Goal: Task Accomplishment & Management: Complete application form

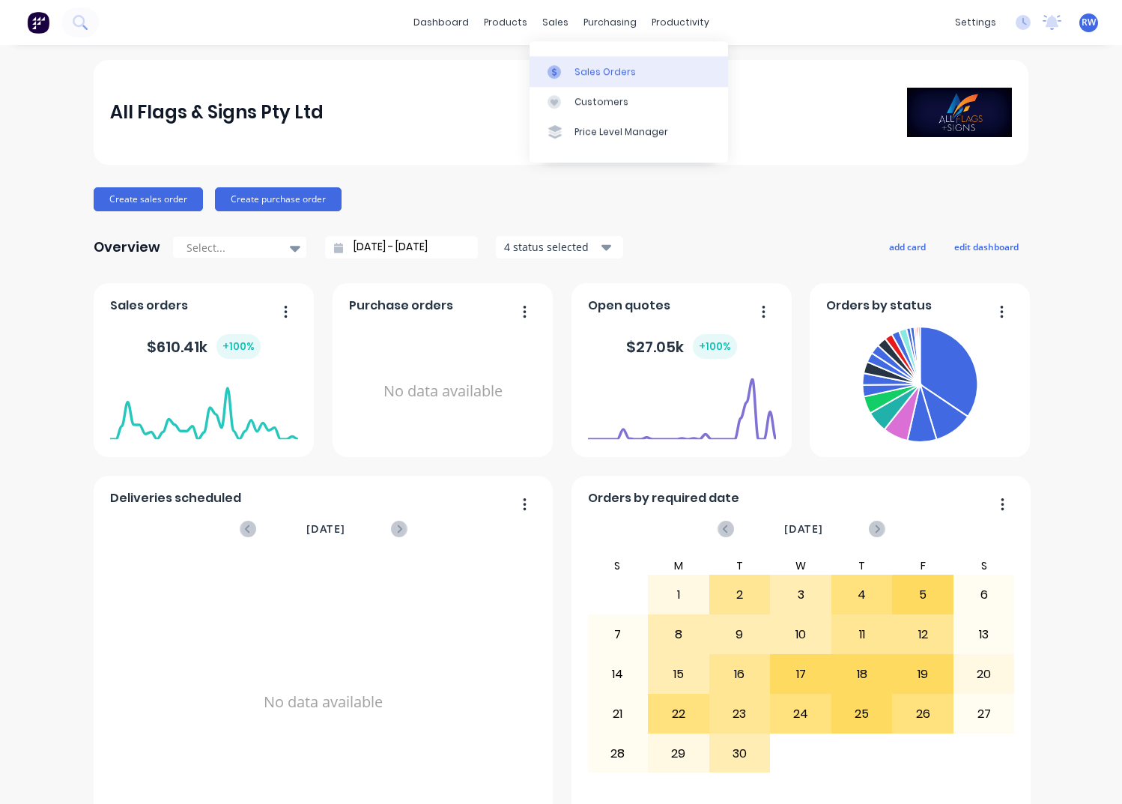
click at [594, 73] on div "Sales Orders" at bounding box center [604, 71] width 61 height 13
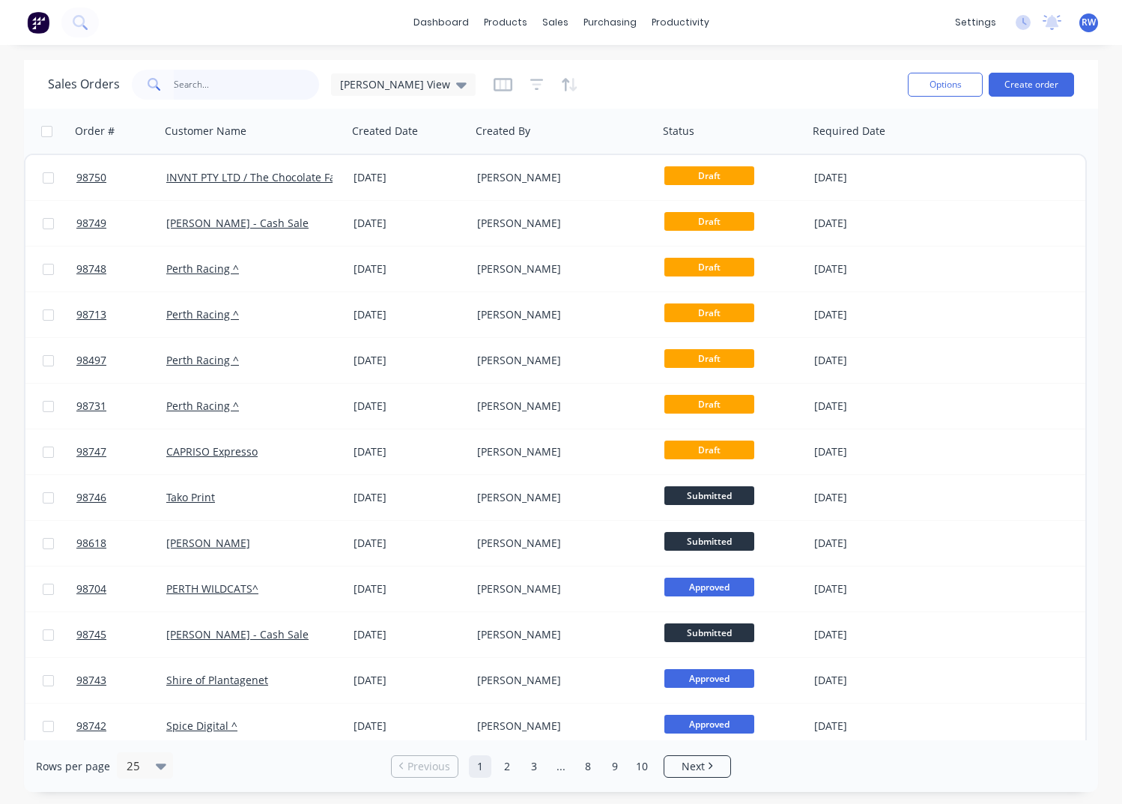
click at [207, 83] on input "text" at bounding box center [247, 85] width 146 height 30
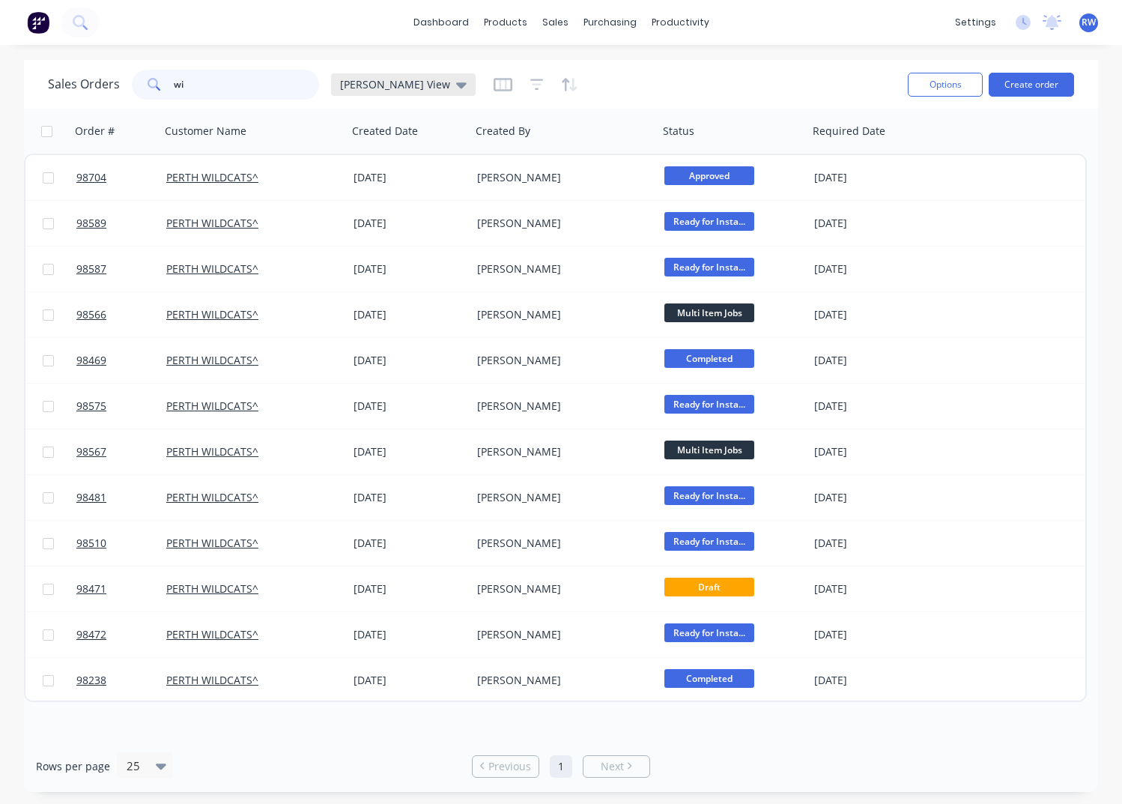
type input "w"
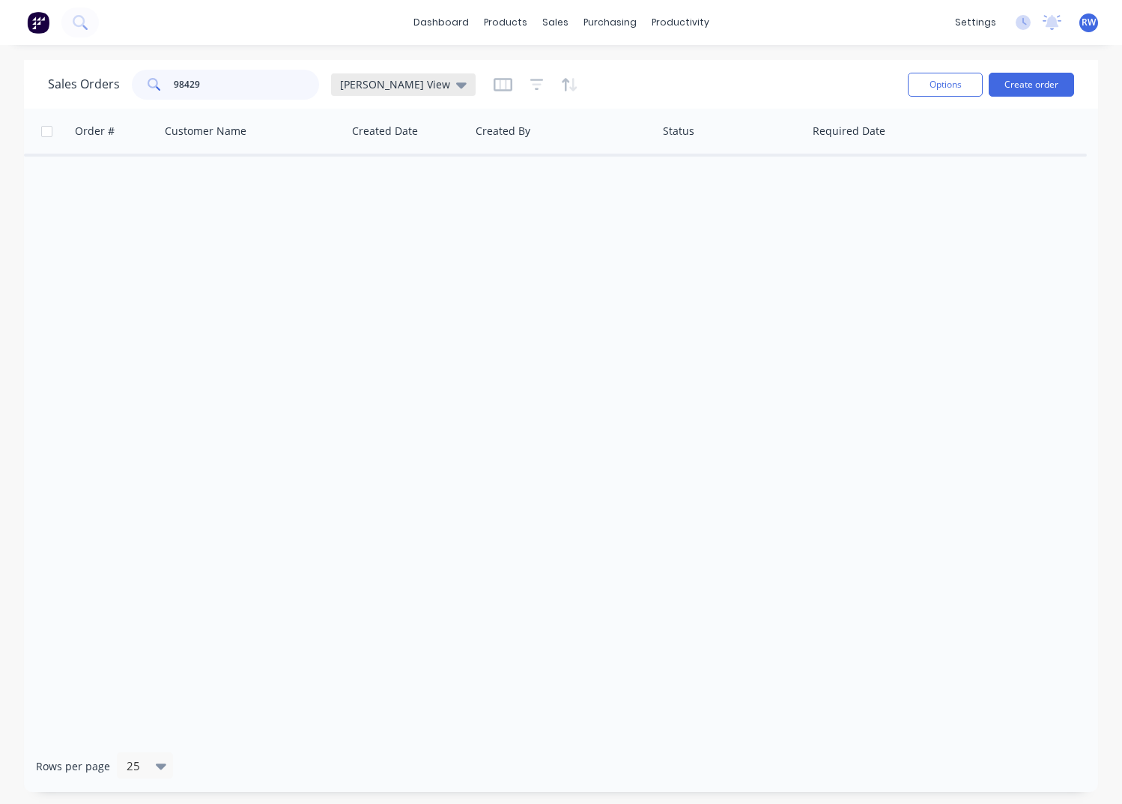
type input "98429"
click at [376, 88] on span "[PERSON_NAME] View" at bounding box center [395, 84] width 110 height 16
click at [368, 272] on button "archived" at bounding box center [421, 271] width 171 height 17
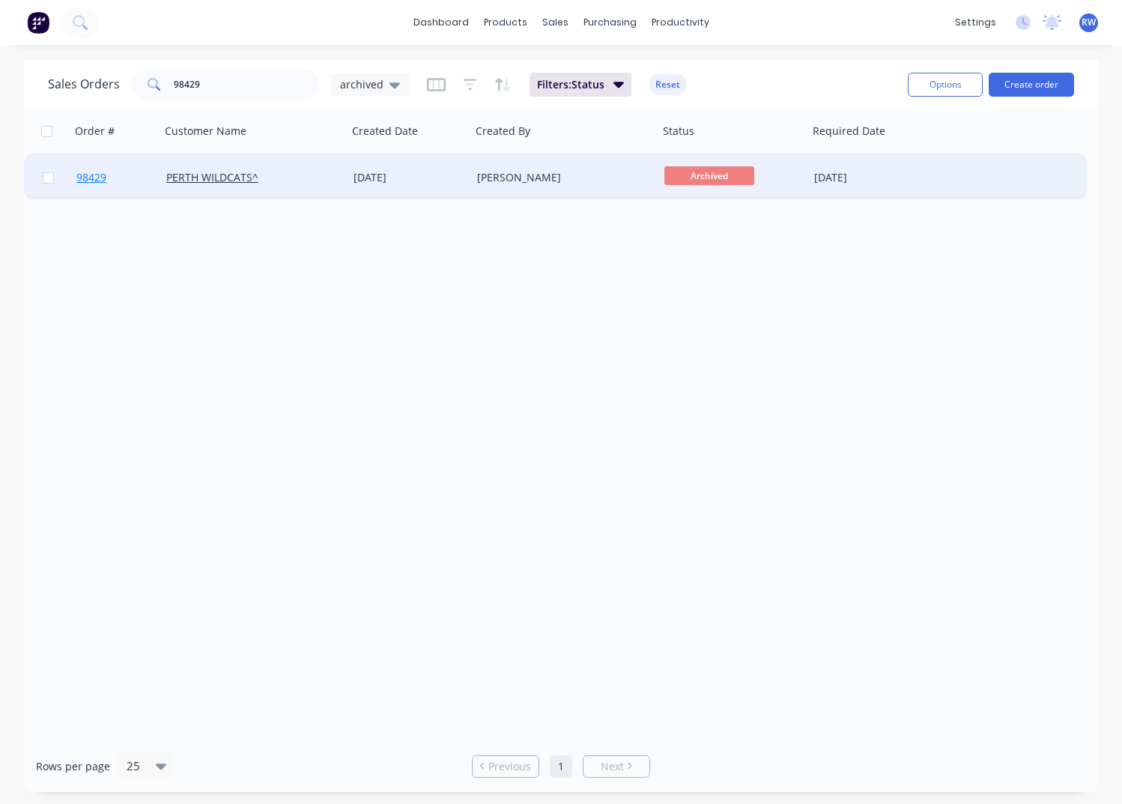
click at [89, 180] on span "98429" at bounding box center [91, 177] width 30 height 15
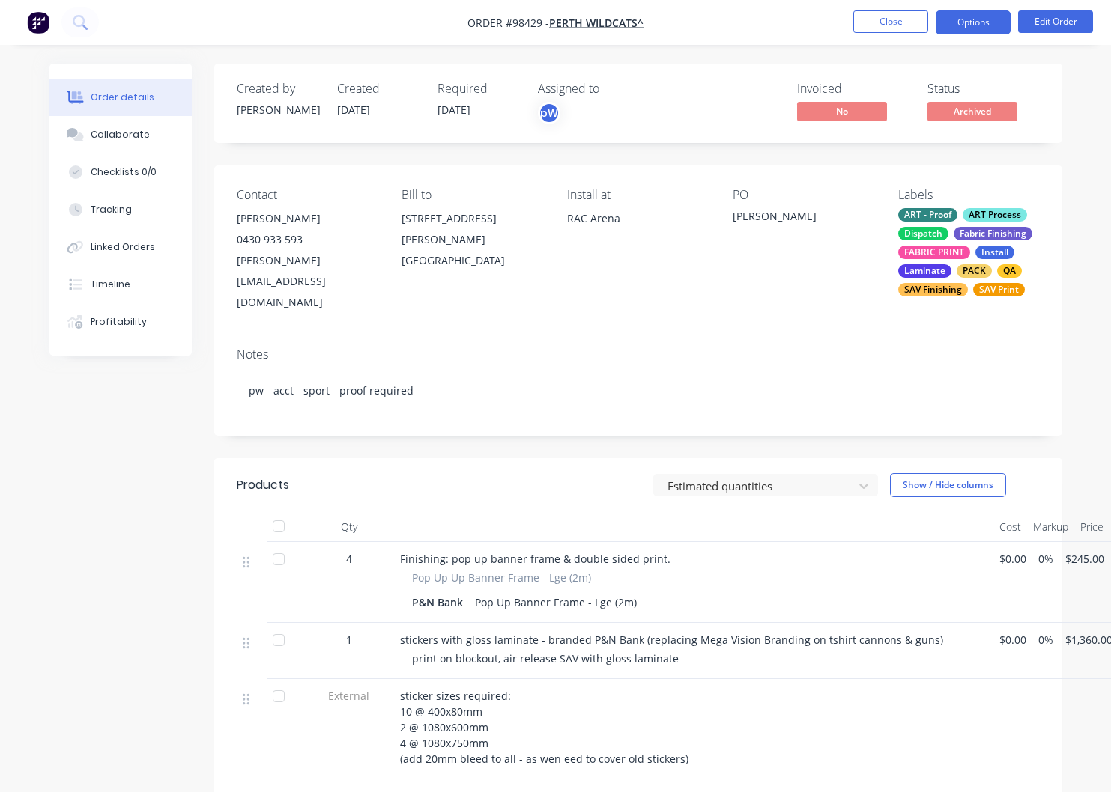
click at [975, 29] on button "Options" at bounding box center [972, 22] width 75 height 24
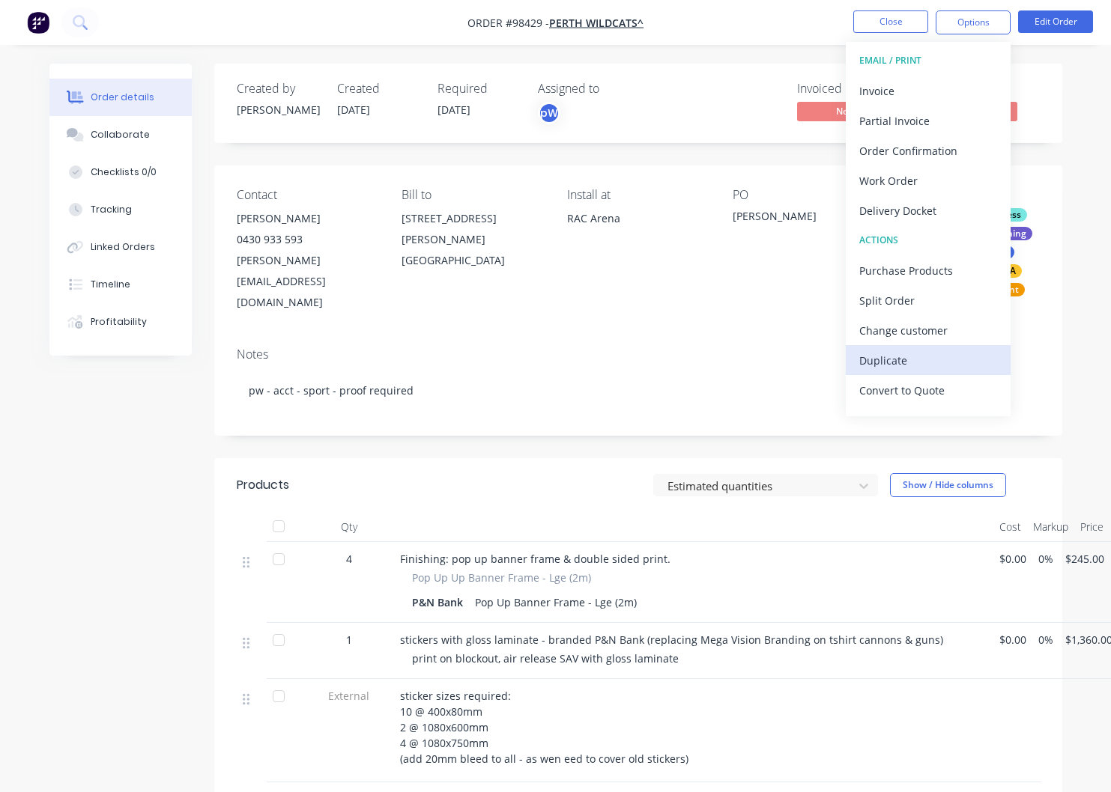
click at [913, 365] on div "Duplicate" at bounding box center [928, 361] width 138 height 22
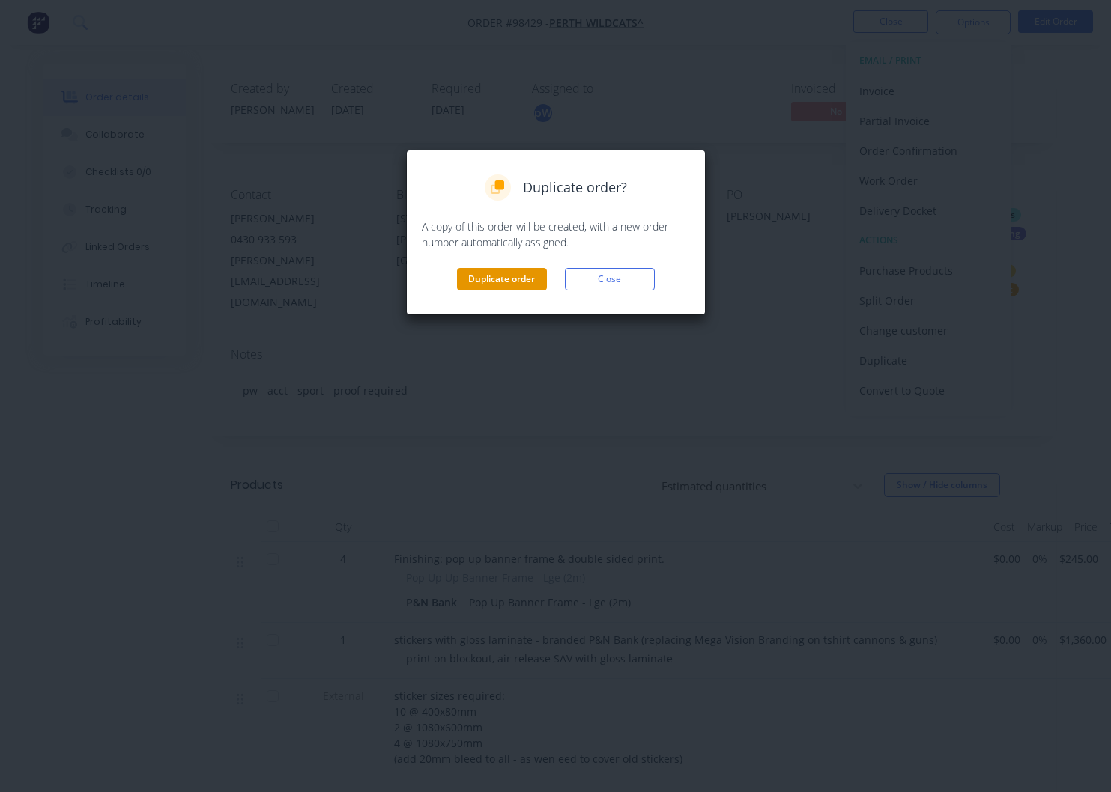
click at [504, 279] on button "Duplicate order" at bounding box center [502, 279] width 90 height 22
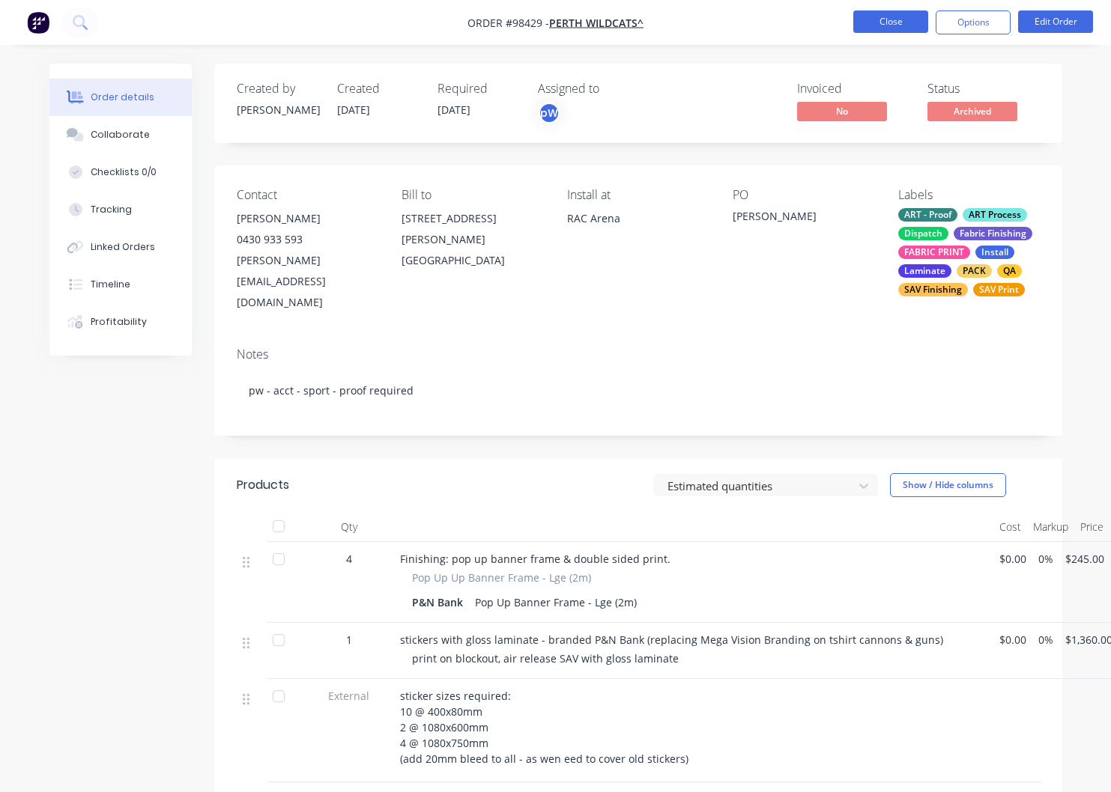
click at [873, 25] on button "Close" at bounding box center [890, 21] width 75 height 22
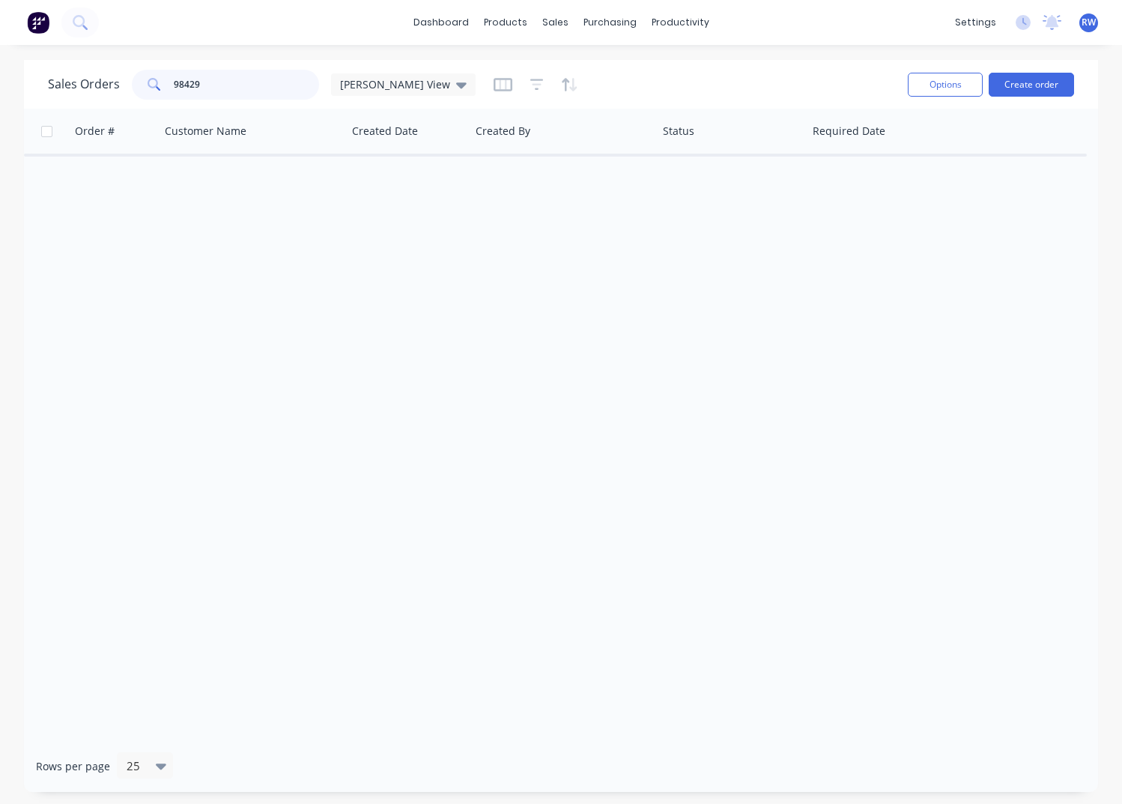
drag, startPoint x: 219, startPoint y: 83, endPoint x: 151, endPoint y: 82, distance: 68.2
click at [174, 82] on input "98429" at bounding box center [247, 85] width 146 height 30
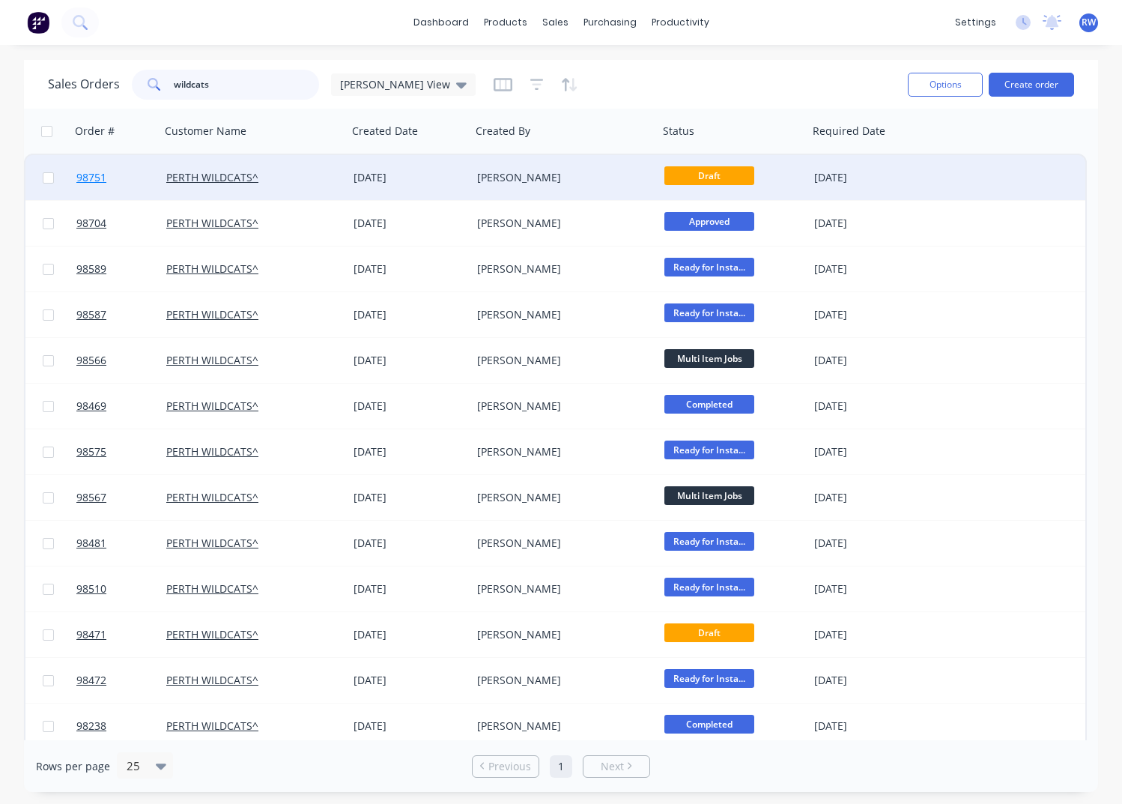
type input "wildcats"
click at [100, 180] on span "98751" at bounding box center [91, 177] width 30 height 15
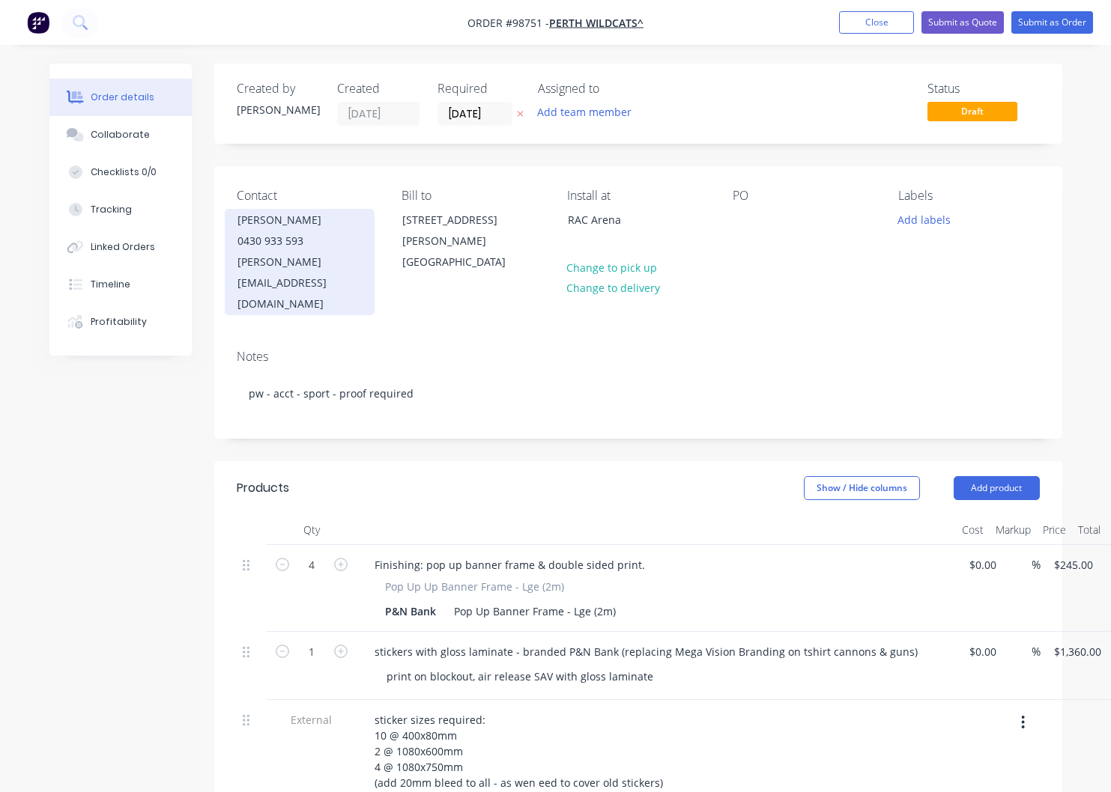
click at [318, 241] on div "0430 933 593" at bounding box center [299, 241] width 124 height 21
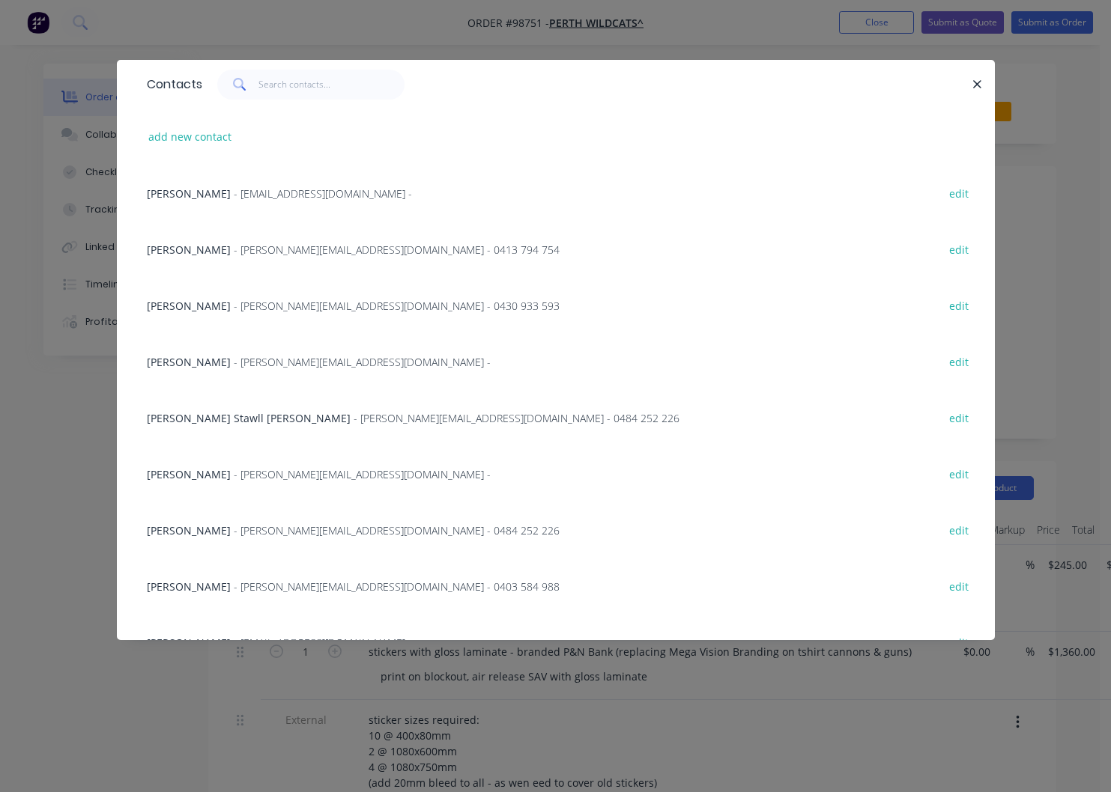
click at [245, 365] on span "- [PERSON_NAME][EMAIL_ADDRESS][DOMAIN_NAME] -" at bounding box center [362, 362] width 257 height 14
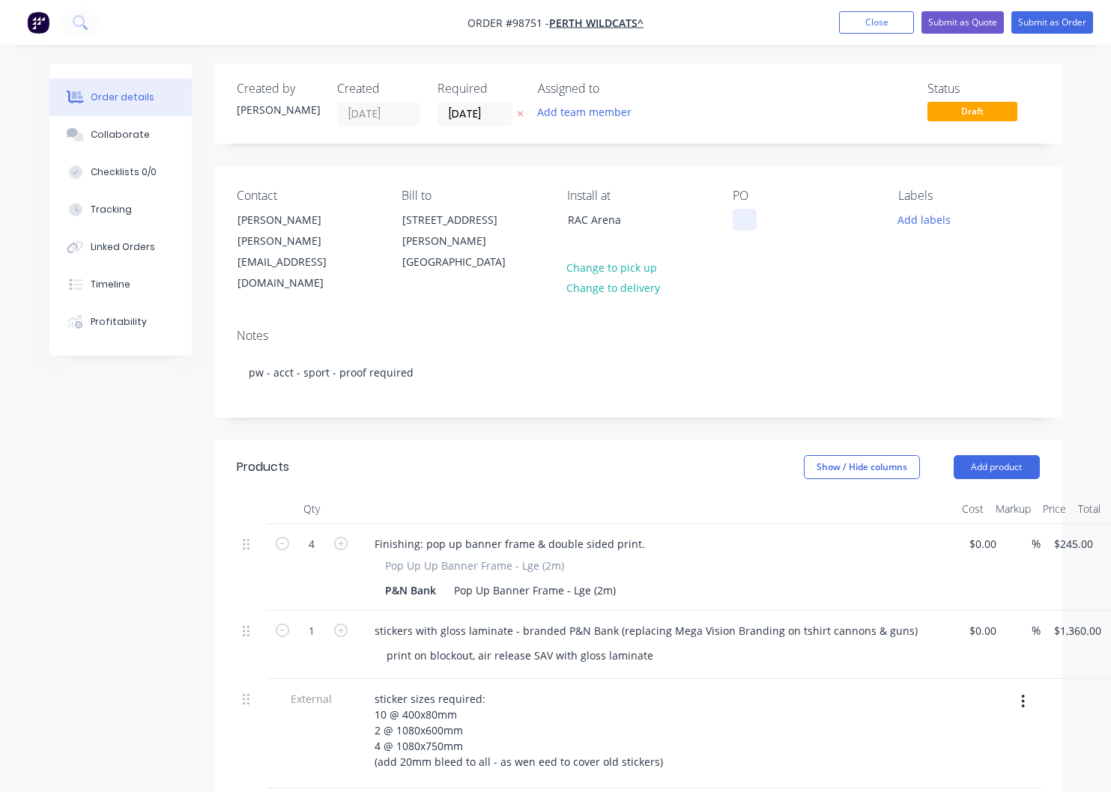
drag, startPoint x: 740, startPoint y: 222, endPoint x: 750, endPoint y: 231, distance: 14.3
click at [740, 222] on div at bounding box center [744, 220] width 24 height 22
click at [925, 222] on button "Add labels" at bounding box center [924, 219] width 69 height 20
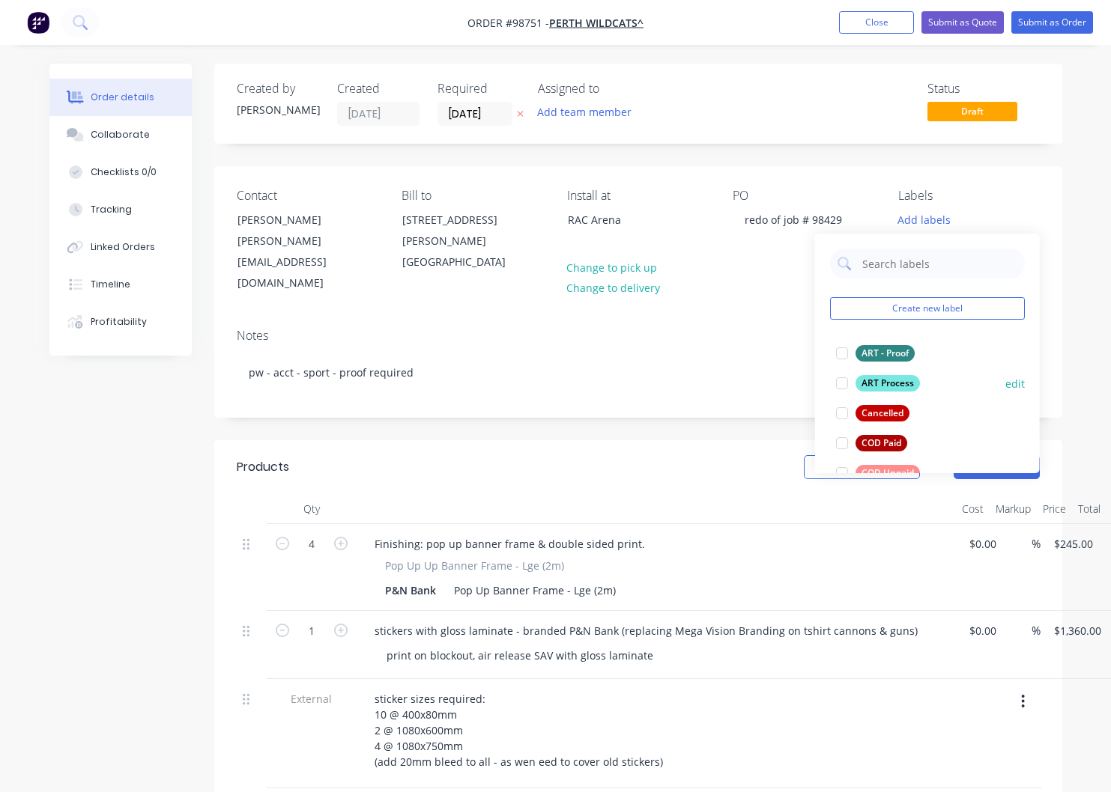
drag, startPoint x: 893, startPoint y: 352, endPoint x: 896, endPoint y: 368, distance: 16.7
click at [894, 354] on div "ART - Proof" at bounding box center [884, 353] width 59 height 16
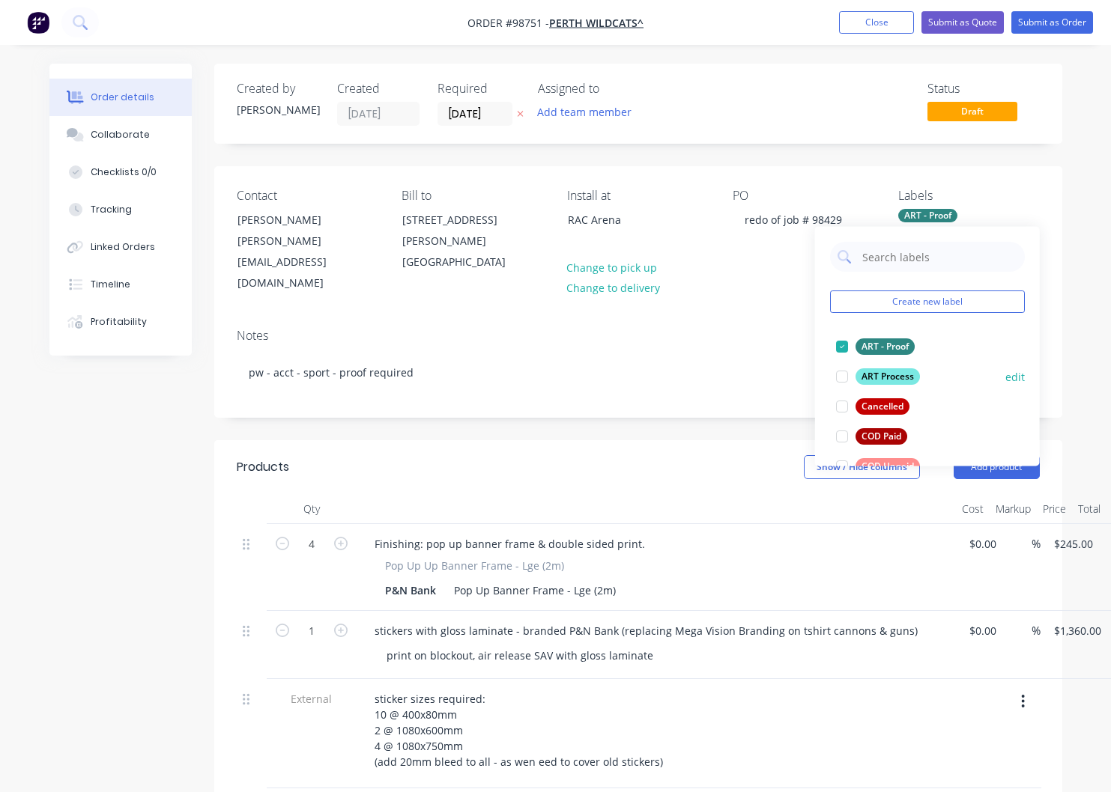
click at [896, 375] on div "ART Process" at bounding box center [887, 376] width 64 height 16
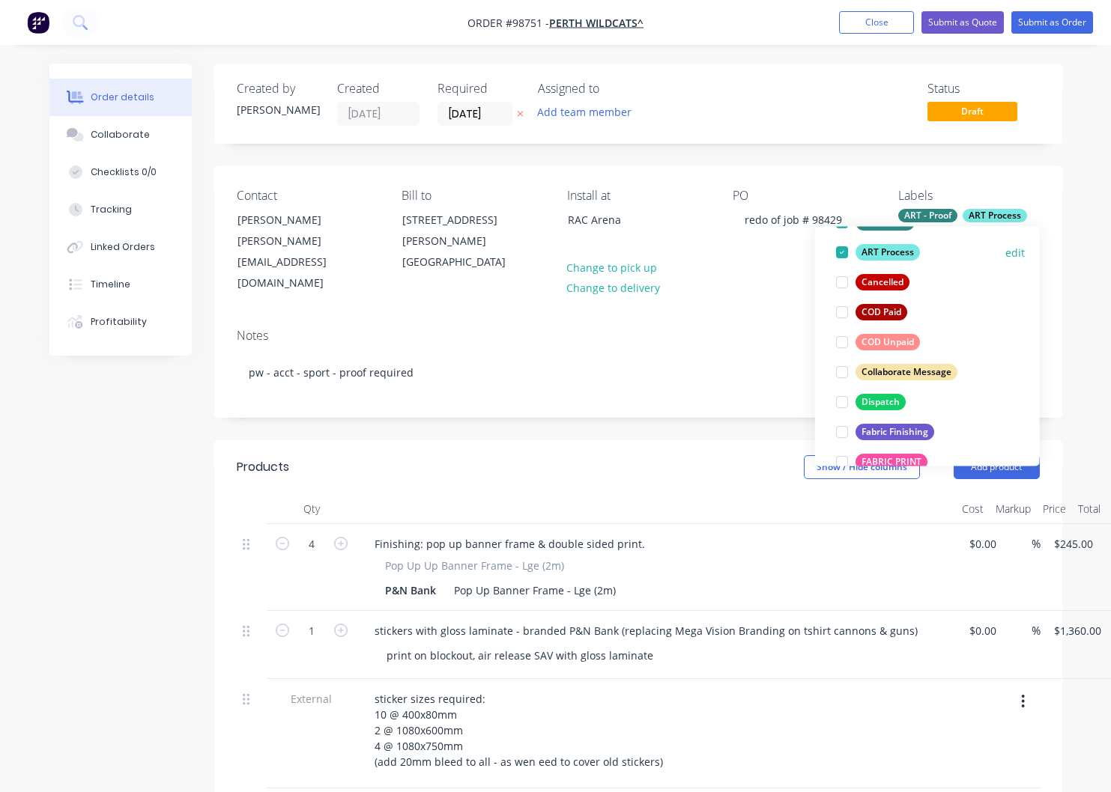
scroll to position [145, 0]
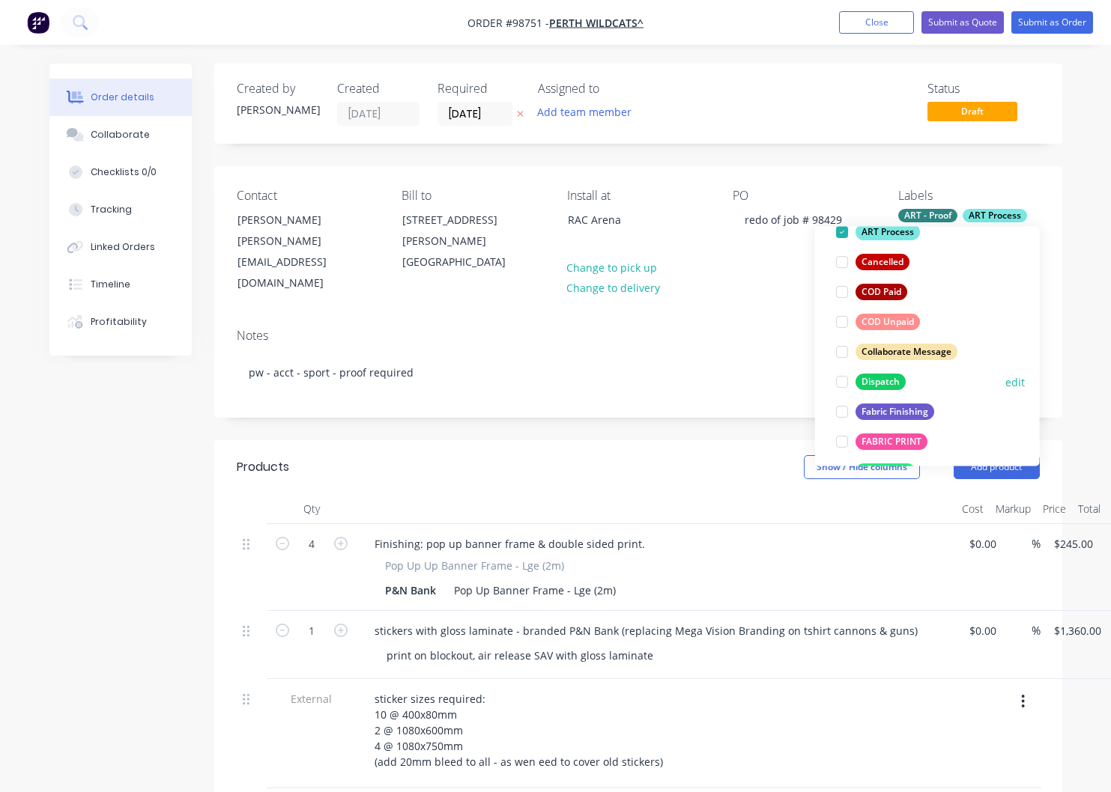
click at [882, 379] on div "Dispatch" at bounding box center [880, 382] width 50 height 16
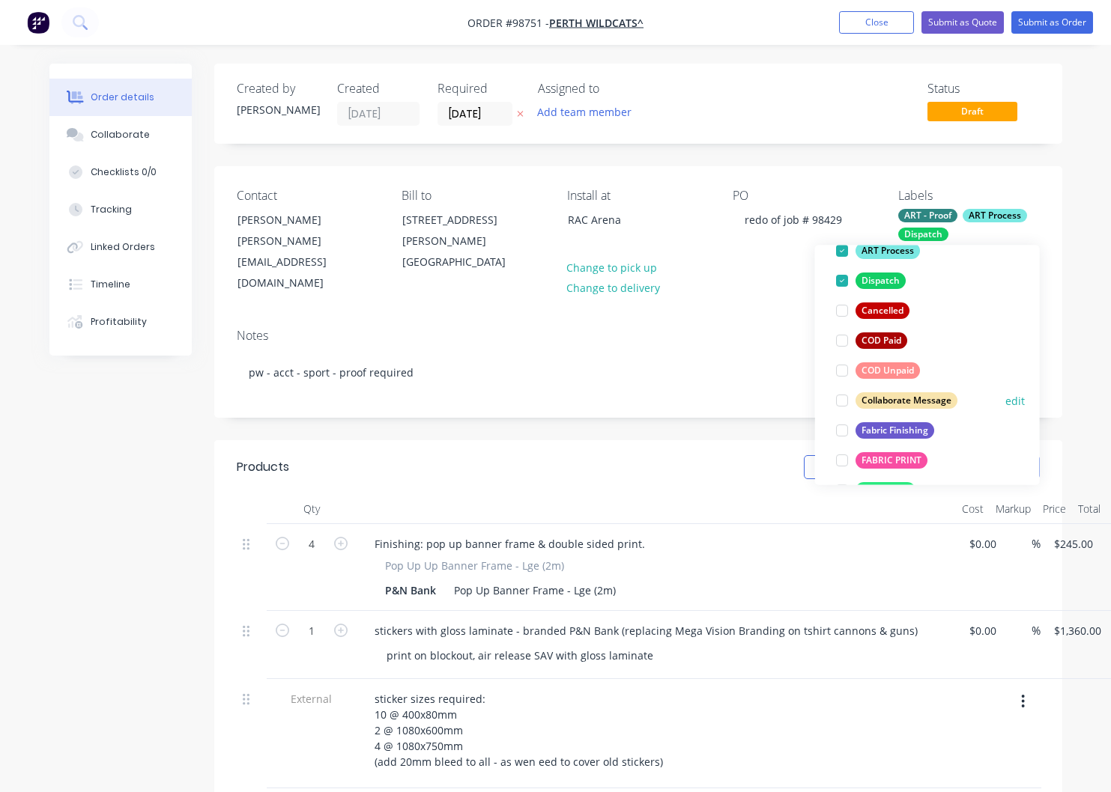
scroll to position [190, 0]
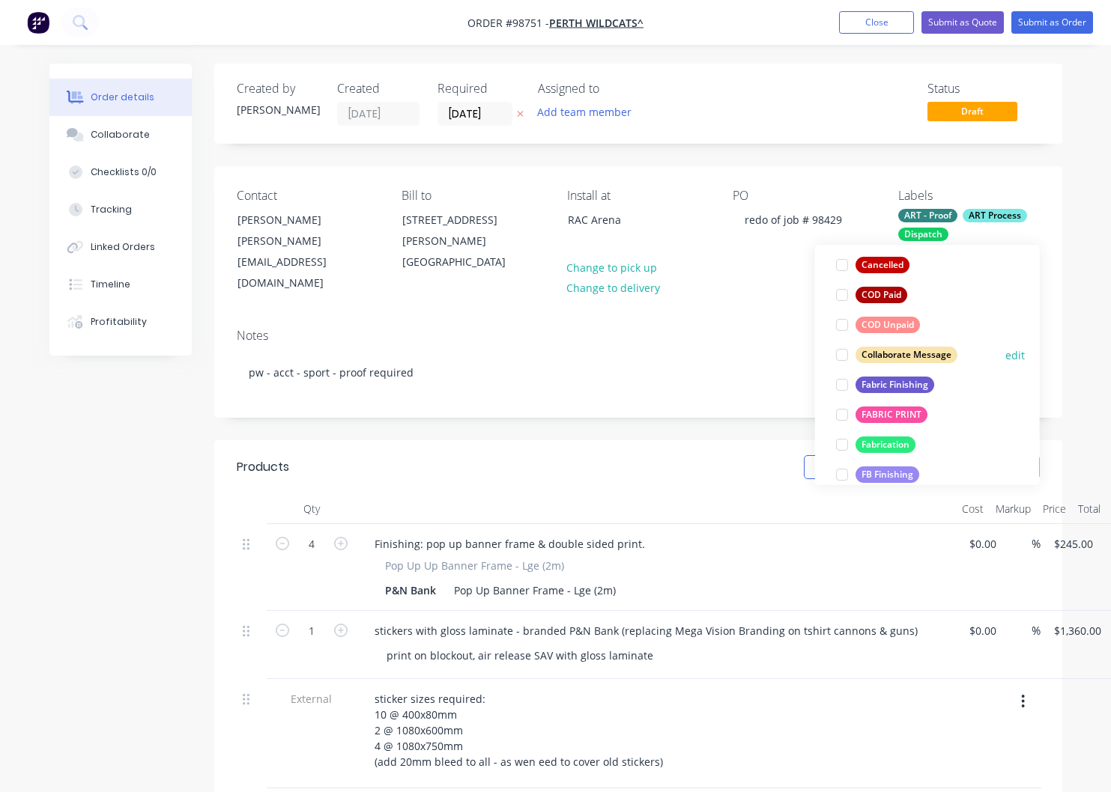
drag, startPoint x: 888, startPoint y: 386, endPoint x: 888, endPoint y: 396, distance: 9.8
click at [888, 387] on div "Fabric Finishing" at bounding box center [894, 385] width 79 height 16
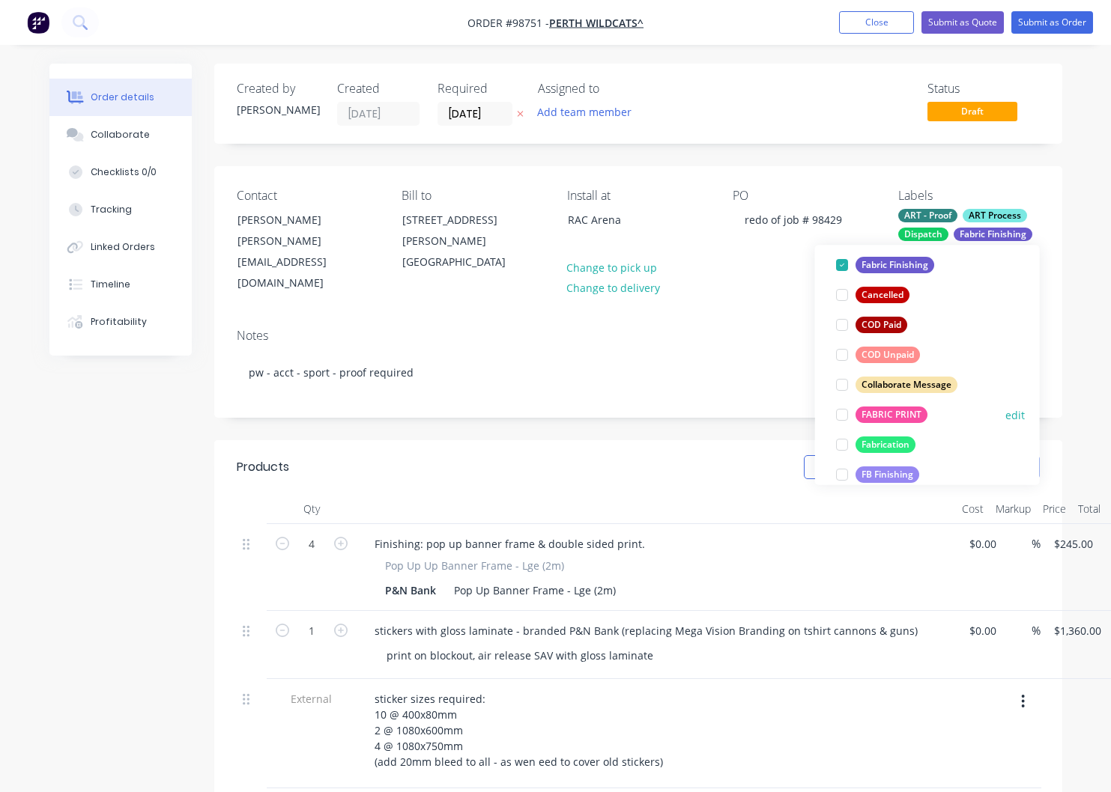
click at [888, 416] on div "FABRIC PRINT" at bounding box center [891, 415] width 72 height 16
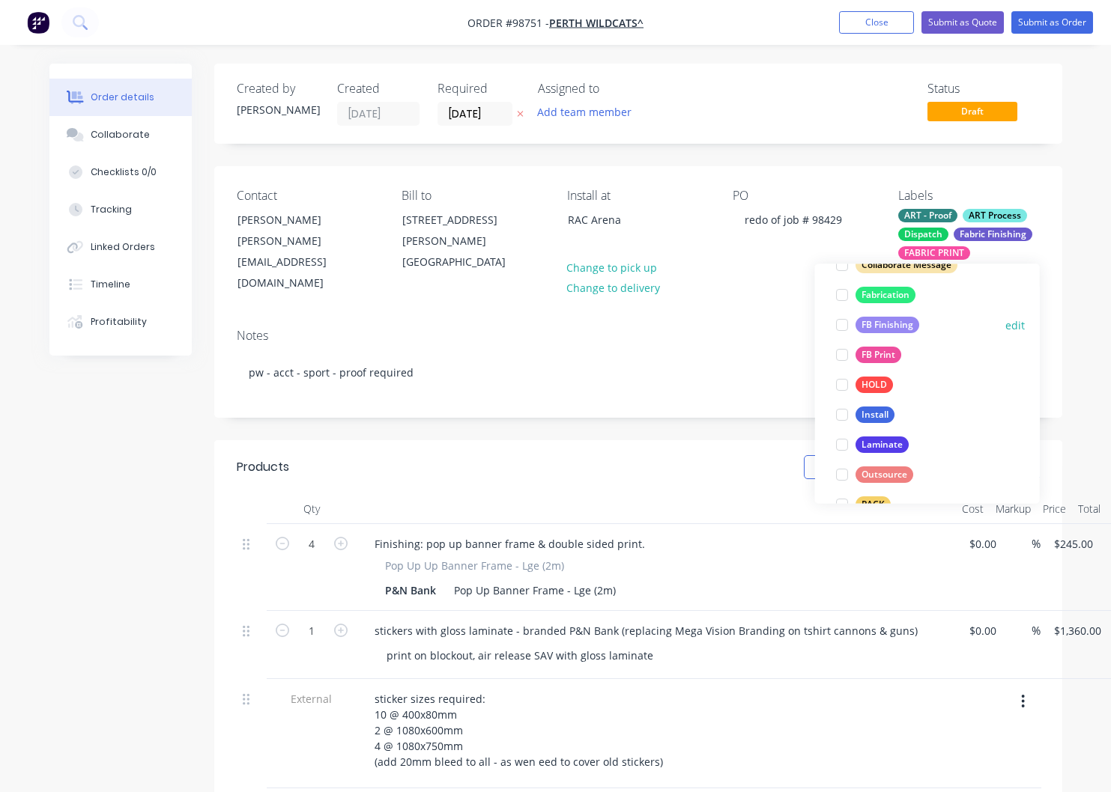
scroll to position [361, 0]
click at [876, 411] on div "Install" at bounding box center [874, 412] width 39 height 16
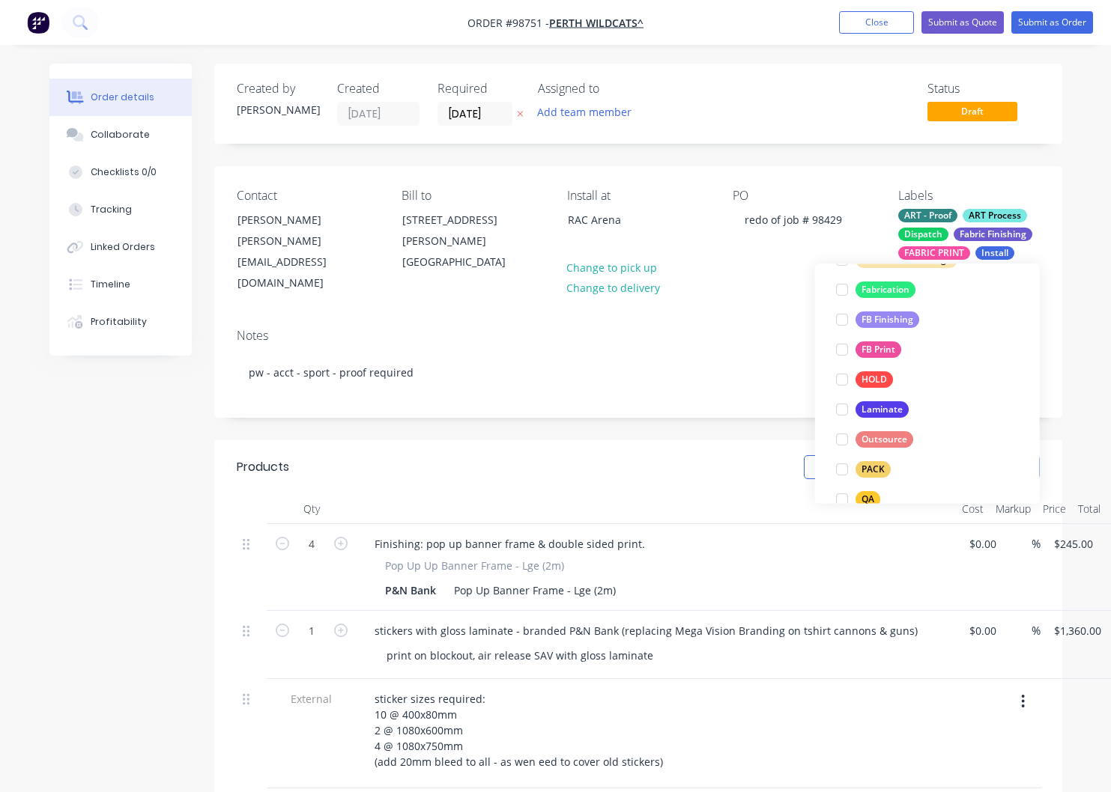
scroll to position [395, 0]
click at [876, 411] on div "Laminate" at bounding box center [881, 408] width 53 height 16
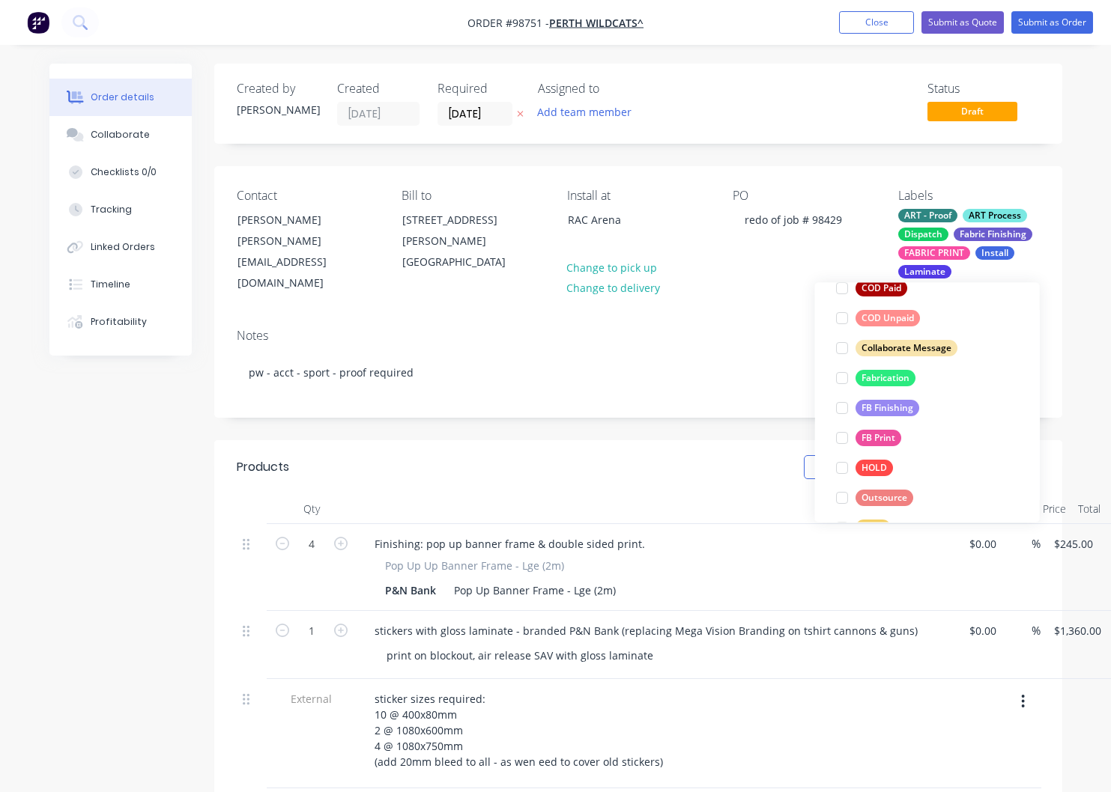
scroll to position [355, 0]
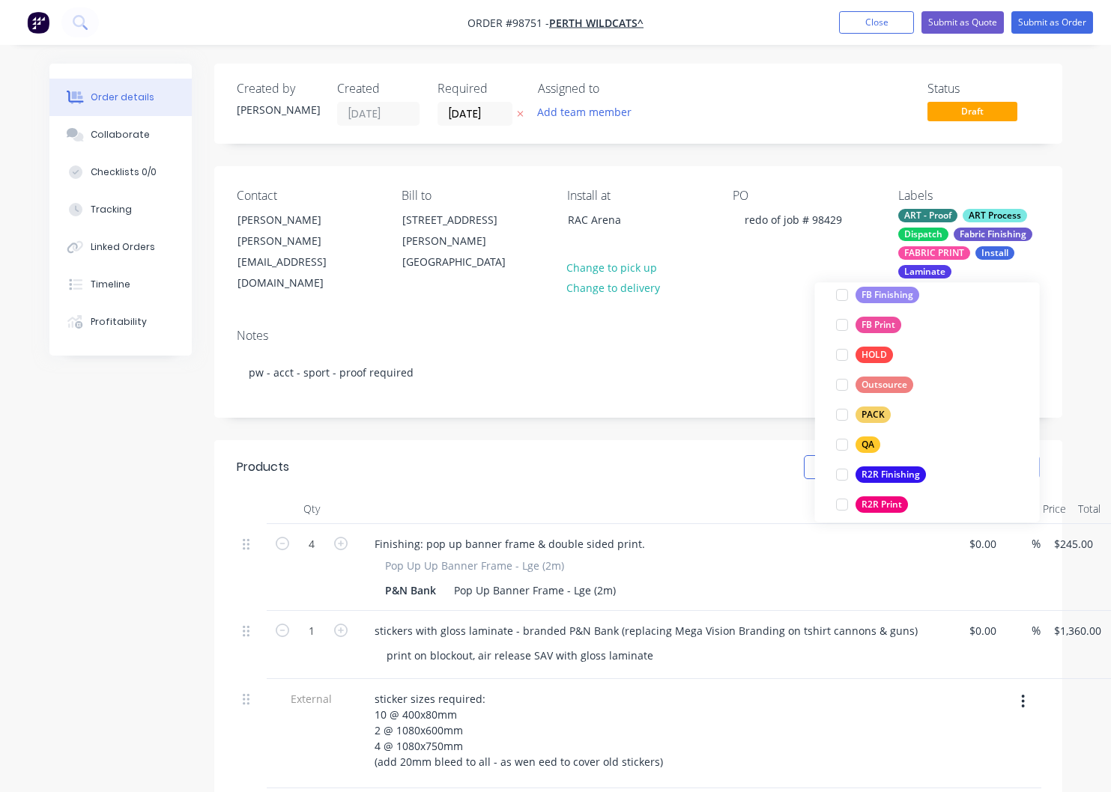
click at [876, 411] on div "PACK" at bounding box center [872, 415] width 35 height 16
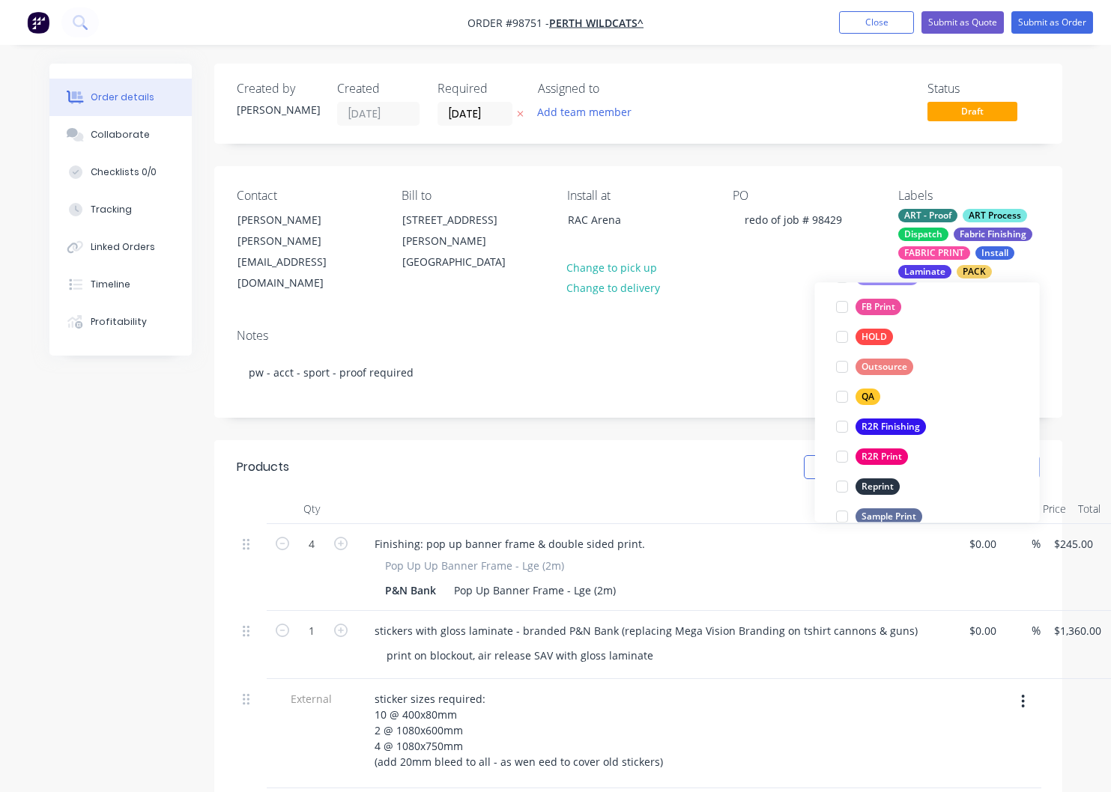
scroll to position [535, 0]
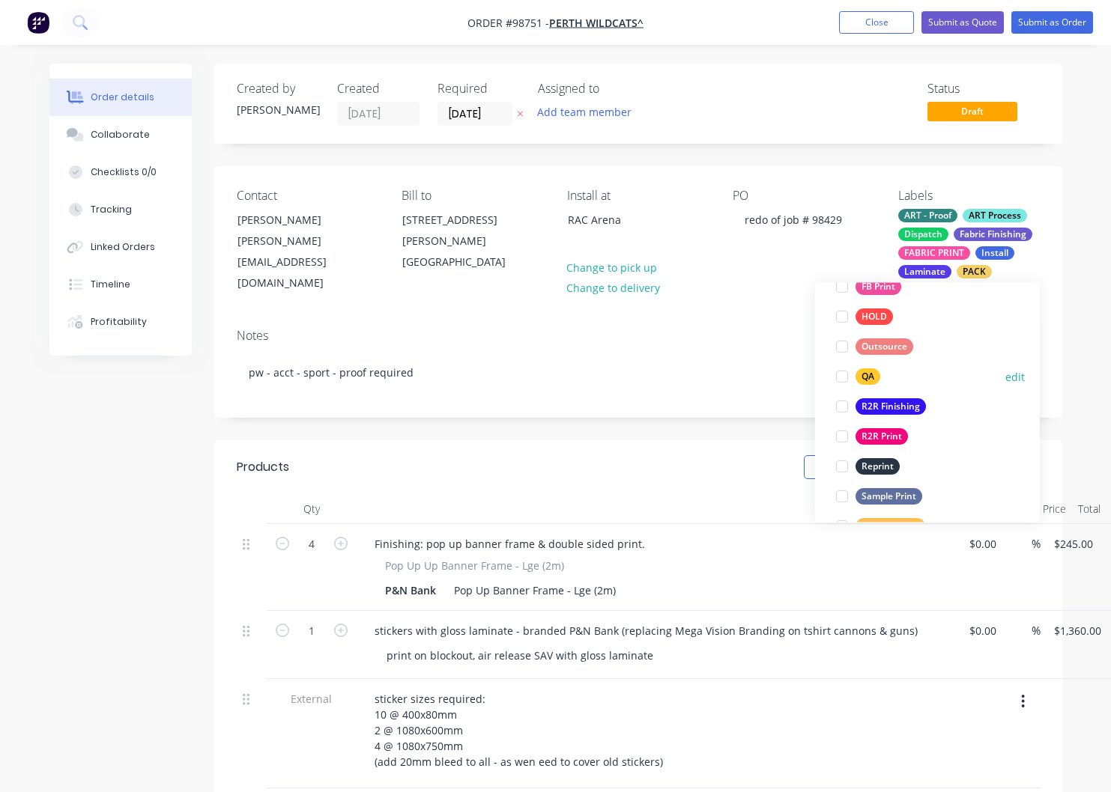
click at [866, 373] on div "QA" at bounding box center [867, 377] width 25 height 16
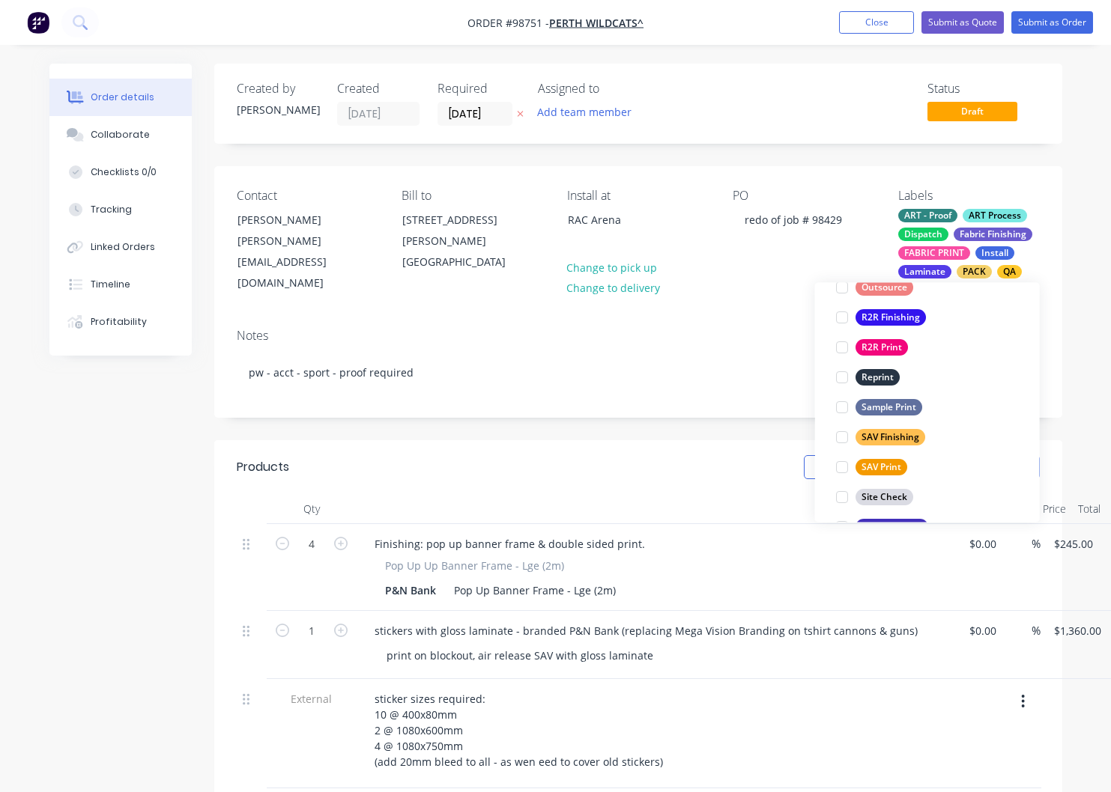
scroll to position [620, 0]
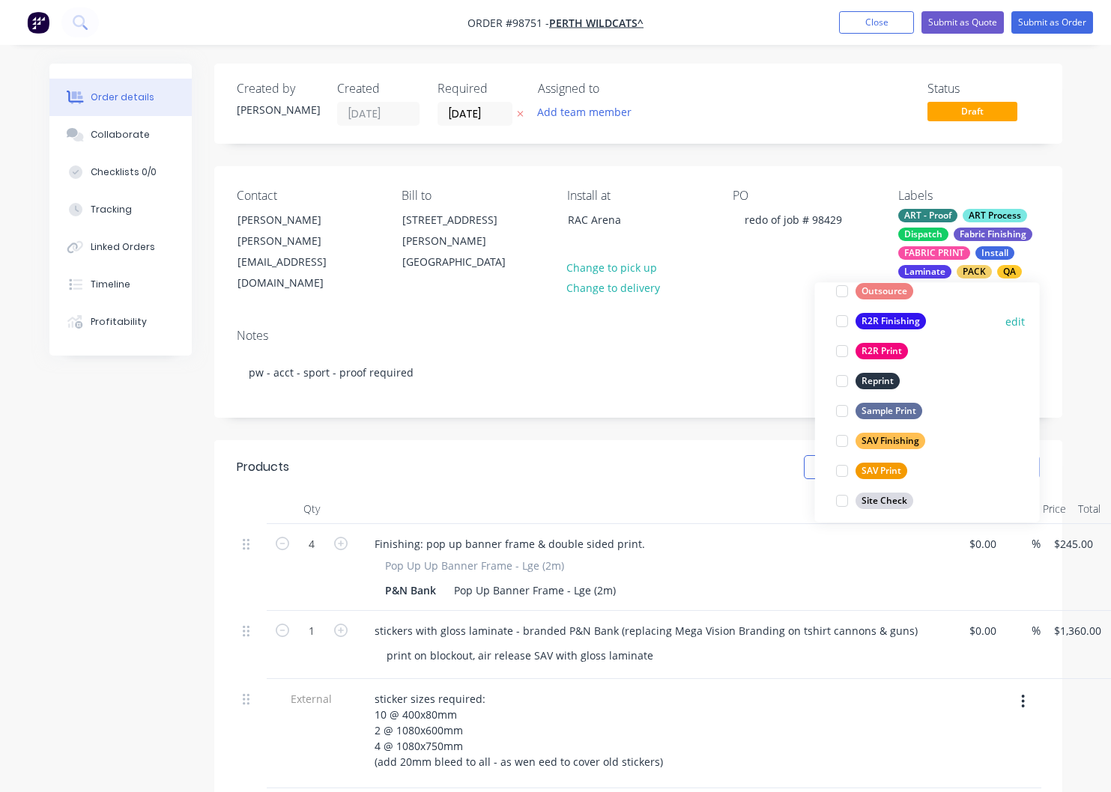
click at [876, 324] on div "R2R Finishing" at bounding box center [890, 322] width 70 height 16
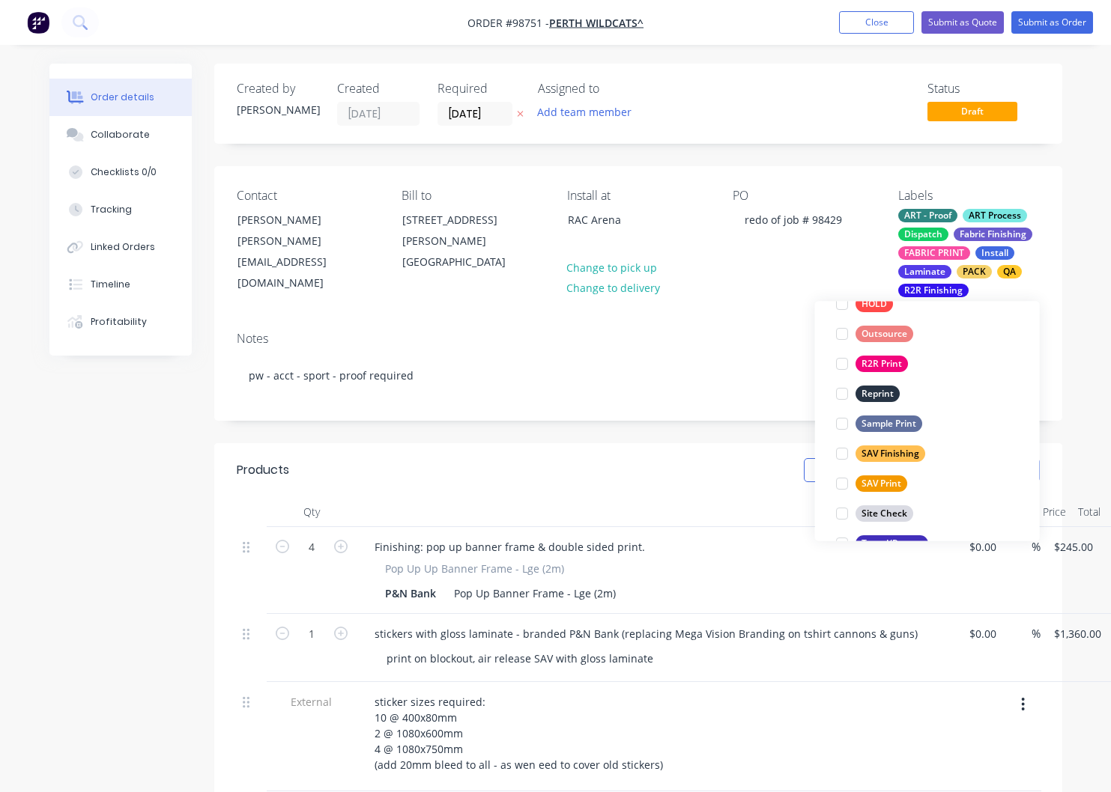
scroll to position [622, 0]
click at [876, 368] on div "R2R Print" at bounding box center [881, 368] width 52 height 16
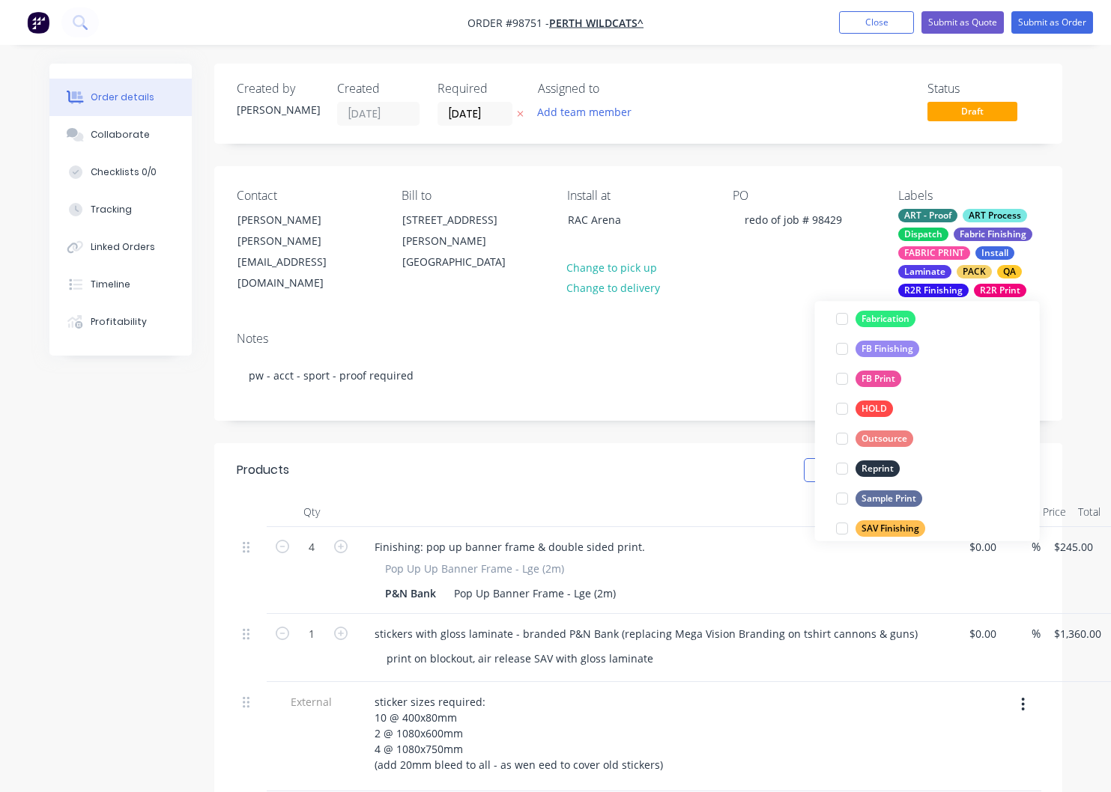
scroll to position [719, 0]
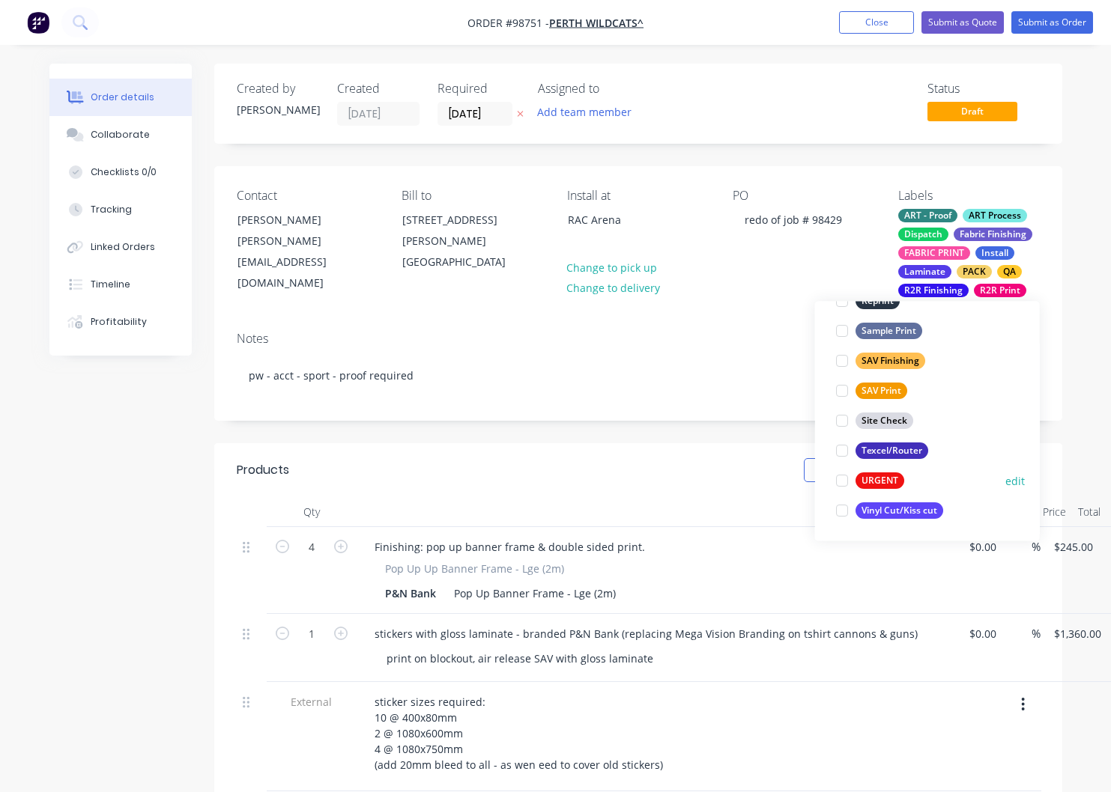
click at [873, 484] on div "URGENT" at bounding box center [879, 481] width 49 height 16
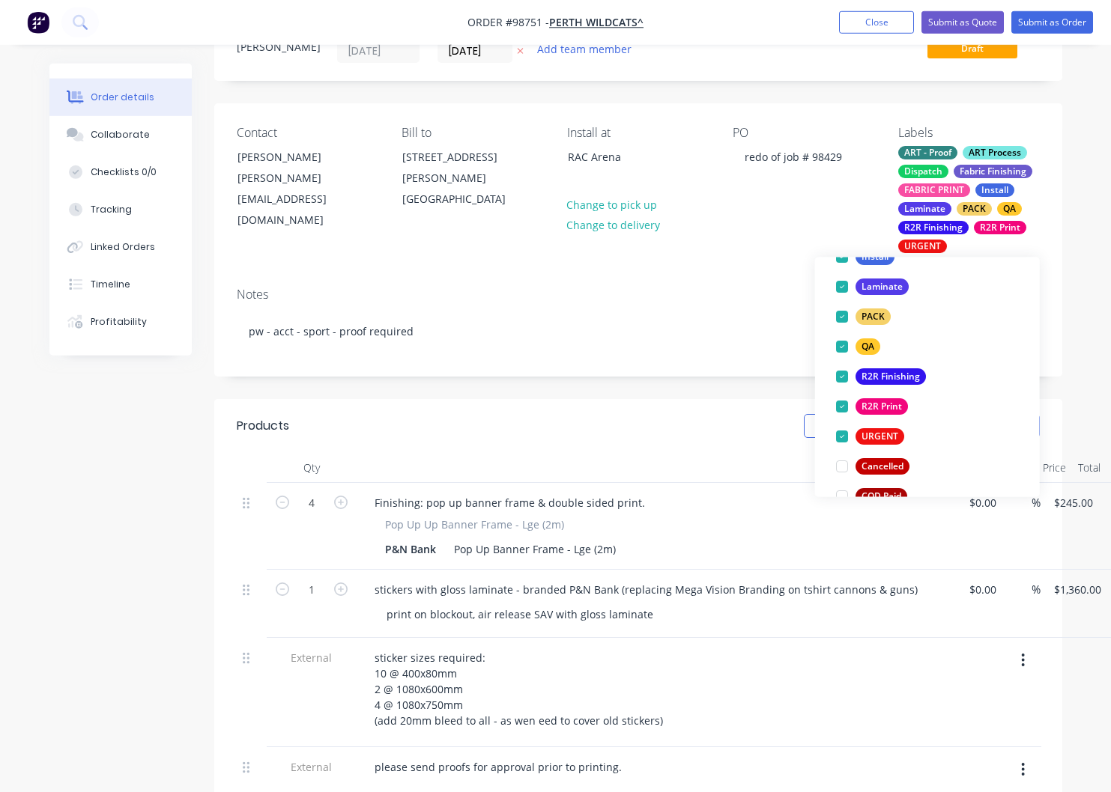
scroll to position [64, 0]
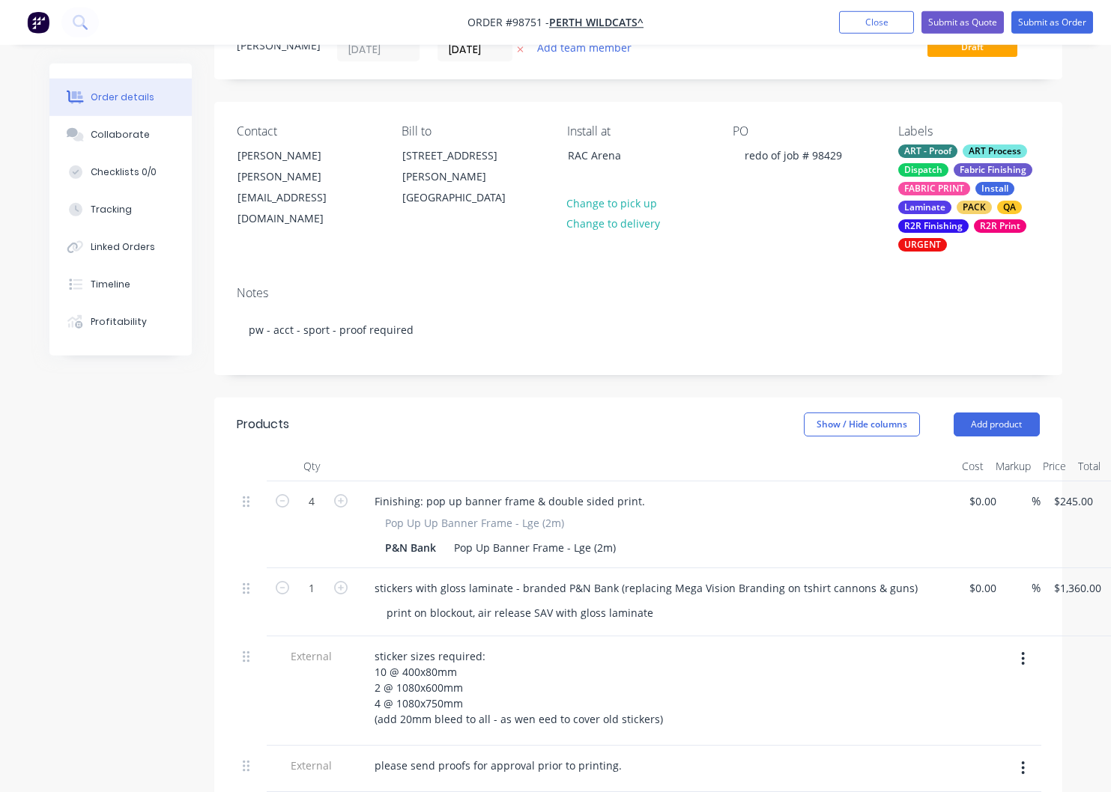
click at [710, 711] on div "sticker sizes required: 10 @ 400x80mm 2 @ 1080x600mm 4 @ 1080x750mm (add 20mm b…" at bounding box center [655, 688] width 587 height 85
click at [1001, 428] on button "Add product" at bounding box center [996, 425] width 86 height 24
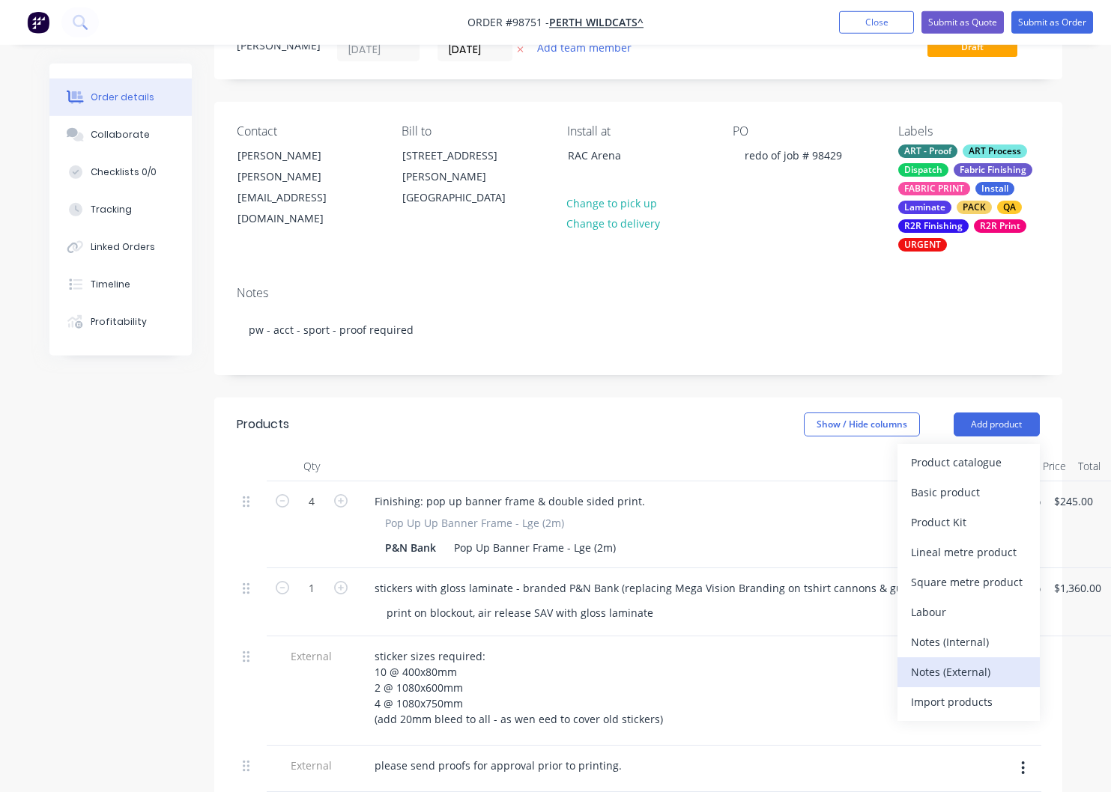
click at [923, 670] on div "Notes (External)" at bounding box center [968, 672] width 115 height 22
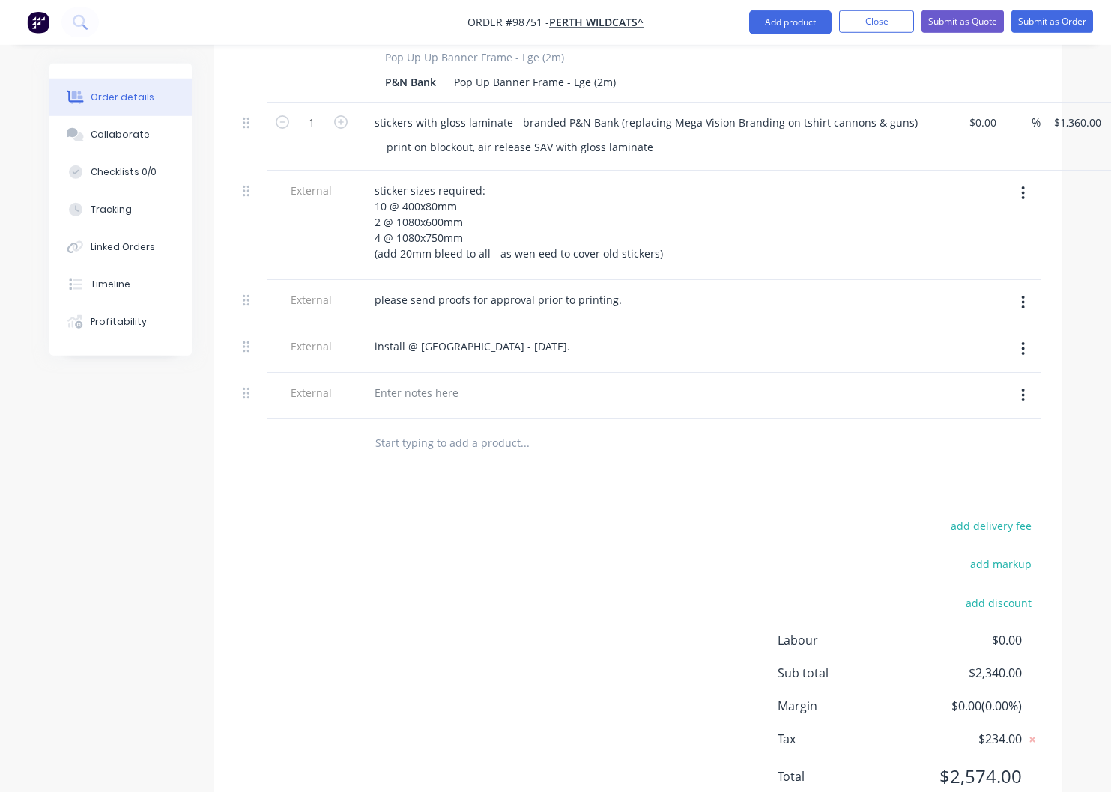
scroll to position [571, 0]
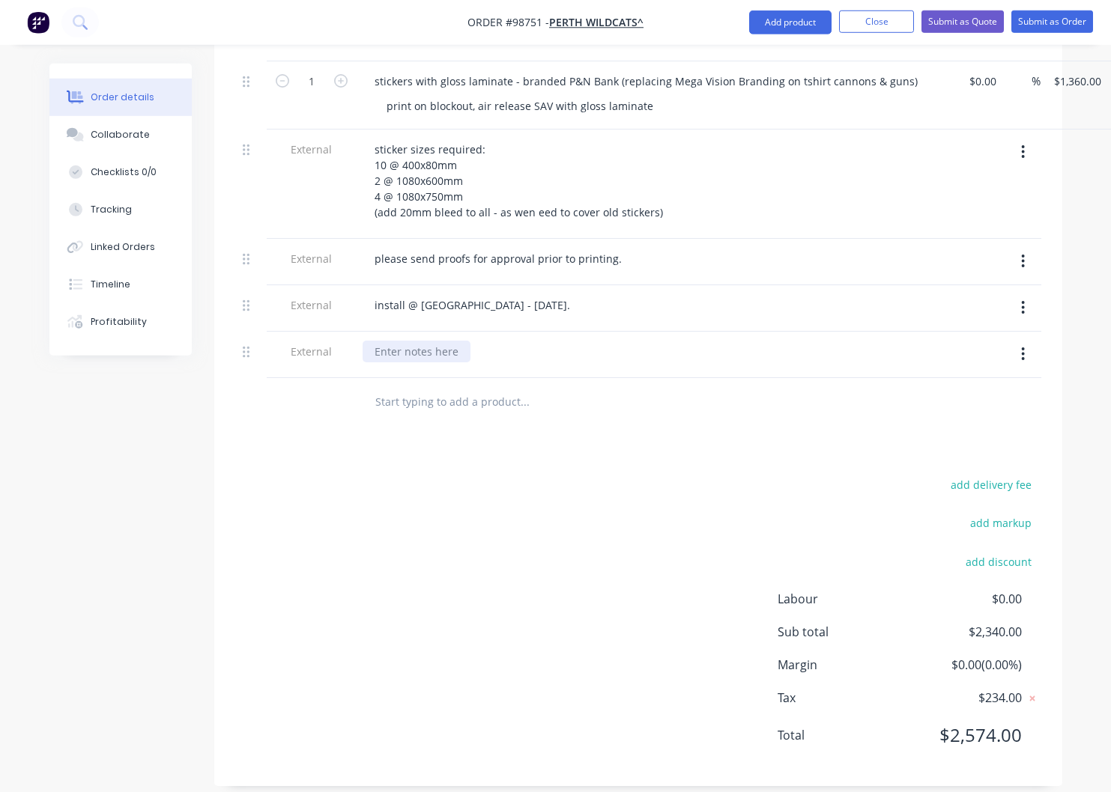
click at [425, 353] on div at bounding box center [416, 352] width 108 height 22
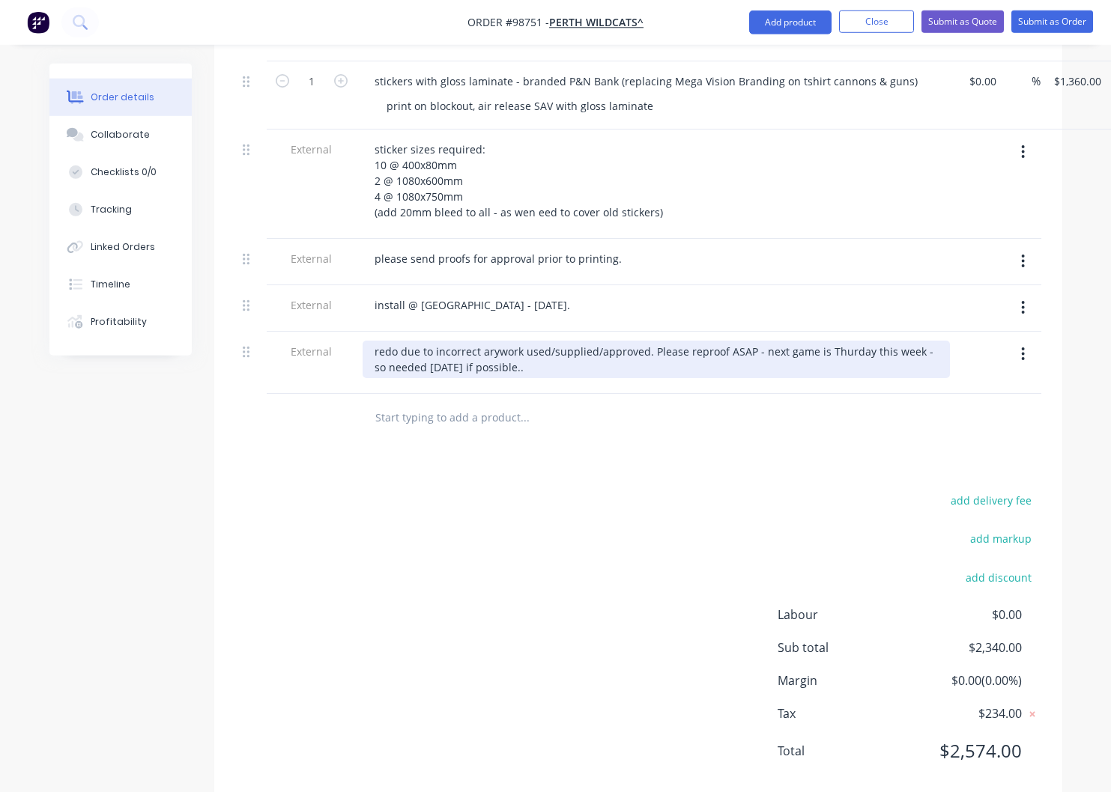
click at [498, 353] on div "redo due to incorrect arywork used/supplied/approved. Please reproof ASAP - nex…" at bounding box center [655, 359] width 587 height 37
click at [550, 368] on div "redo due to incorrect artwork used/supplied/approved. Please reproof ASAP - nex…" at bounding box center [655, 359] width 587 height 37
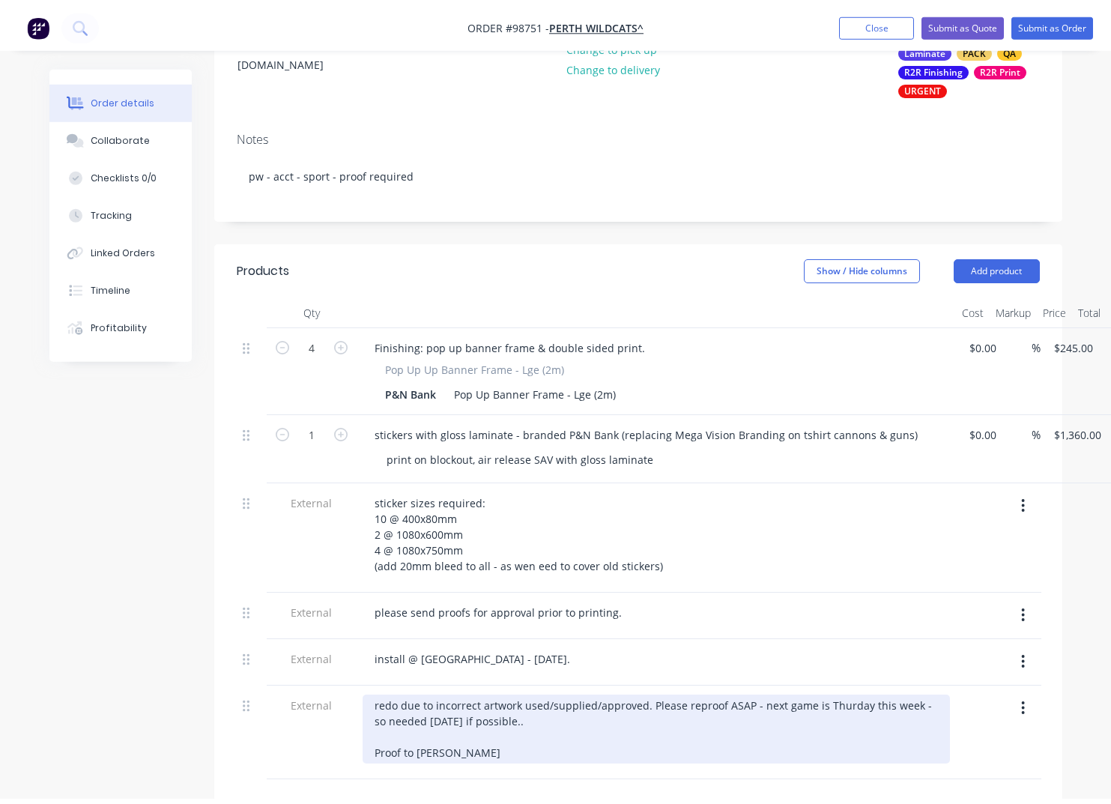
scroll to position [0, 0]
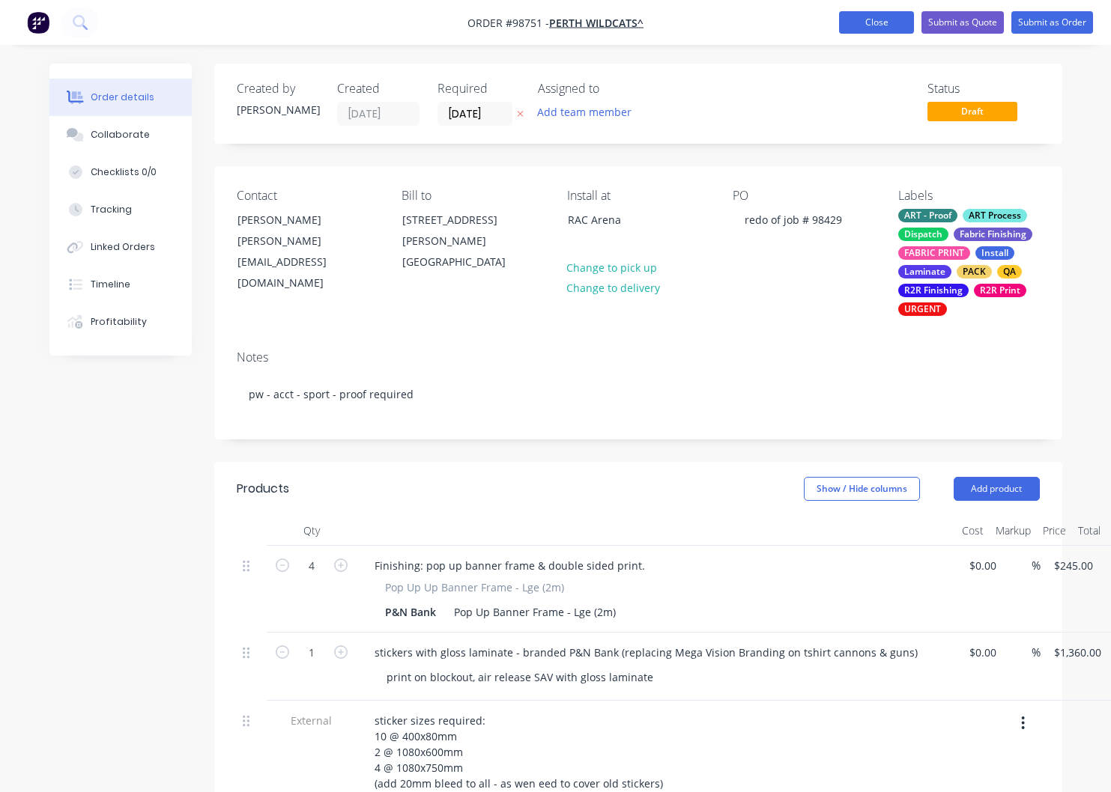
click at [858, 24] on button "Close" at bounding box center [876, 22] width 75 height 22
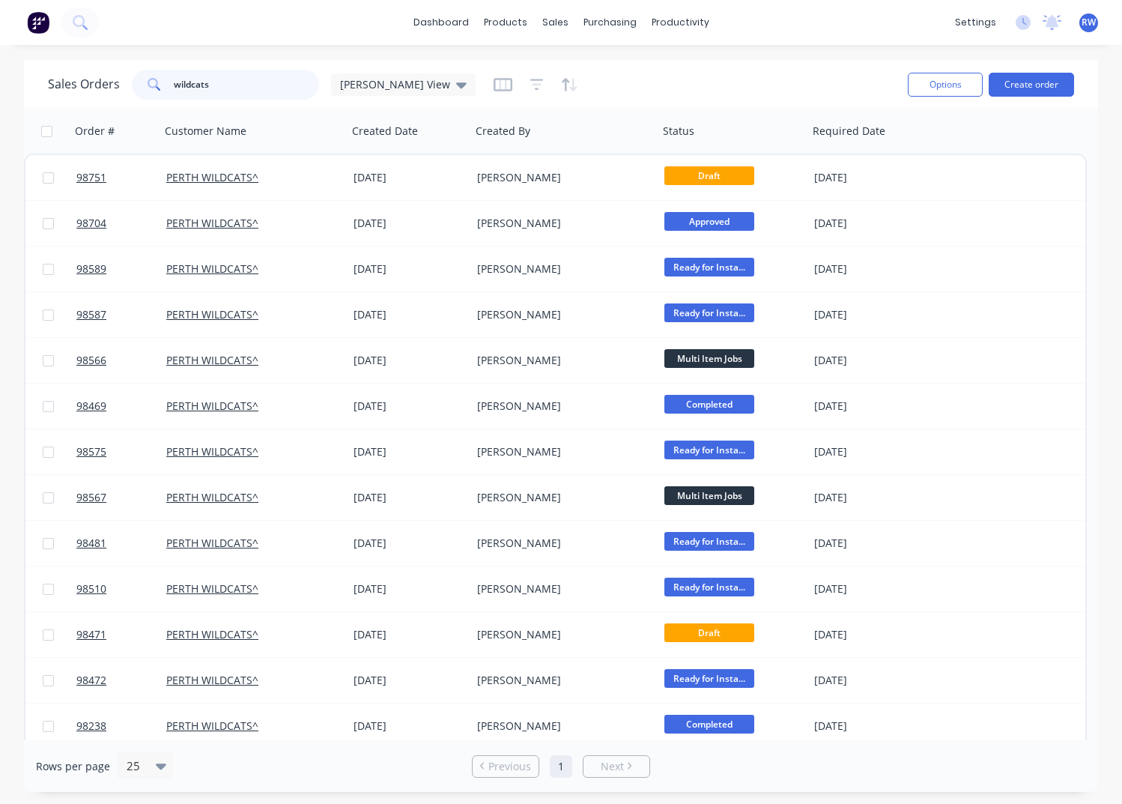
drag, startPoint x: 222, startPoint y: 82, endPoint x: 112, endPoint y: 71, distance: 110.7
click at [174, 71] on input "wildcats" at bounding box center [247, 85] width 146 height 30
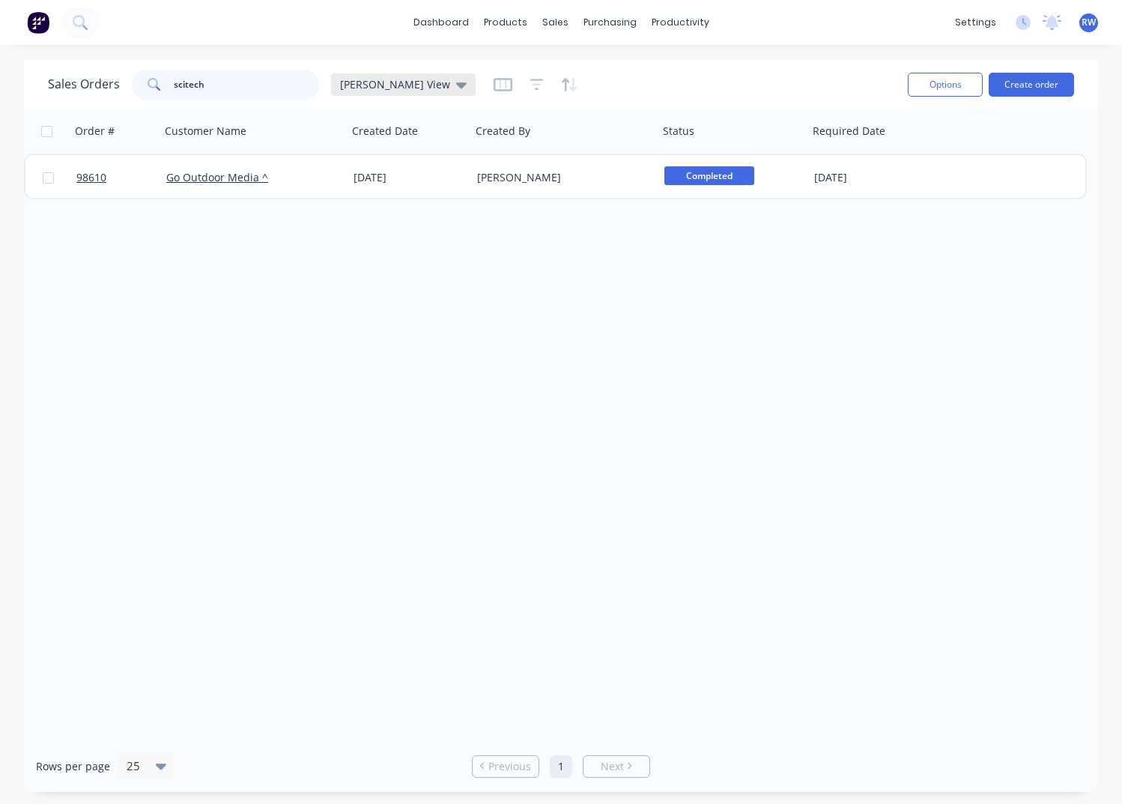
type input "scitech"
drag, startPoint x: 371, startPoint y: 85, endPoint x: 383, endPoint y: 104, distance: 22.2
click at [370, 86] on span "[PERSON_NAME] View" at bounding box center [395, 84] width 110 height 16
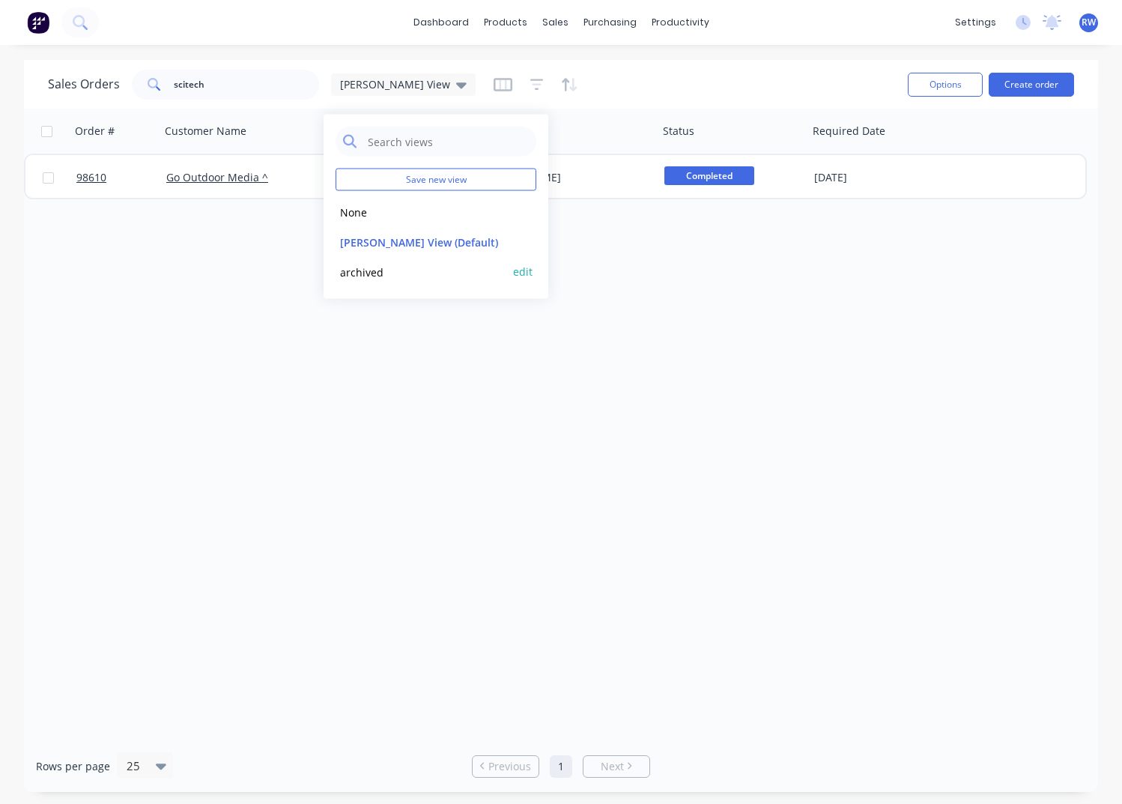
click at [358, 270] on button "archived" at bounding box center [421, 271] width 171 height 17
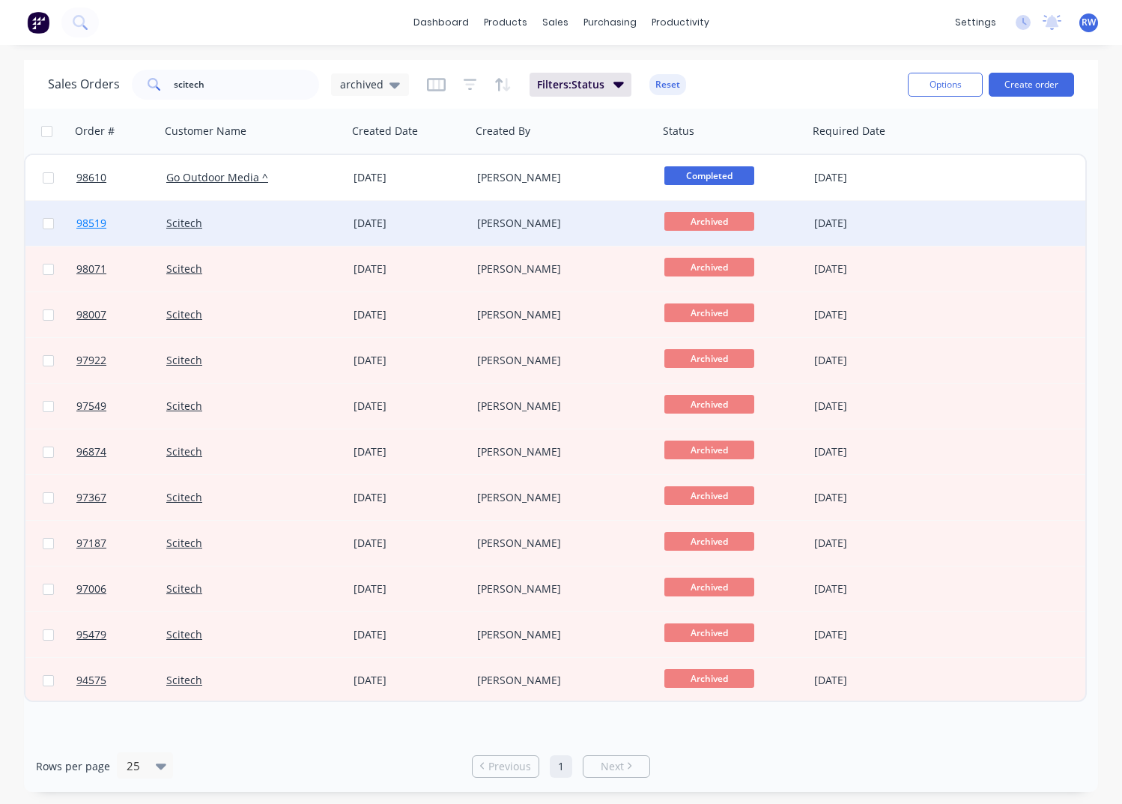
click at [86, 226] on span "98519" at bounding box center [91, 223] width 30 height 15
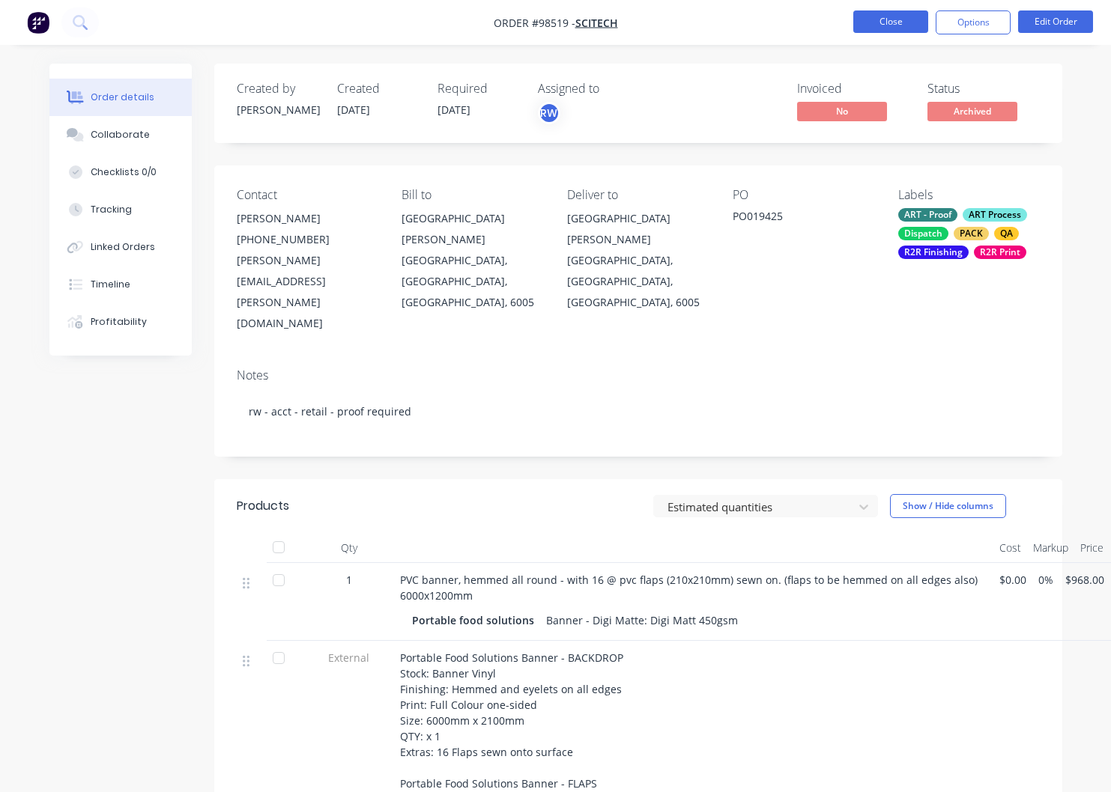
click at [879, 25] on button "Close" at bounding box center [890, 21] width 75 height 22
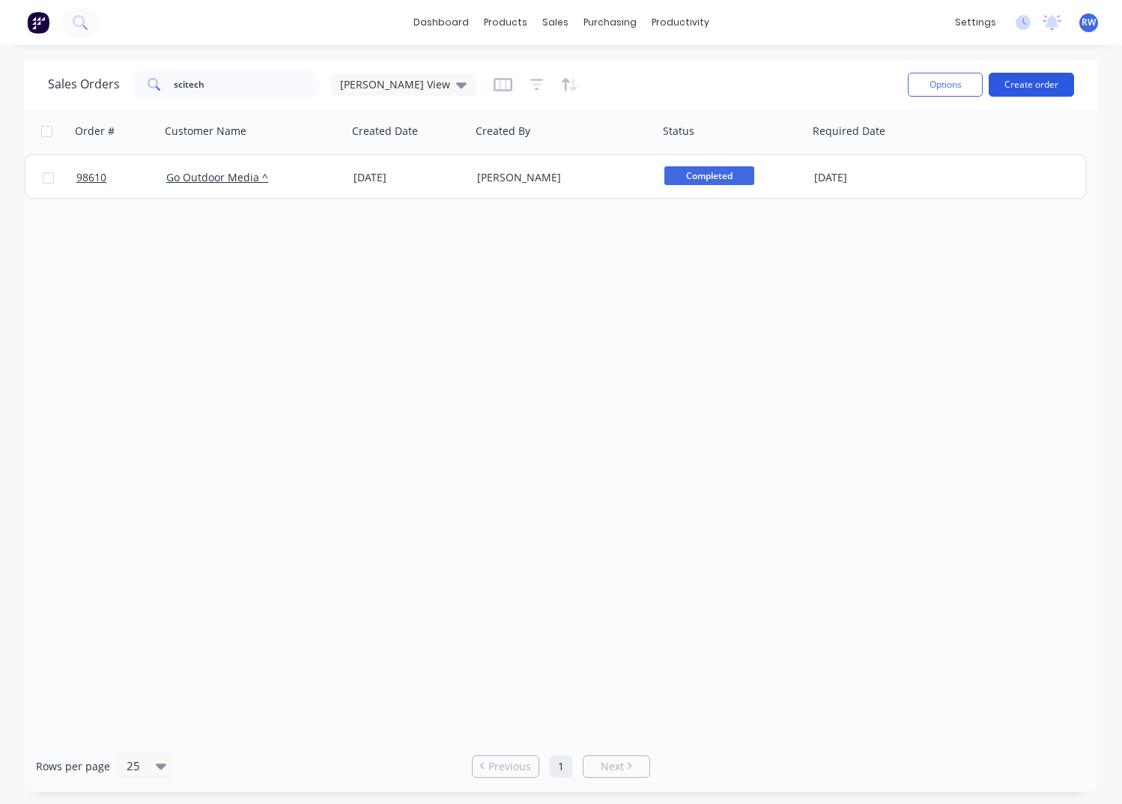
click at [1023, 85] on button "Create order" at bounding box center [1031, 85] width 85 height 24
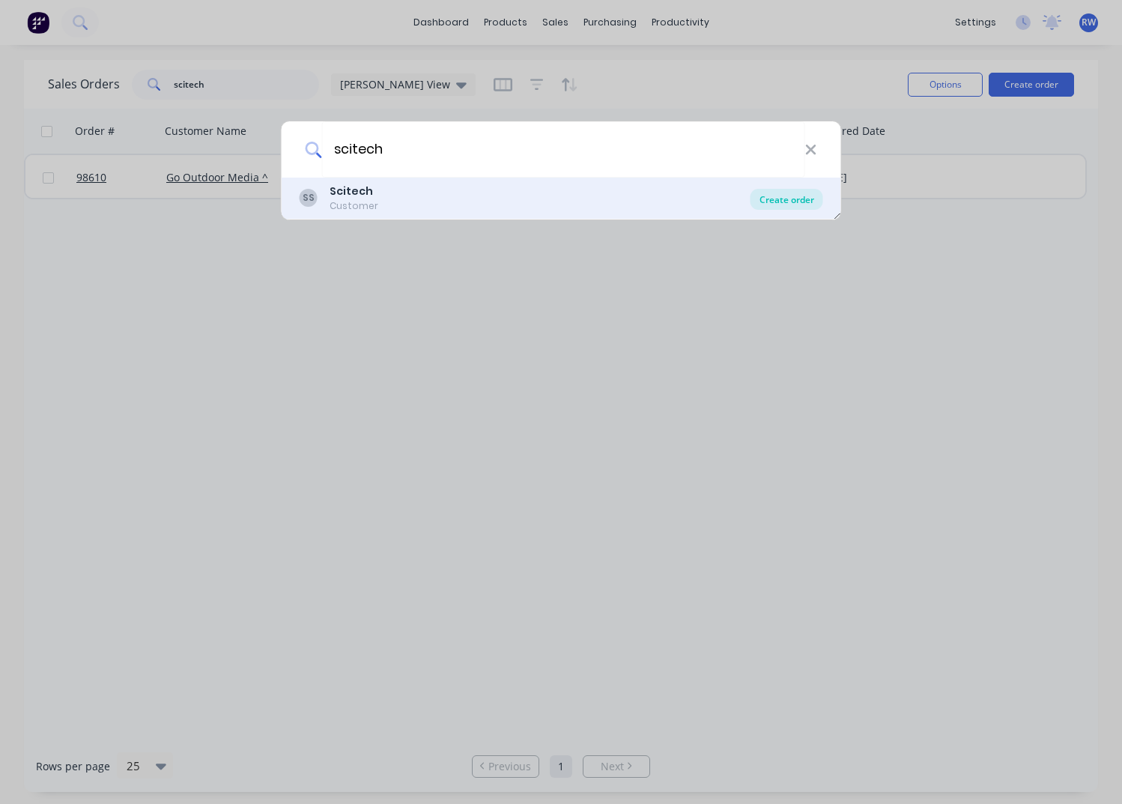
type input "scitech"
click at [771, 197] on div "Create order" at bounding box center [786, 199] width 73 height 21
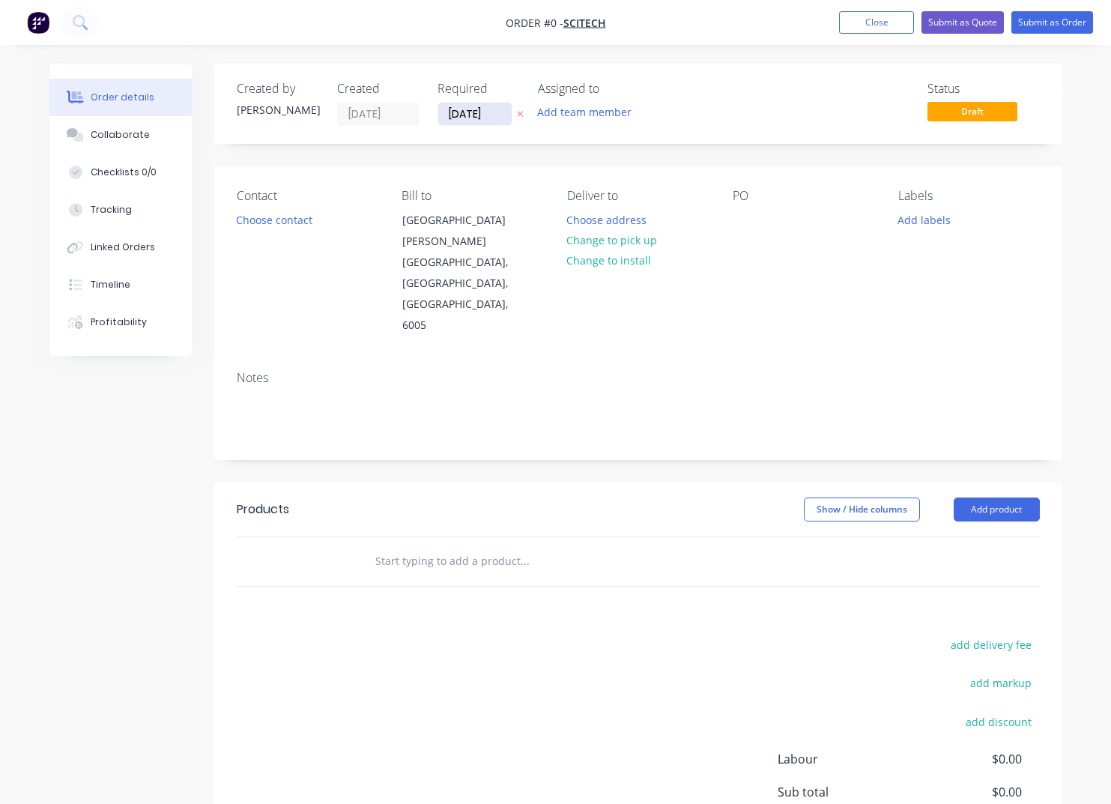
click at [496, 112] on input "[DATE]" at bounding box center [474, 114] width 73 height 22
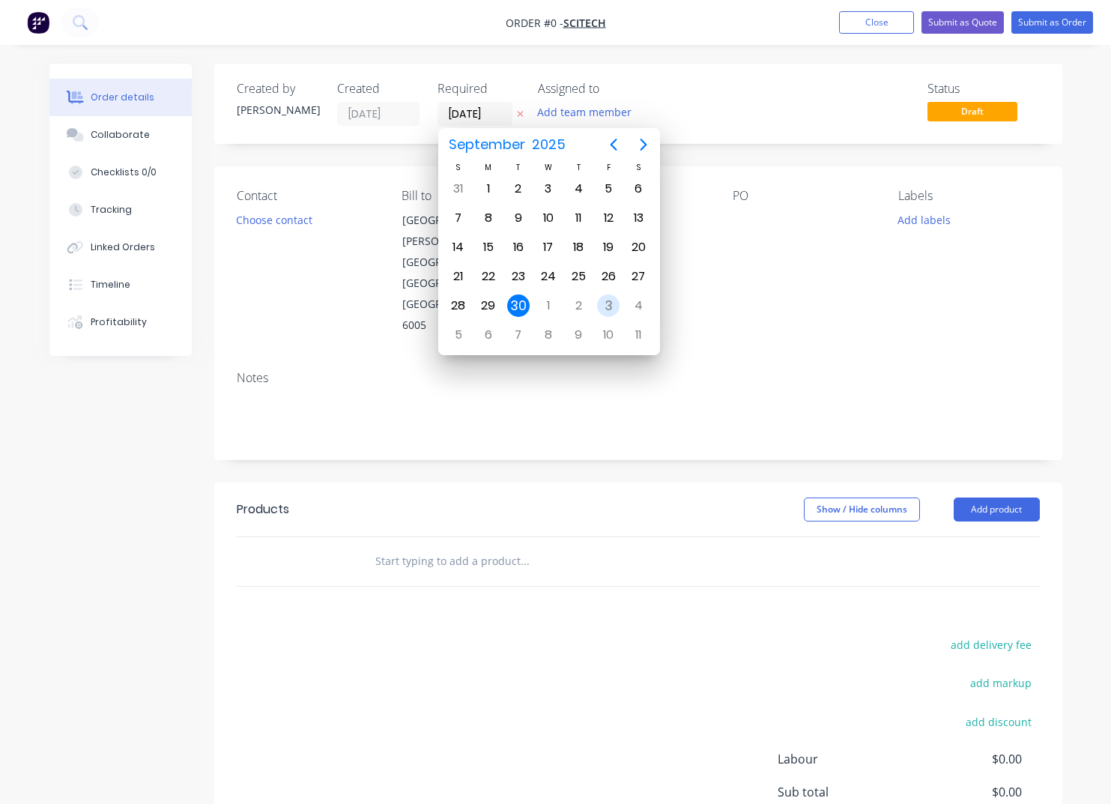
click at [601, 308] on div "3" at bounding box center [608, 305] width 22 height 22
type input "[DATE]"
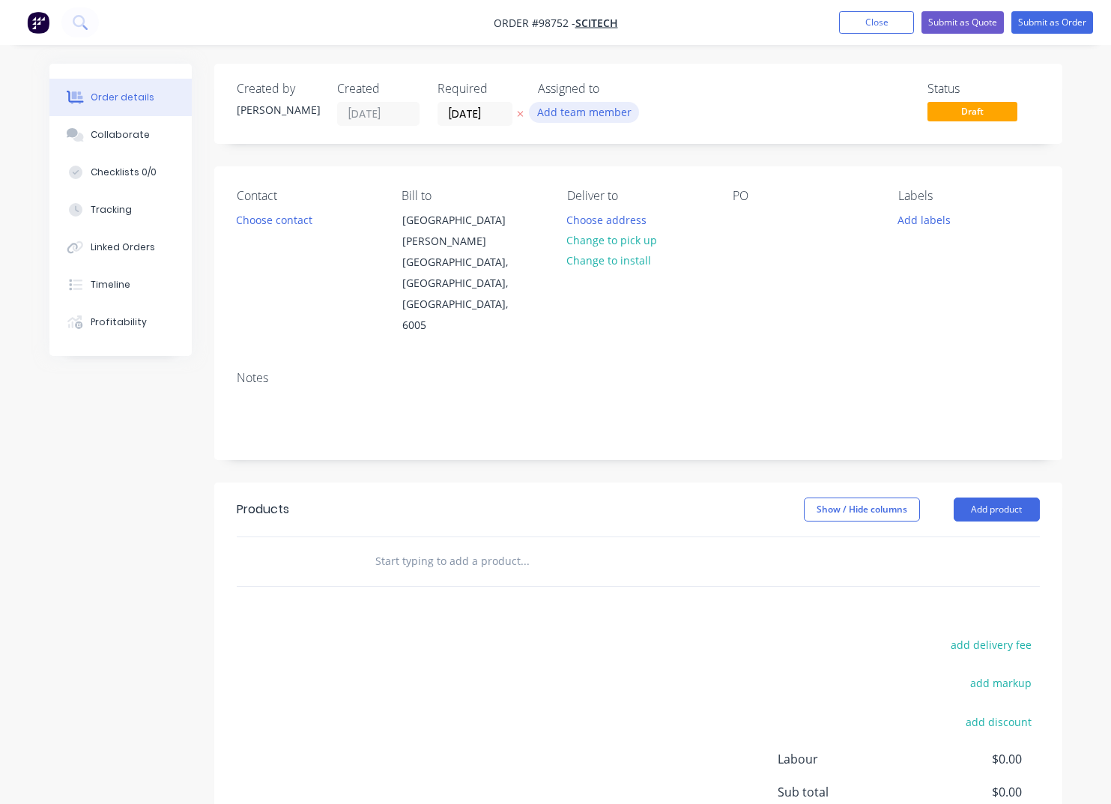
click at [562, 118] on button "Add team member" at bounding box center [584, 112] width 110 height 20
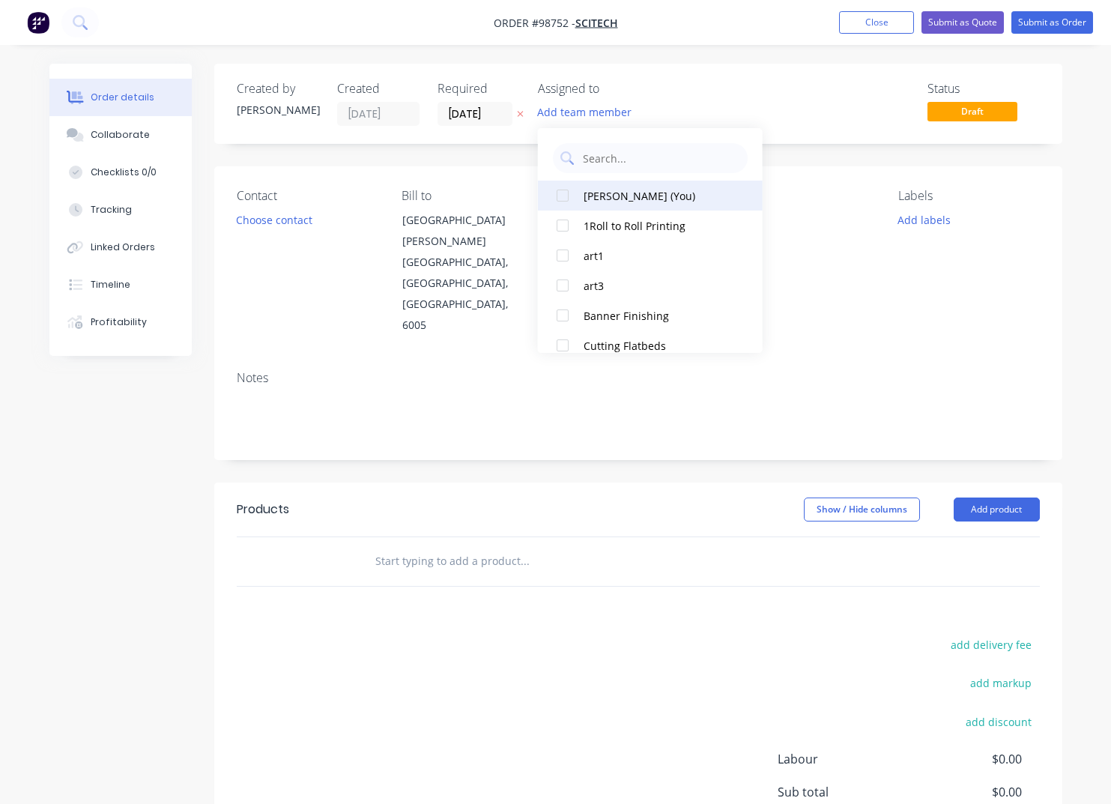
click at [612, 192] on div "[PERSON_NAME] (You)" at bounding box center [658, 196] width 150 height 16
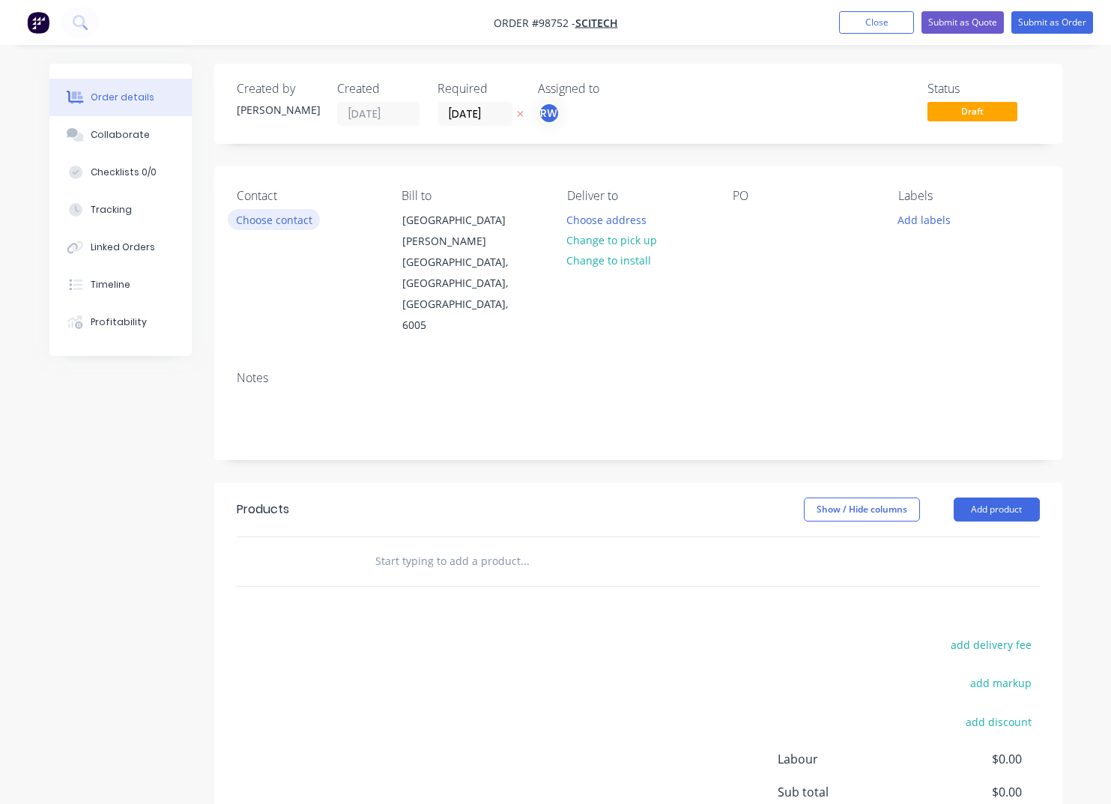
click at [279, 222] on button "Choose contact" at bounding box center [274, 219] width 92 height 20
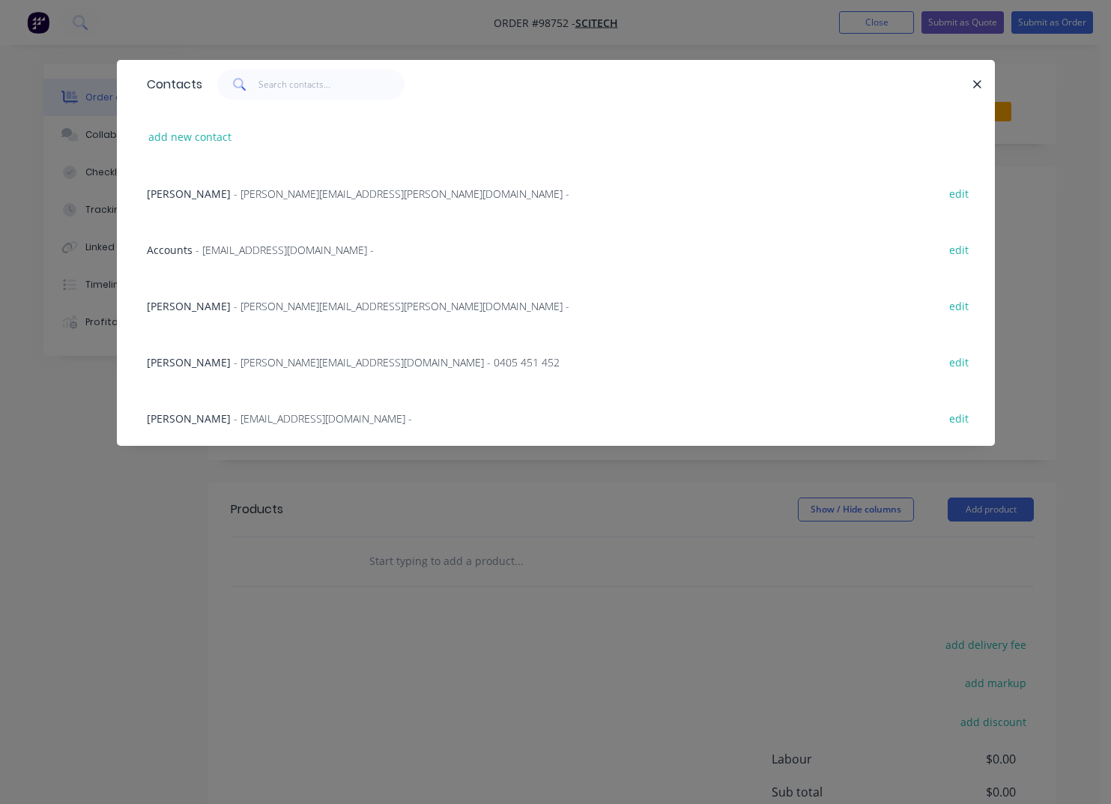
click at [207, 199] on span "[PERSON_NAME]" at bounding box center [189, 193] width 84 height 14
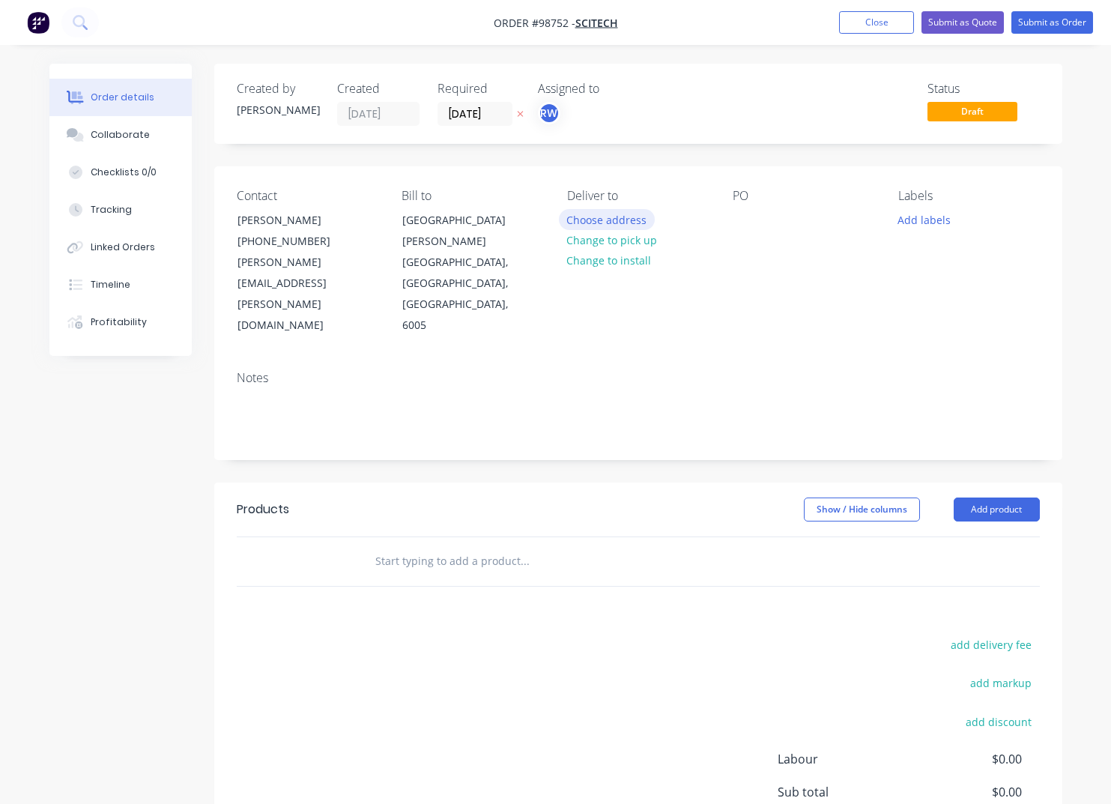
click at [606, 222] on button "Choose address" at bounding box center [607, 219] width 96 height 20
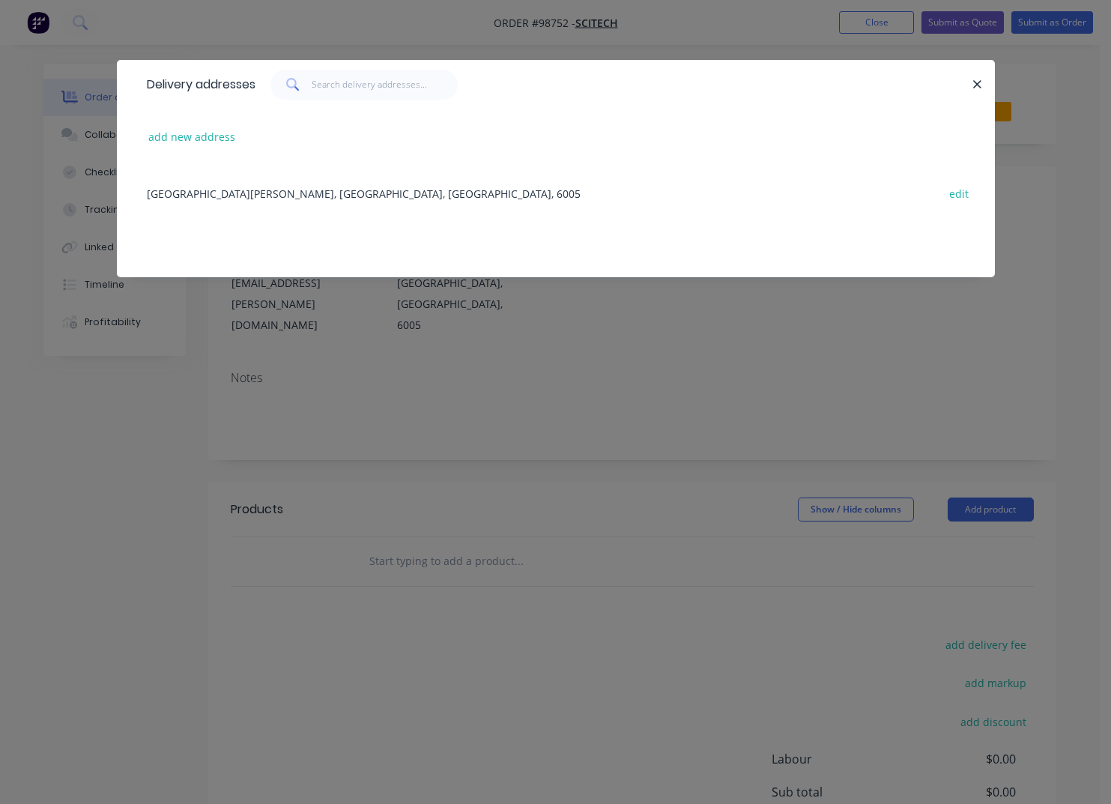
click at [260, 188] on div "[GEOGRAPHIC_DATA][PERSON_NAME], [GEOGRAPHIC_DATA], [GEOGRAPHIC_DATA], 6005 edit" at bounding box center [555, 193] width 833 height 56
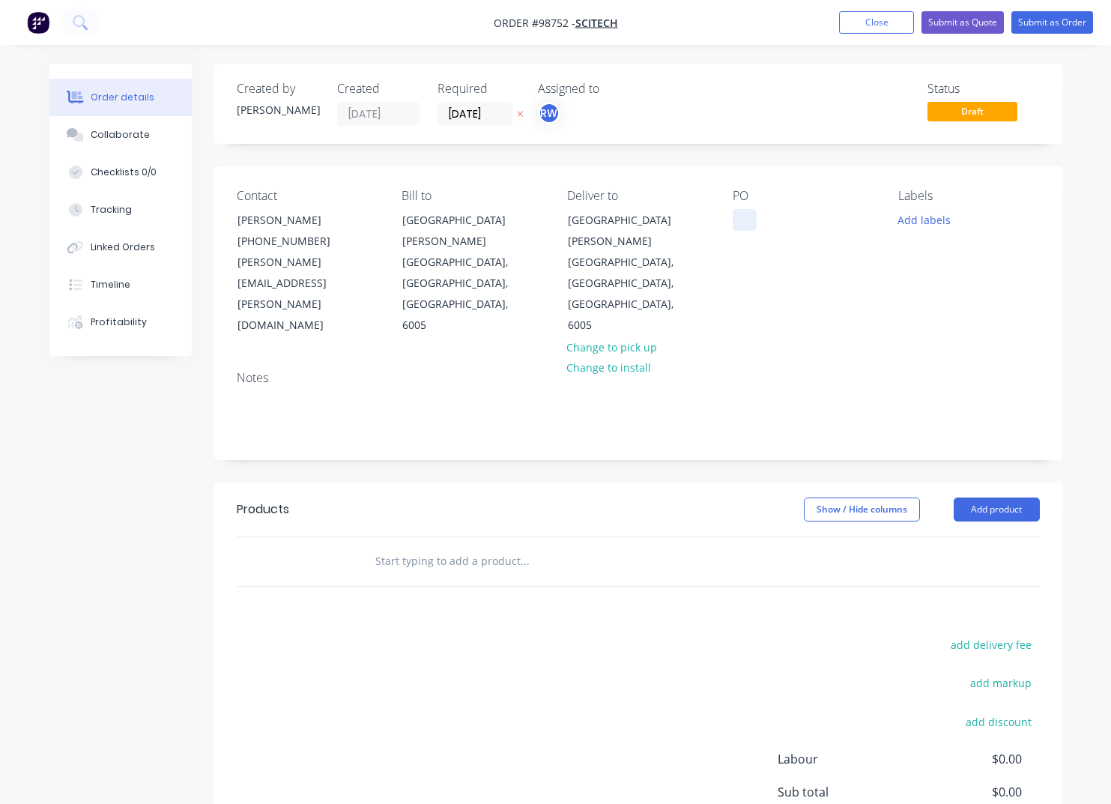
click at [746, 221] on div at bounding box center [744, 220] width 24 height 22
click at [926, 224] on button "Add labels" at bounding box center [924, 219] width 69 height 20
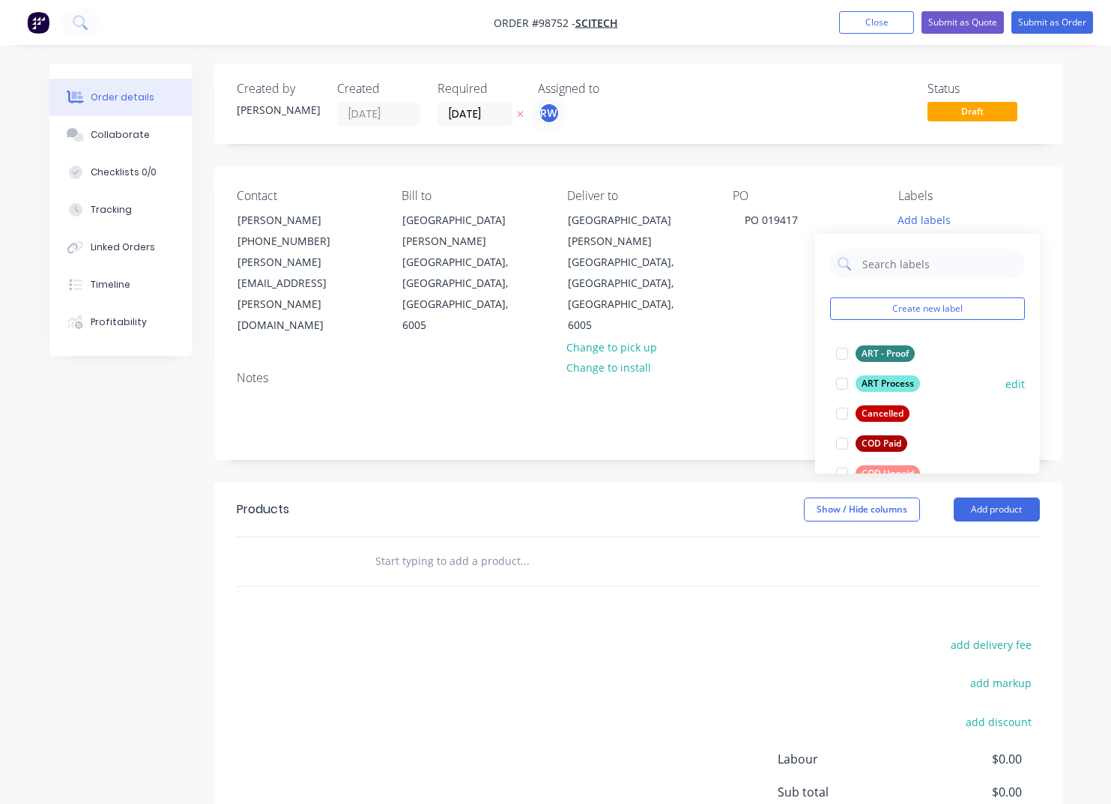
drag, startPoint x: 874, startPoint y: 354, endPoint x: 874, endPoint y: 362, distance: 8.2
click at [873, 355] on div "ART - Proof" at bounding box center [884, 353] width 59 height 16
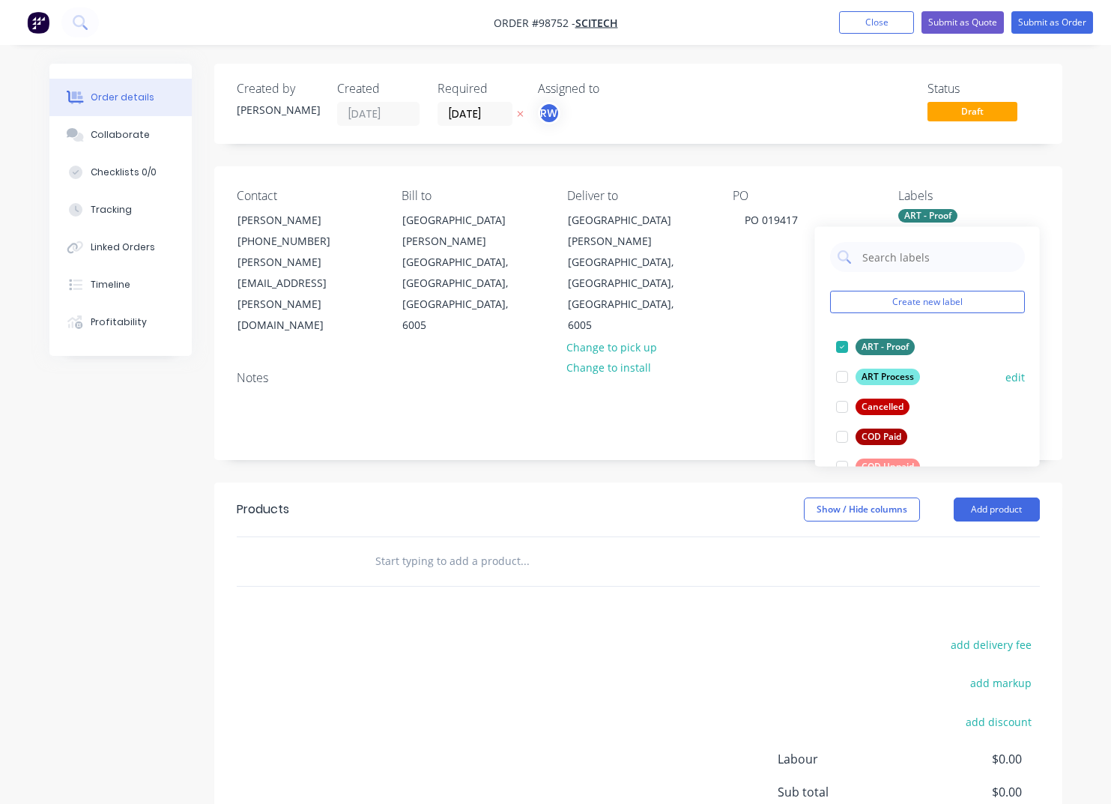
click at [881, 376] on div "ART Process" at bounding box center [887, 376] width 64 height 16
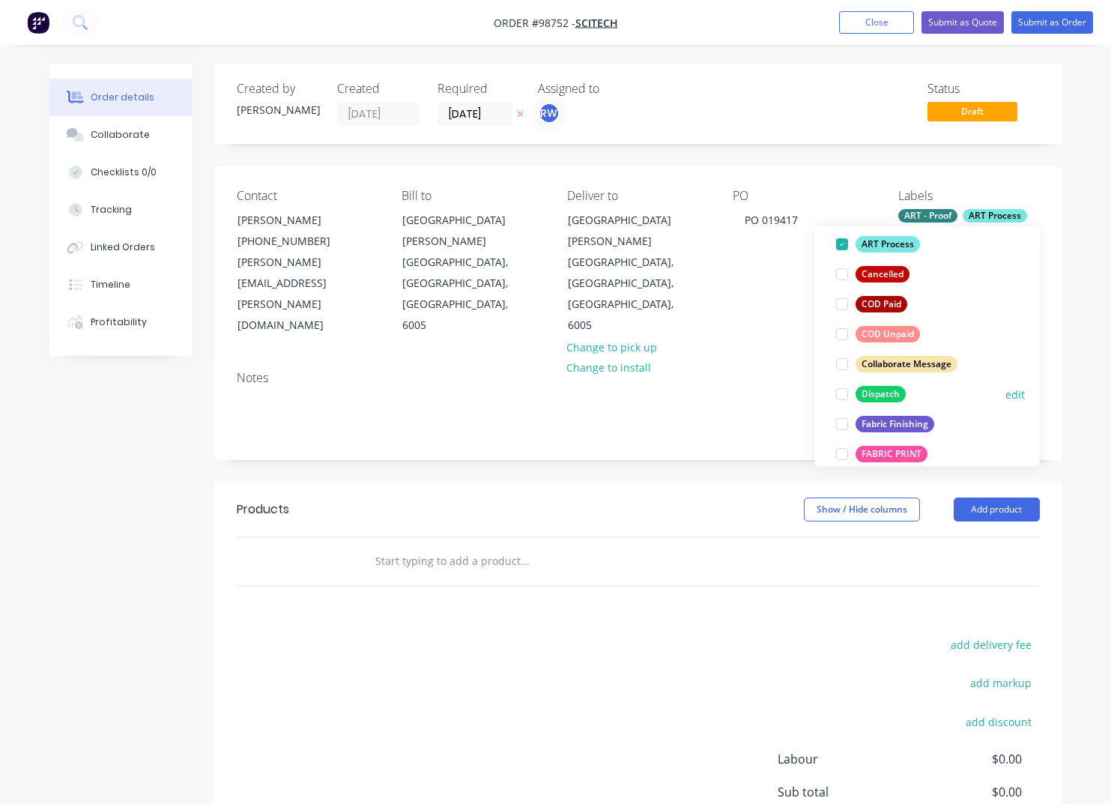
scroll to position [134, 0]
click at [867, 392] on div "Dispatch" at bounding box center [880, 392] width 50 height 16
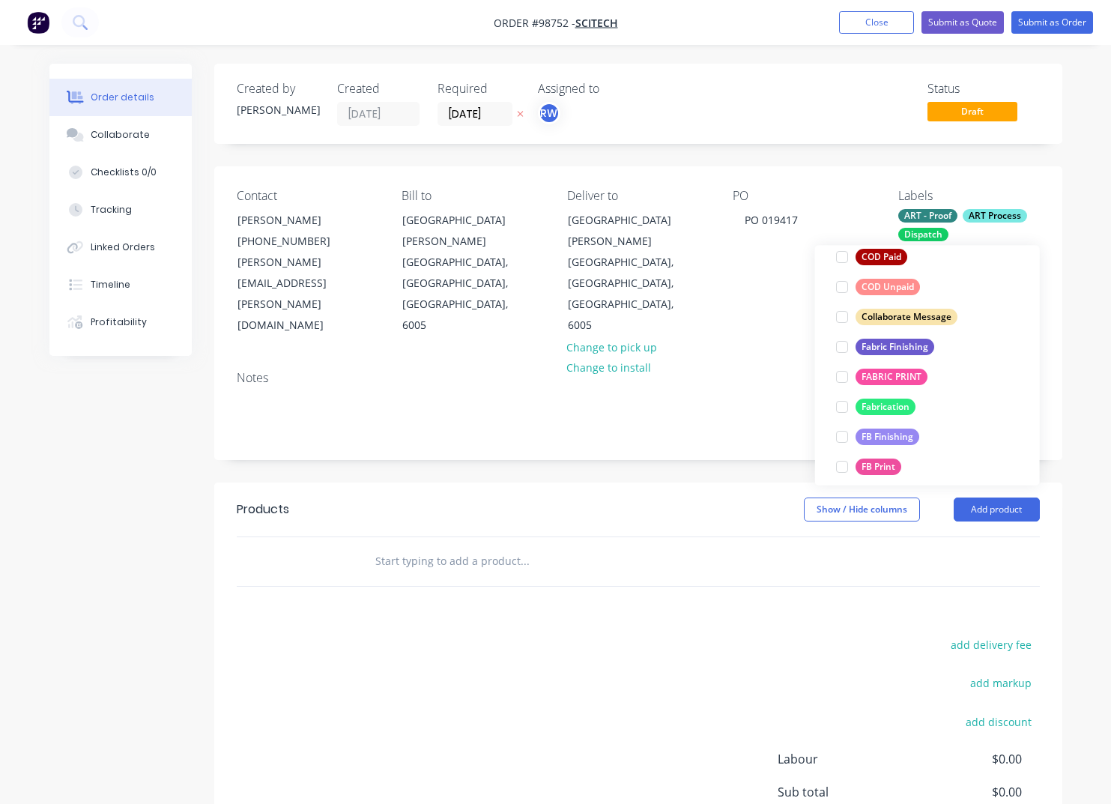
drag, startPoint x: 867, startPoint y: 345, endPoint x: 875, endPoint y: 368, distance: 23.9
click at [867, 346] on div "Fabric Finishing" at bounding box center [894, 347] width 79 height 16
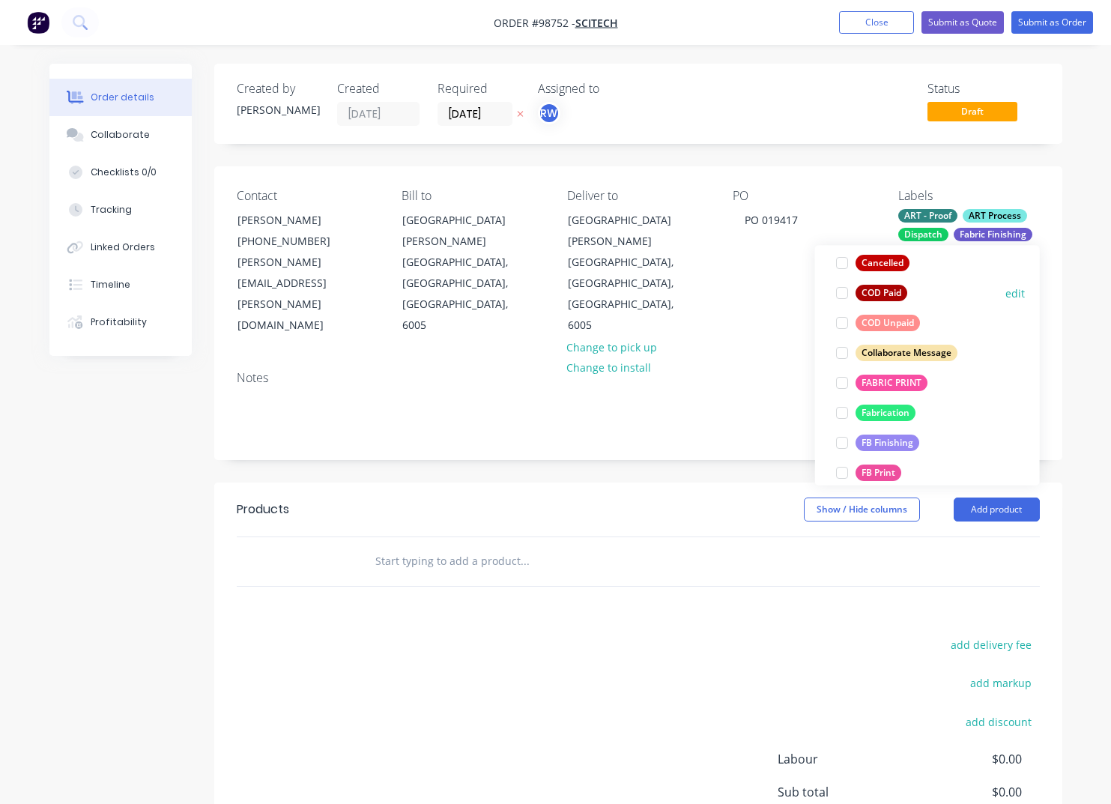
scroll to position [225, 0]
click at [863, 380] on div "FABRIC PRINT" at bounding box center [891, 380] width 72 height 16
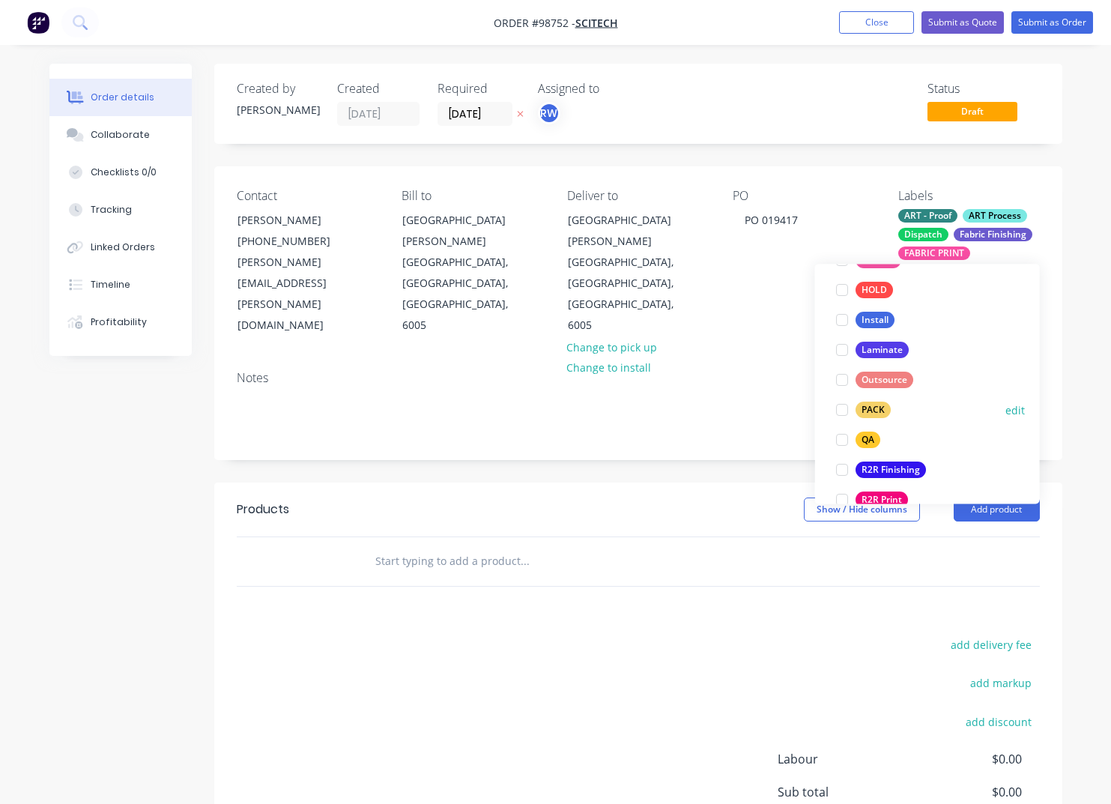
click at [862, 413] on div "PACK" at bounding box center [872, 410] width 35 height 16
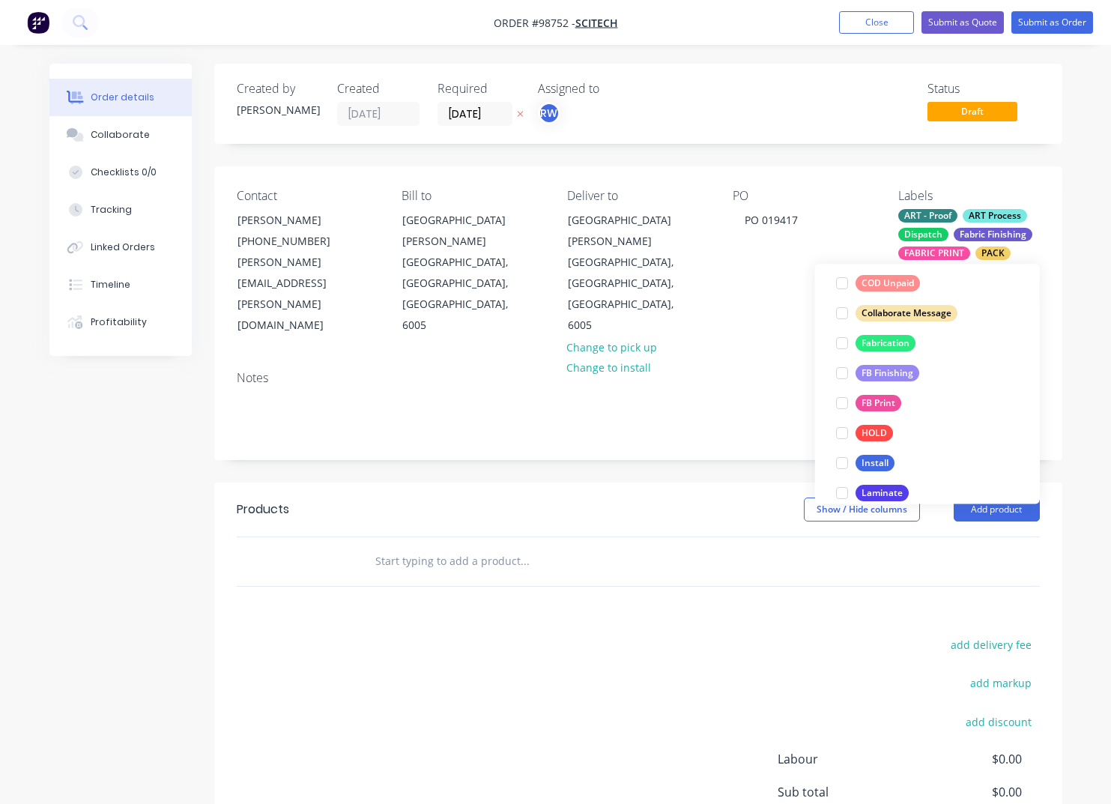
scroll to position [422, 0]
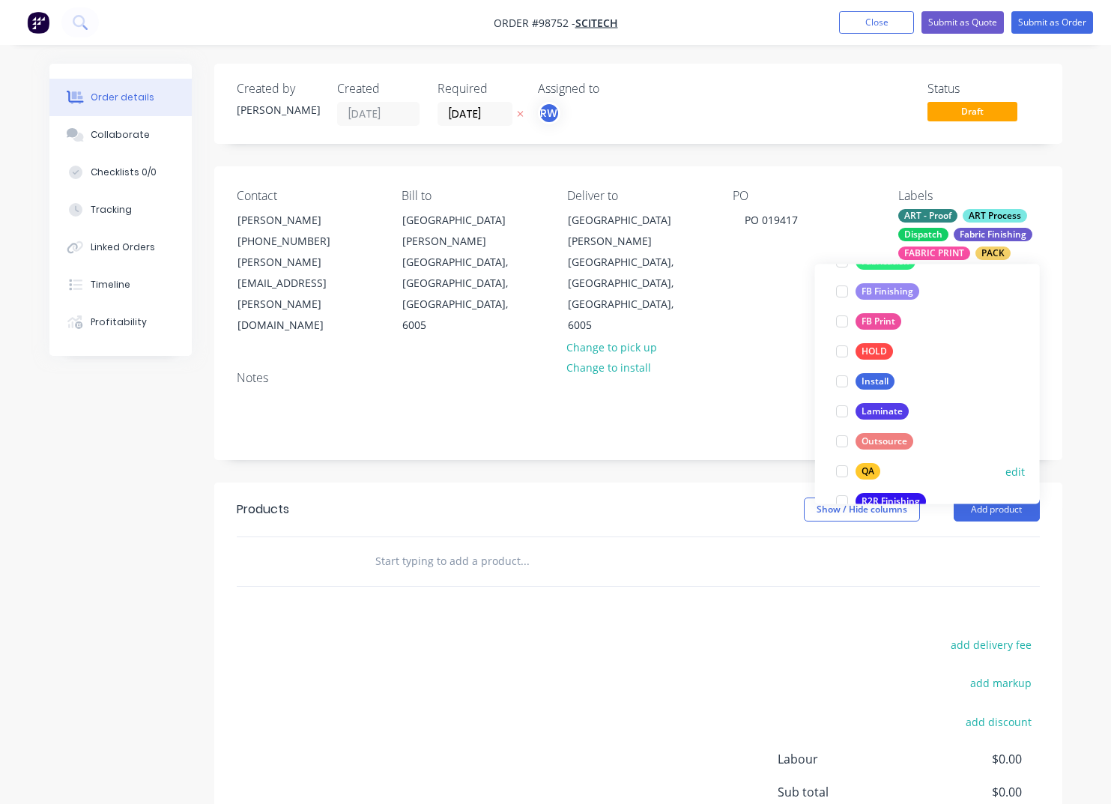
click at [872, 473] on div "QA" at bounding box center [867, 472] width 25 height 16
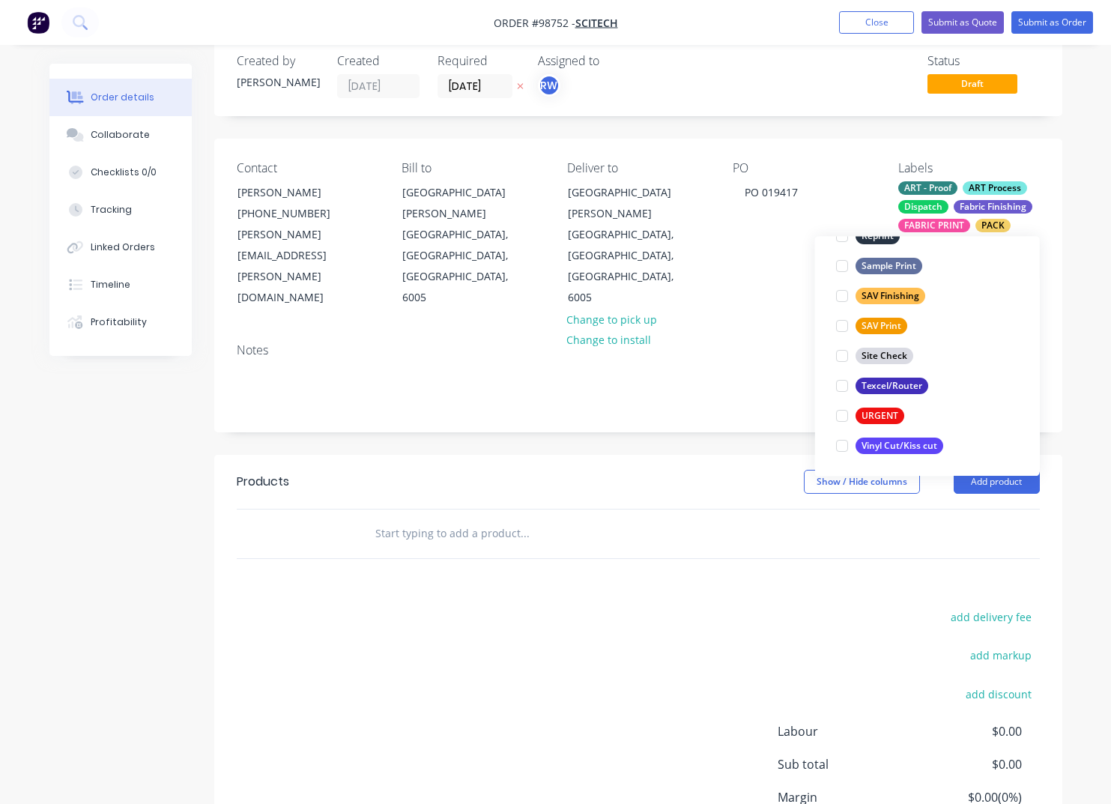
scroll to position [42, 0]
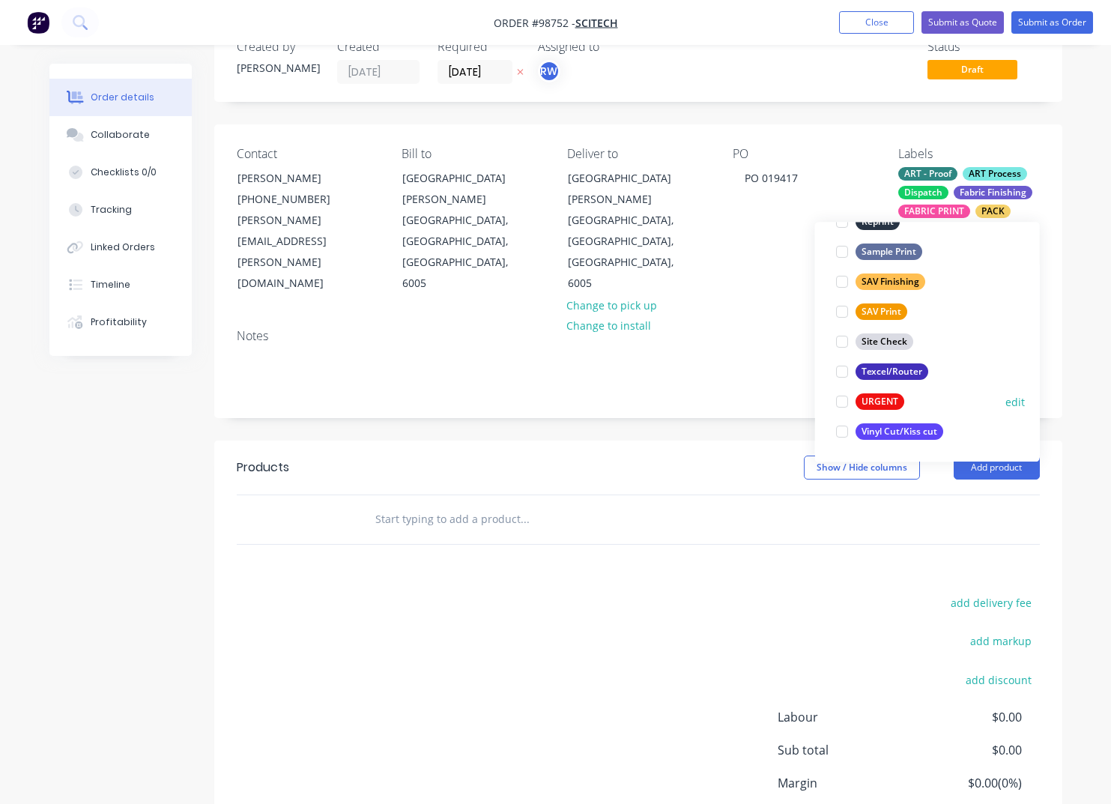
click at [880, 398] on div "URGENT" at bounding box center [879, 402] width 49 height 16
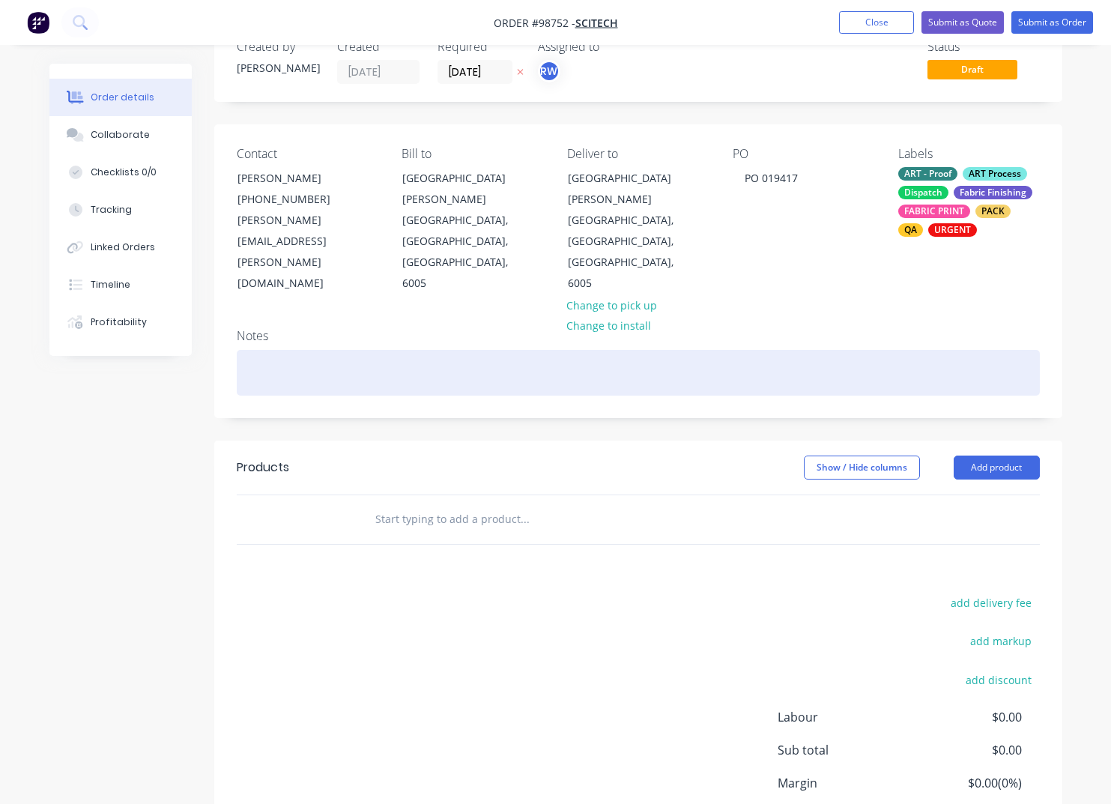
click at [269, 351] on div at bounding box center [638, 373] width 803 height 46
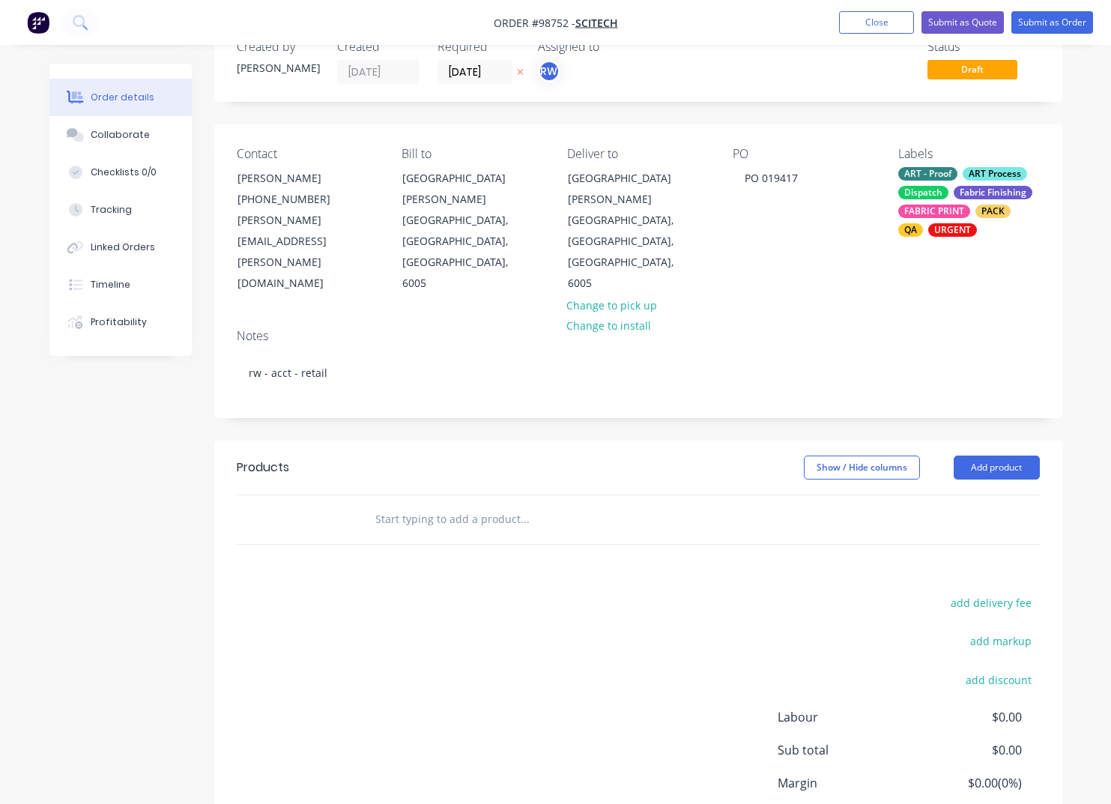
click at [401, 504] on input "text" at bounding box center [524, 519] width 300 height 30
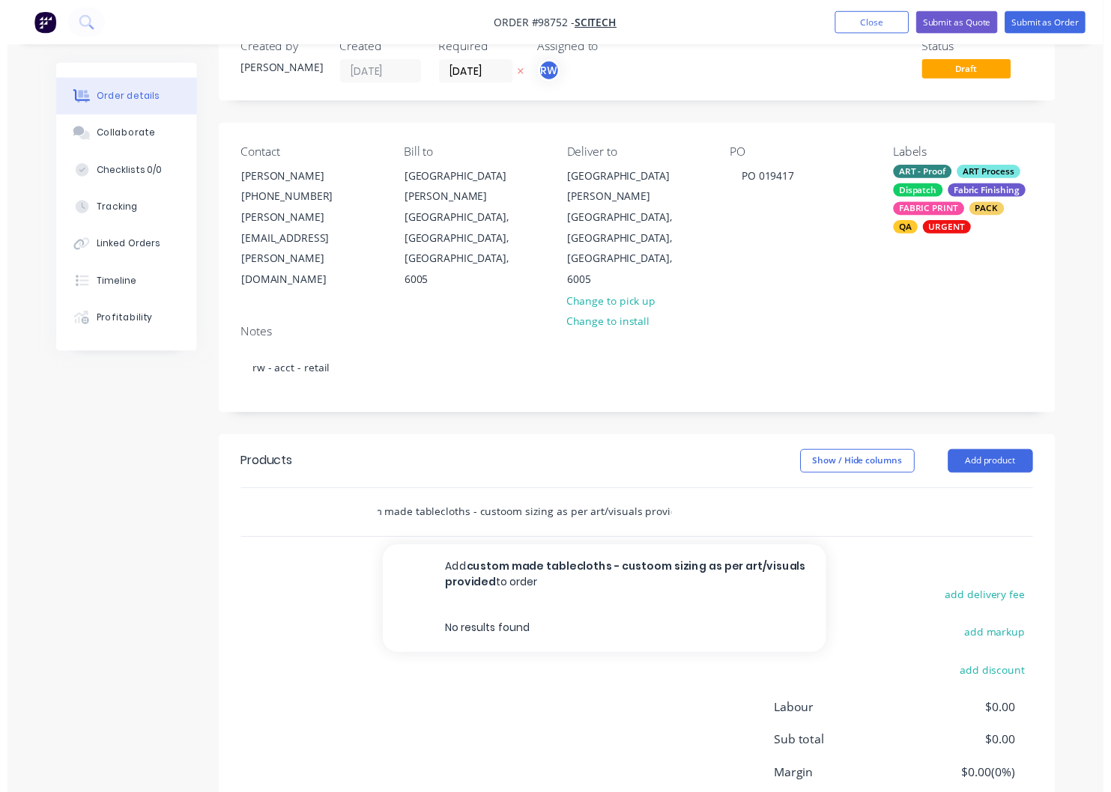
scroll to position [0, 39]
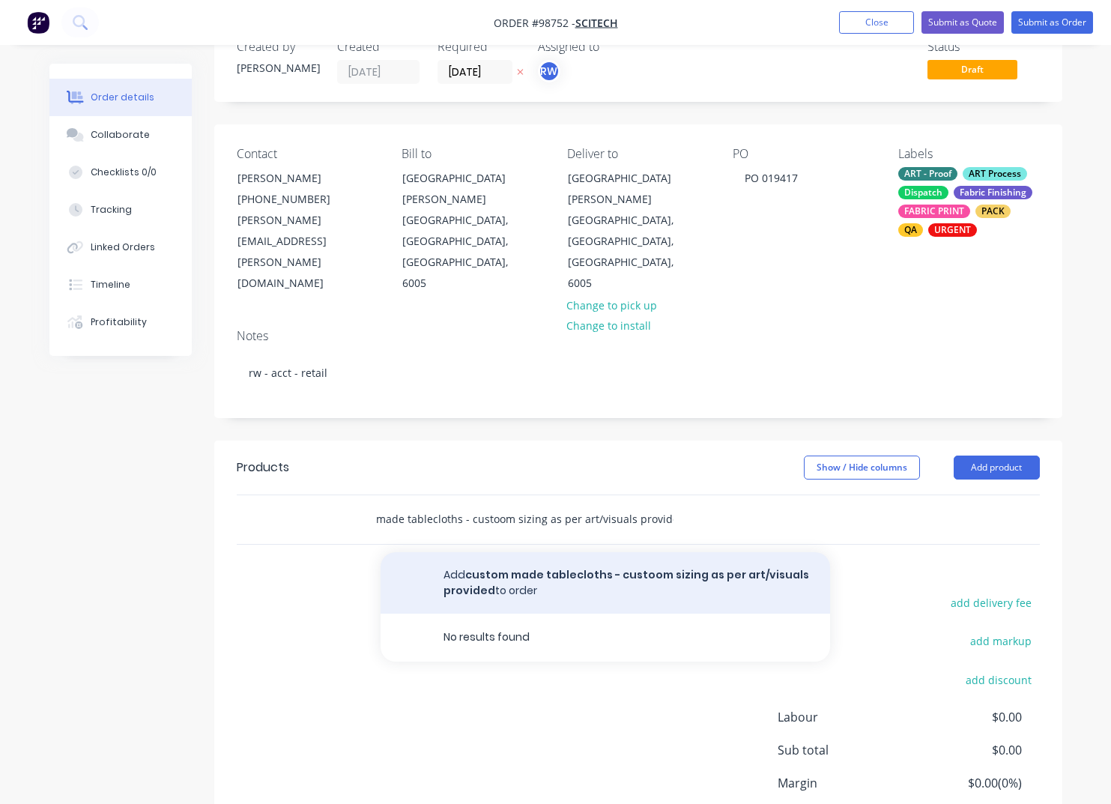
type input "custom made tablecloths - custoom sizing as per art/visuals provided"
click at [513, 553] on button "Add custom made tablecloths - custoom sizing as per art/visuals provided to ord…" at bounding box center [604, 582] width 449 height 61
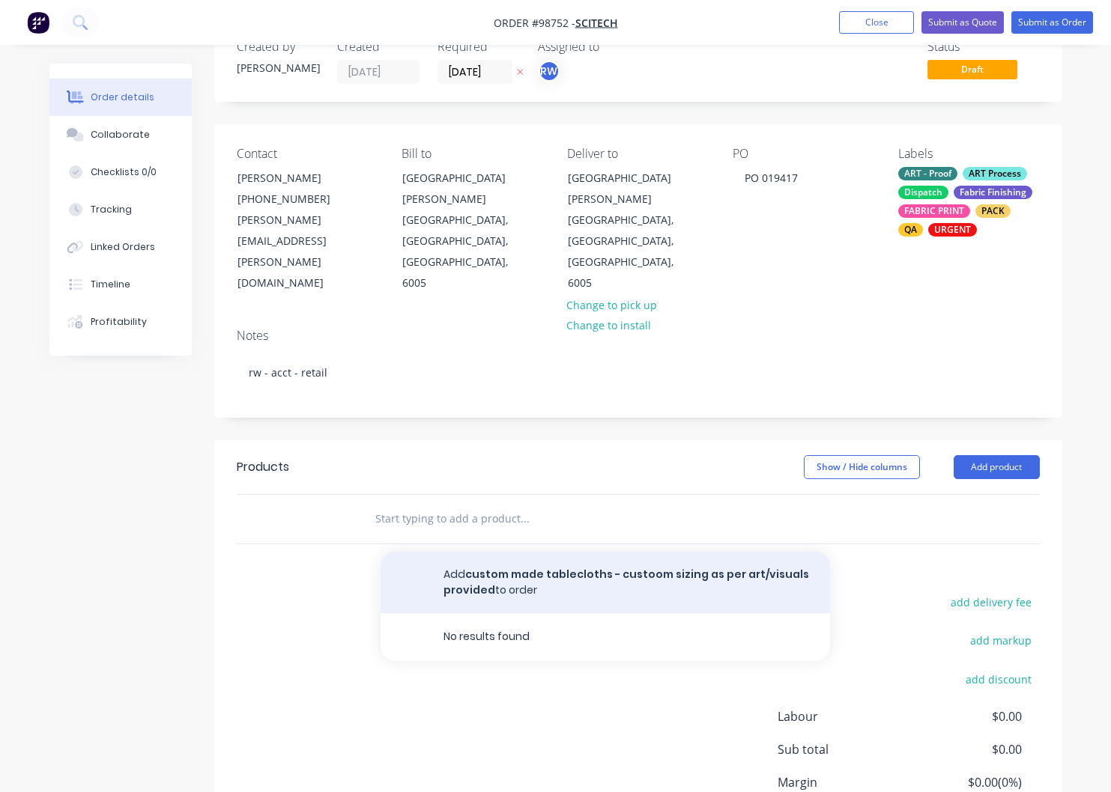
scroll to position [0, 0]
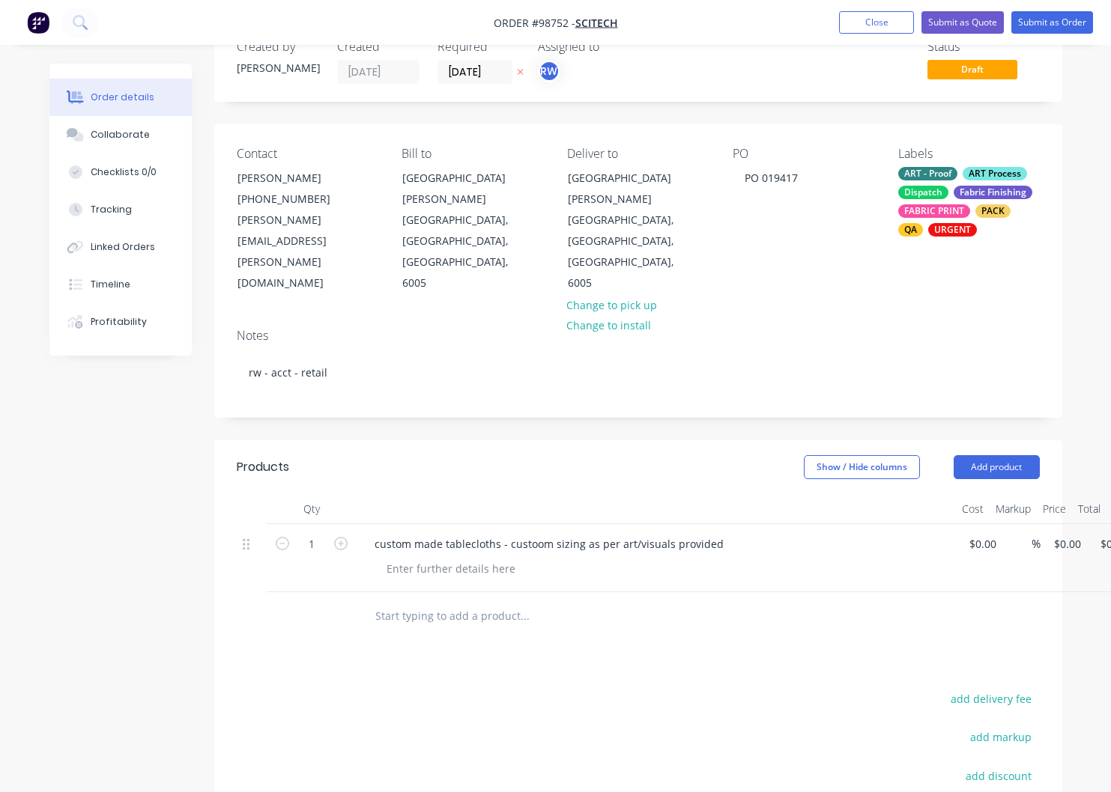
click at [744, 533] on div "custom made tablecloths - custoom sizing as per art/visuals provided" at bounding box center [655, 544] width 587 height 22
drag, startPoint x: 720, startPoint y: 521, endPoint x: 720, endPoint y: 534, distance: 12.8
click at [720, 533] on div "custom made tablecloths - custoom sizing as per art/visuals provided" at bounding box center [548, 544] width 373 height 22
click at [442, 558] on div at bounding box center [450, 569] width 153 height 22
paste div
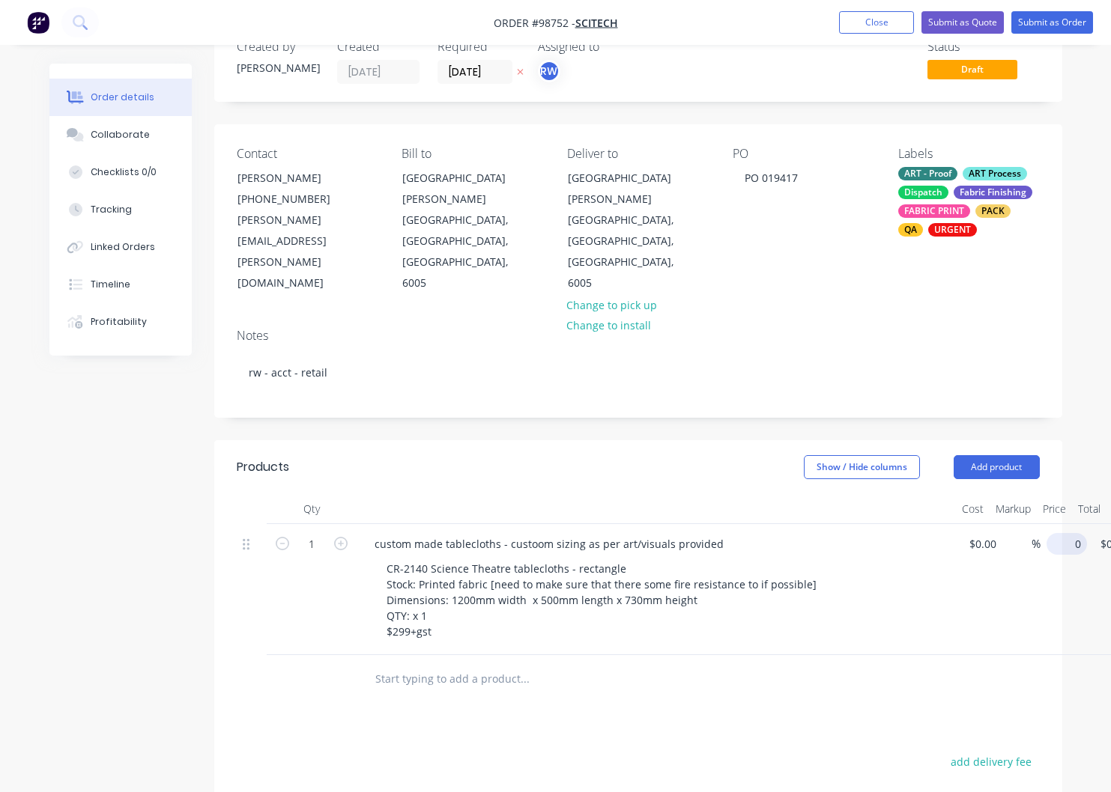
click at [1069, 533] on input "0" at bounding box center [1069, 544] width 34 height 22
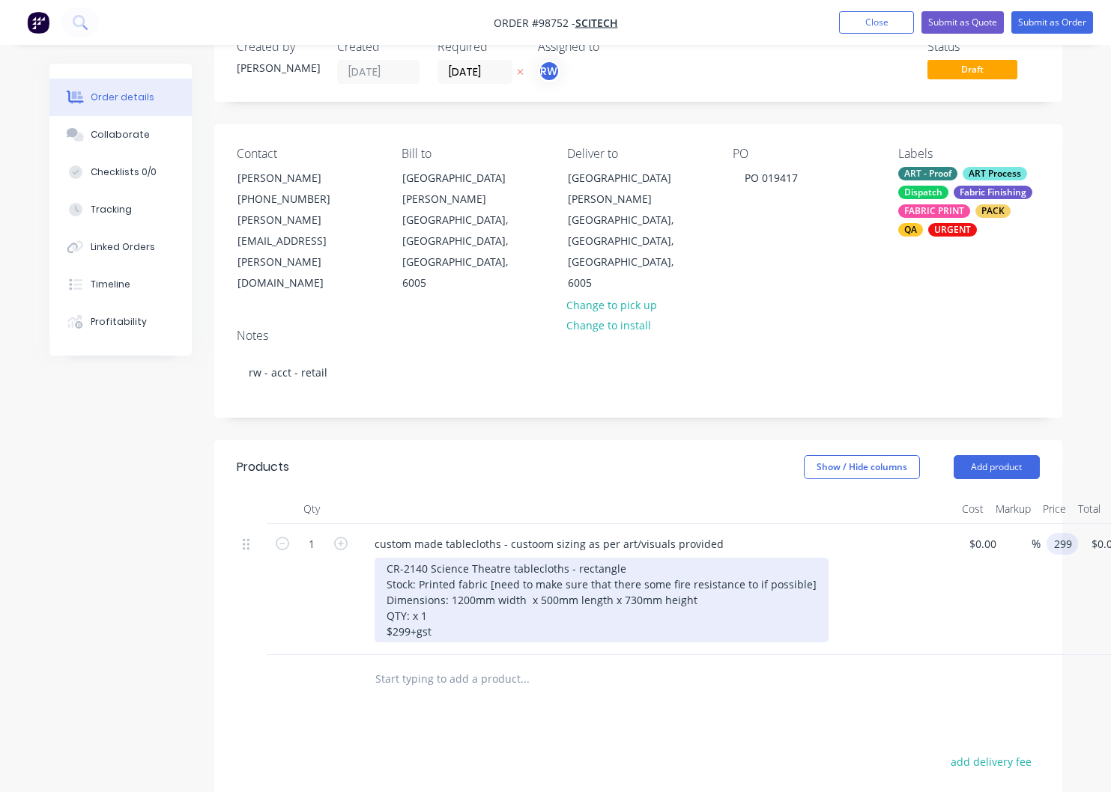
type input "$299.00"
drag, startPoint x: 440, startPoint y: 610, endPoint x: 356, endPoint y: 615, distance: 84.0
click at [374, 615] on div "CR-2140 Science Theatre tablecloths - rectangle Stock: Printed fabric [need to …" at bounding box center [601, 600] width 454 height 85
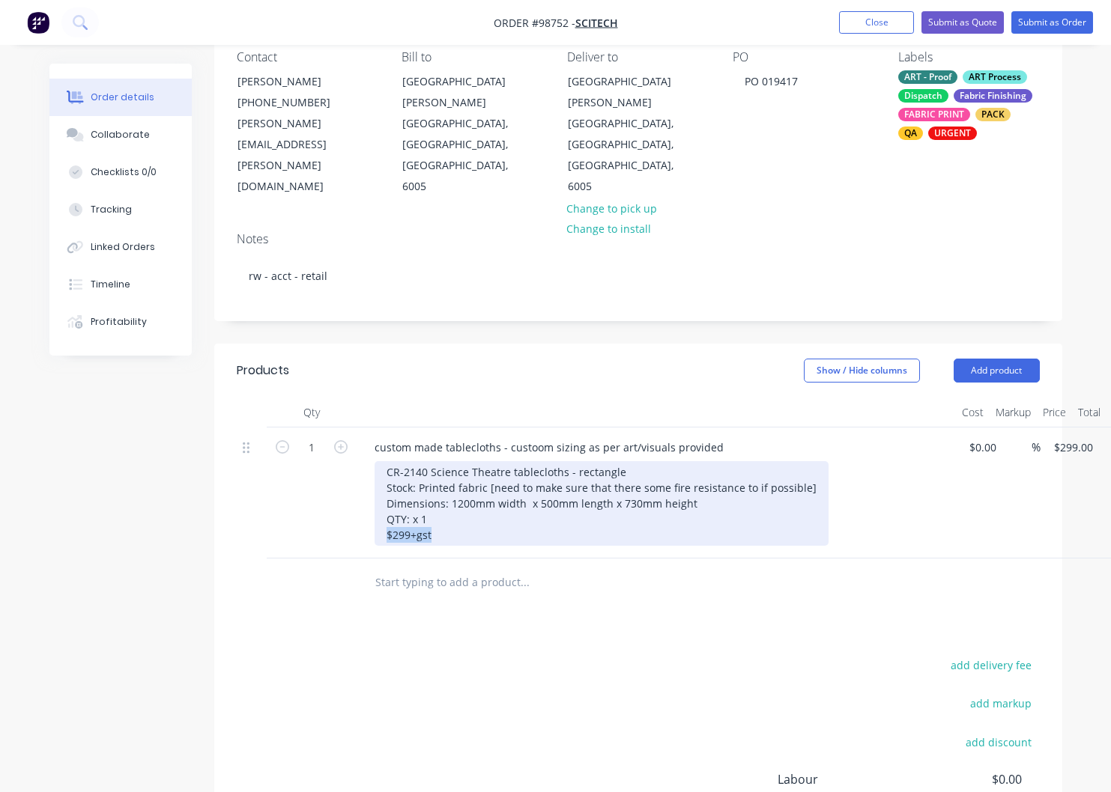
scroll to position [155, 0]
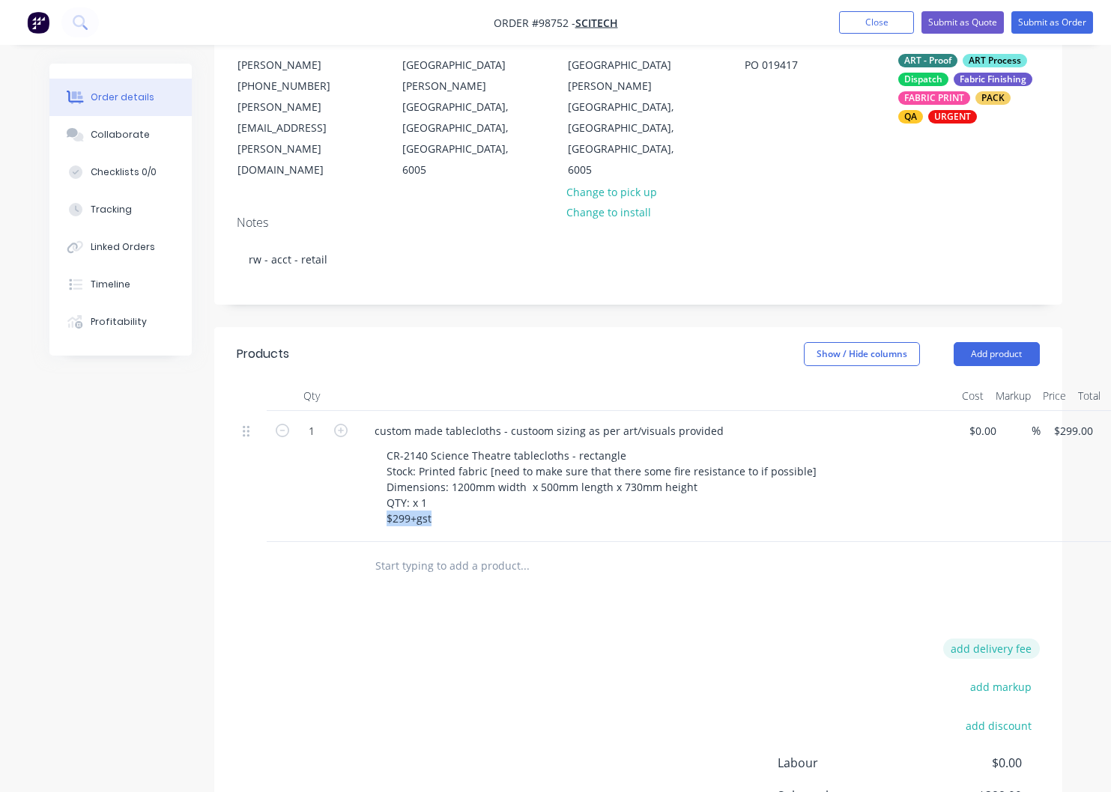
click at [1005, 639] on button "add delivery fee" at bounding box center [991, 649] width 97 height 20
type input "55"
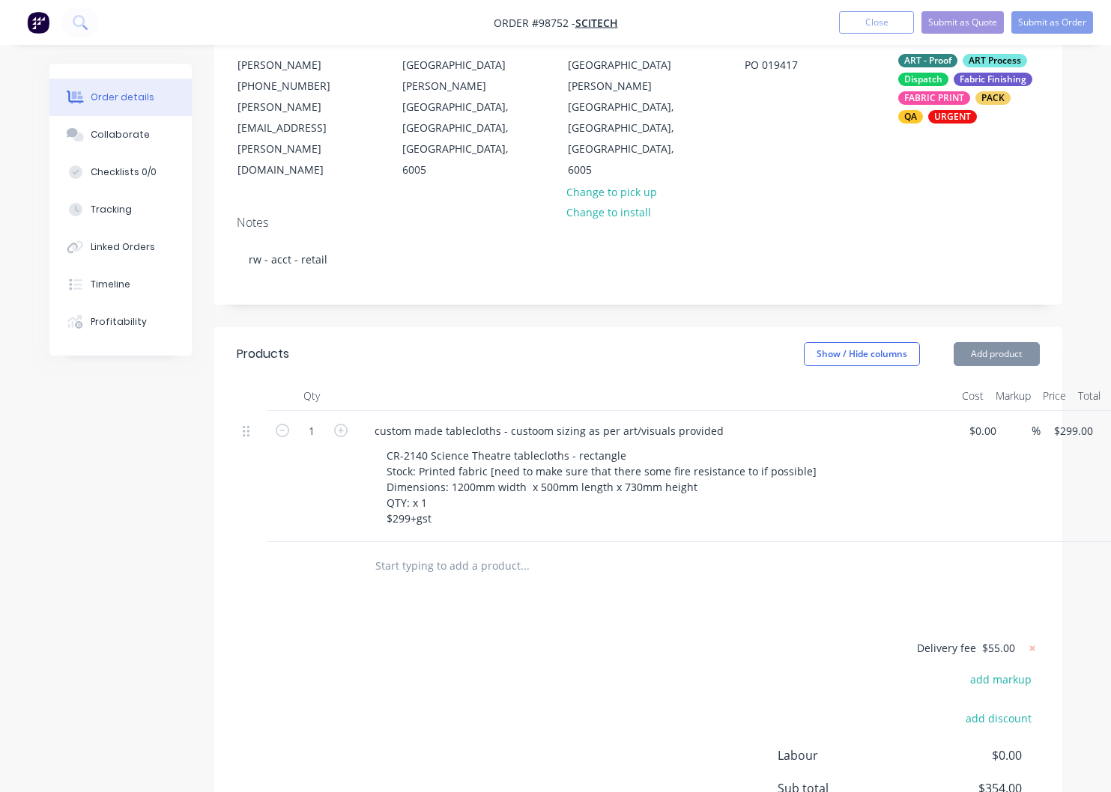
drag, startPoint x: 622, startPoint y: 550, endPoint x: 660, endPoint y: 550, distance: 37.4
click at [628, 551] on input "text" at bounding box center [524, 566] width 300 height 30
click at [1008, 342] on button "Add product" at bounding box center [996, 354] width 86 height 24
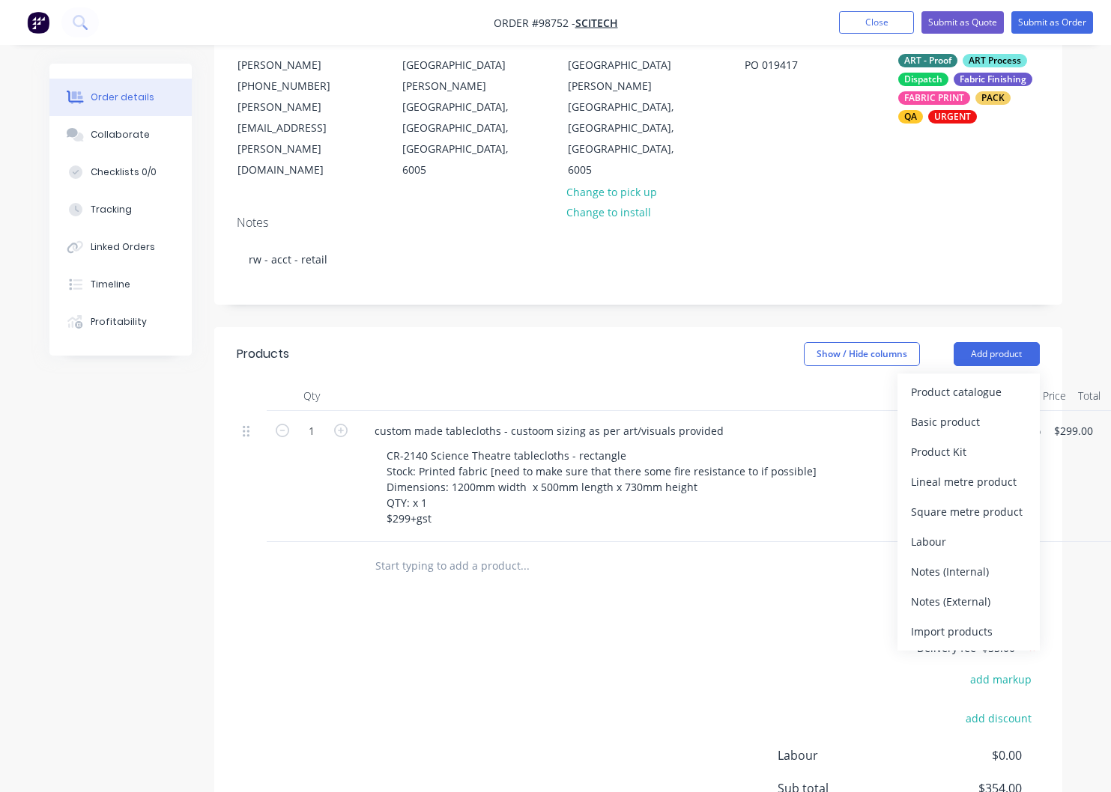
drag, startPoint x: 959, startPoint y: 578, endPoint x: 951, endPoint y: 575, distance: 8.1
click at [959, 591] on div "Notes (External)" at bounding box center [968, 602] width 115 height 22
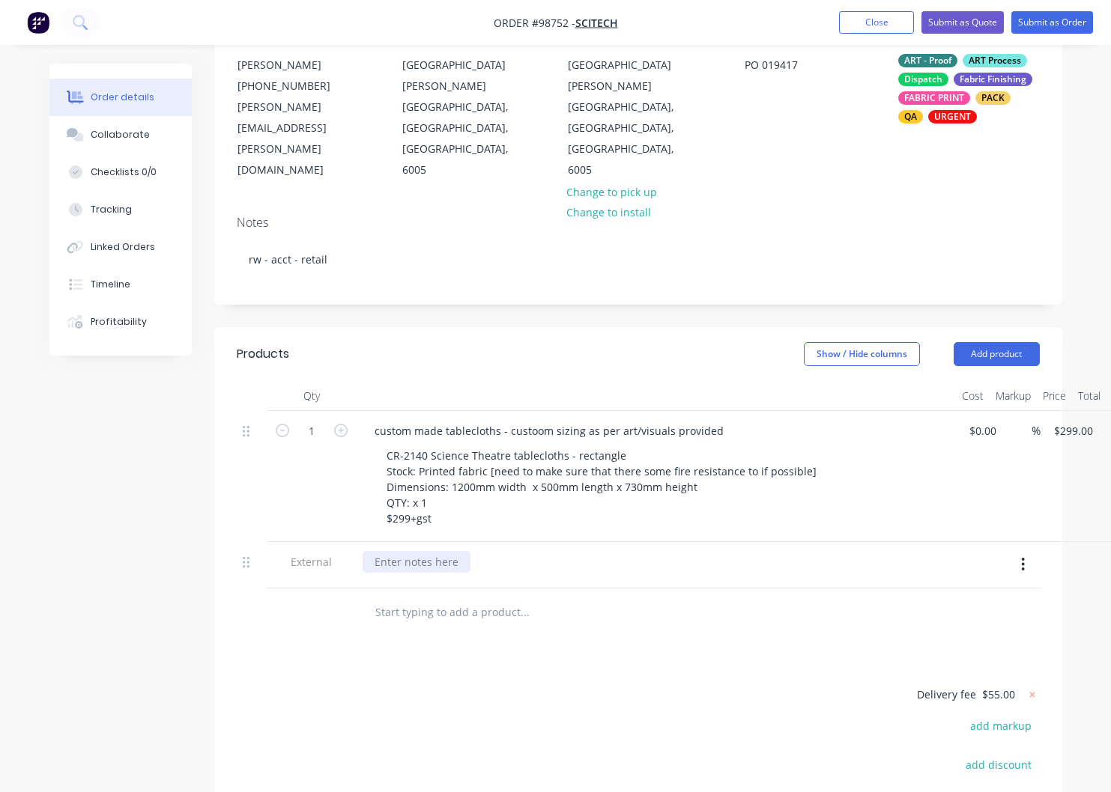
click at [412, 551] on div at bounding box center [416, 562] width 108 height 22
click at [872, 22] on button "Close" at bounding box center [876, 22] width 75 height 22
